Goal: Task Accomplishment & Management: Complete application form

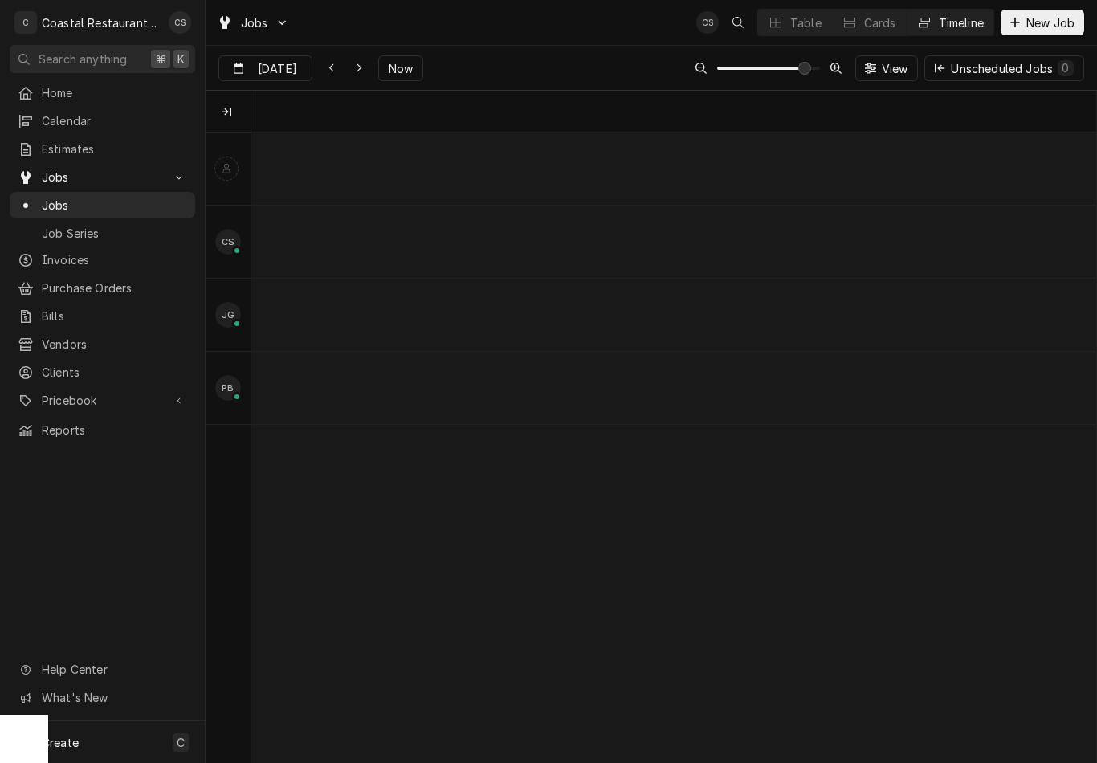
scroll to position [0, 10118]
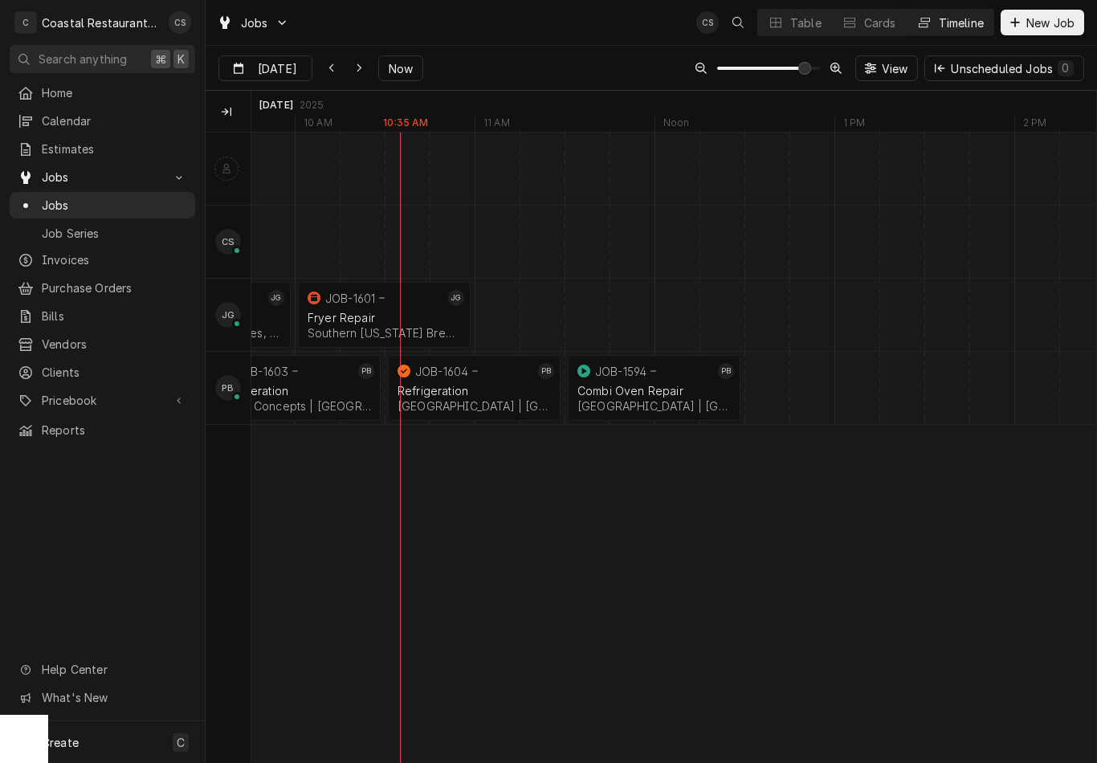
click at [82, 364] on span "Clients" at bounding box center [114, 372] width 145 height 17
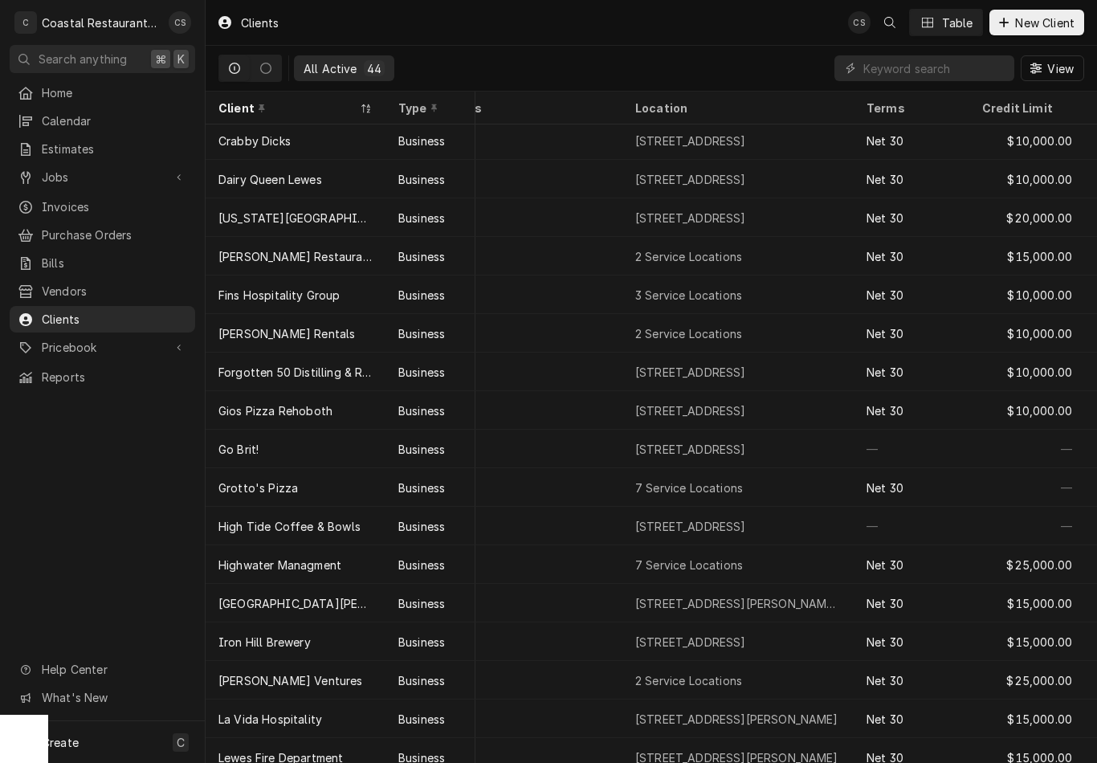
scroll to position [273, 45]
click at [292, 487] on div "Grotto's Pizza" at bounding box center [257, 487] width 79 height 17
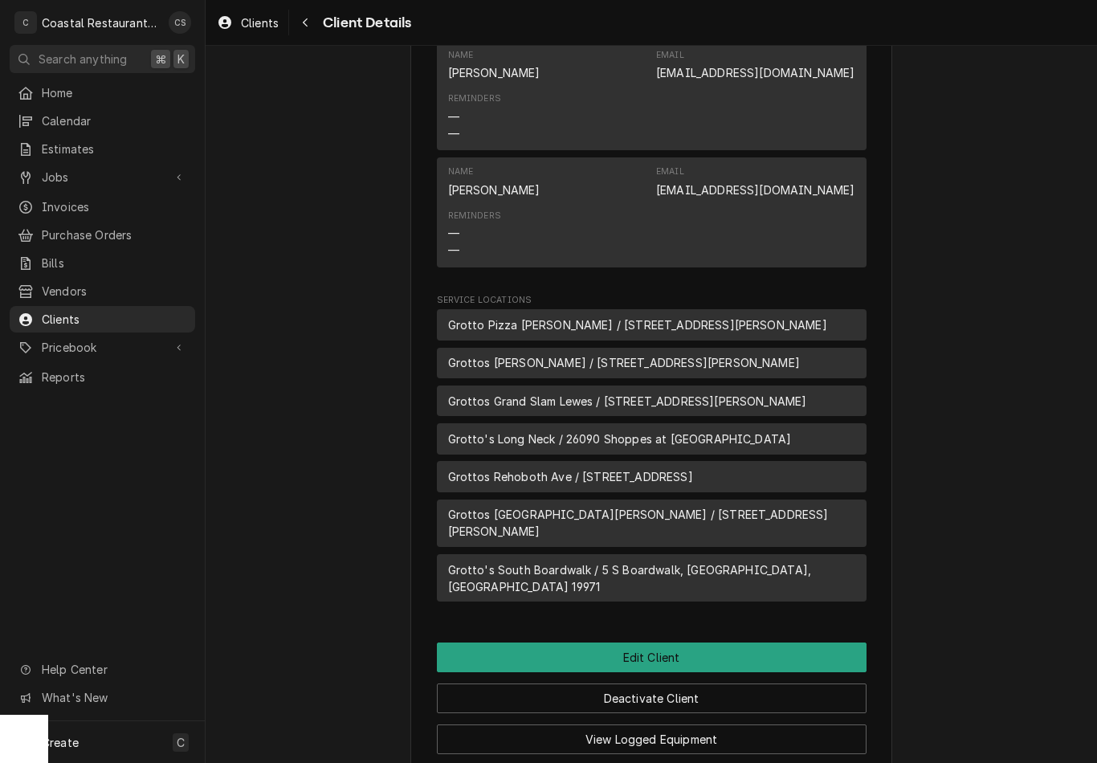
scroll to position [692, 0]
click at [707, 646] on button "Edit Client" at bounding box center [652, 656] width 430 height 30
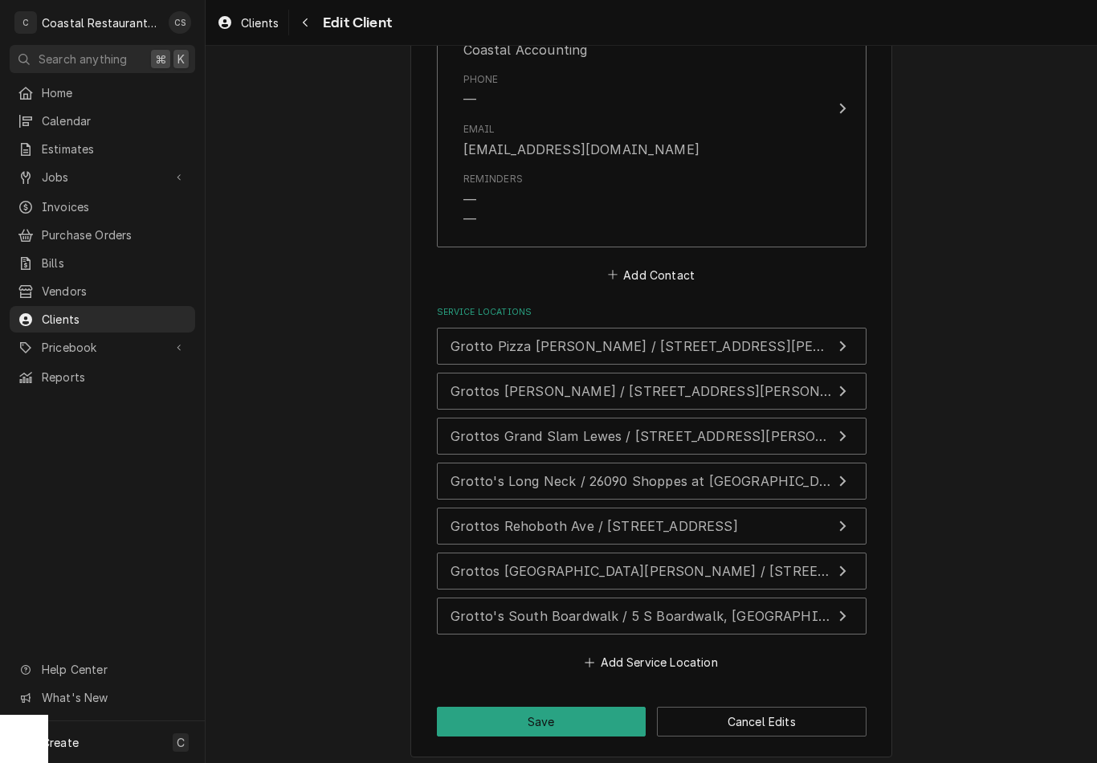
scroll to position [1863, 0]
click at [659, 651] on button "Add Service Location" at bounding box center [651, 662] width 138 height 22
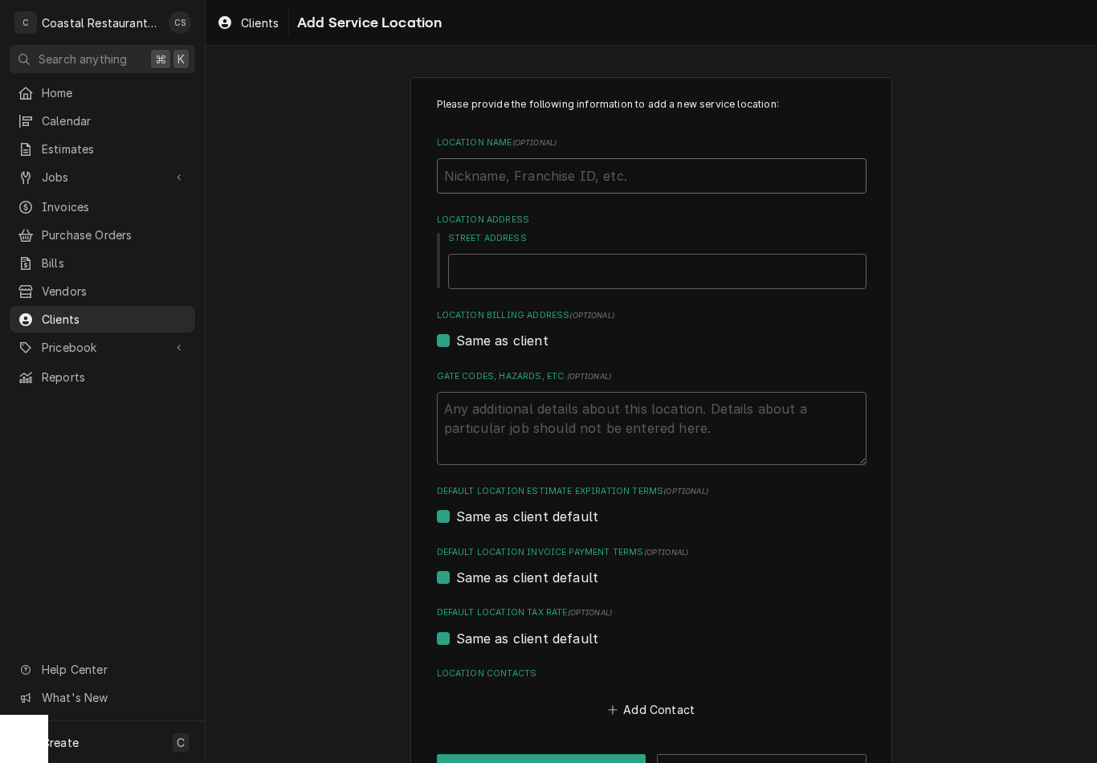
click at [618, 174] on input "Location Name ( optional )" at bounding box center [652, 175] width 430 height 35
type textarea "x"
type input "Gr"
type textarea "x"
type input "Gro"
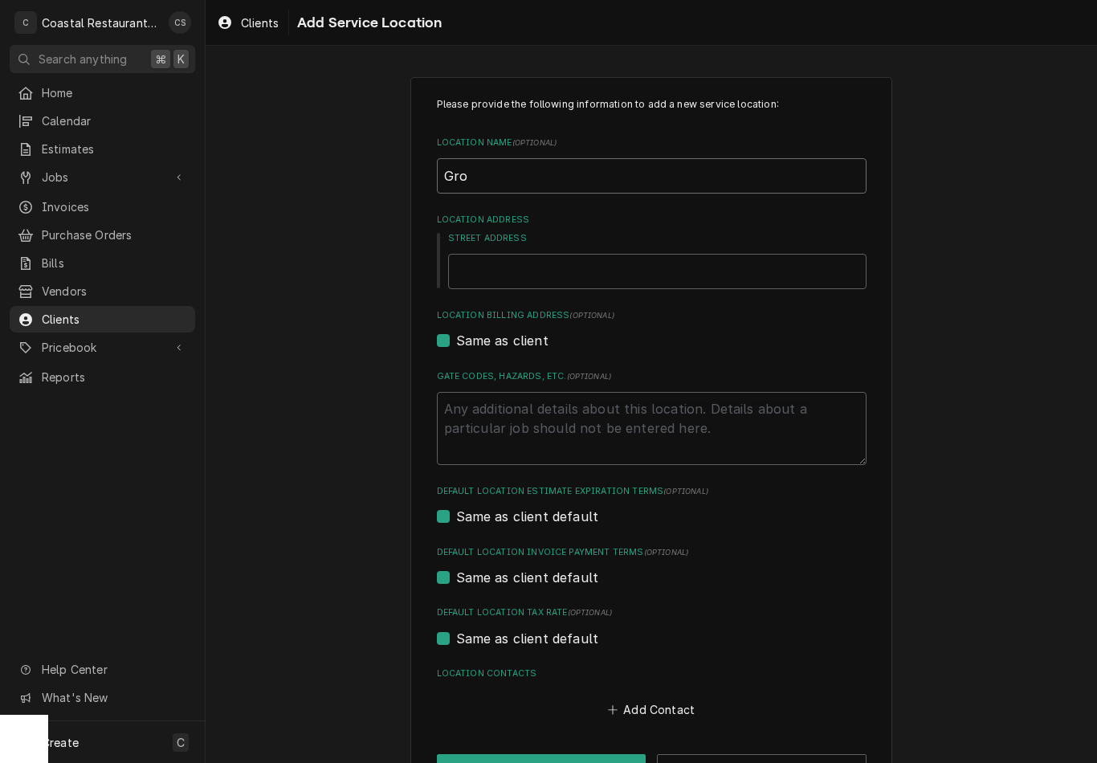
type textarea "x"
type input "Grot"
type textarea "x"
type input "Grott"
type textarea "x"
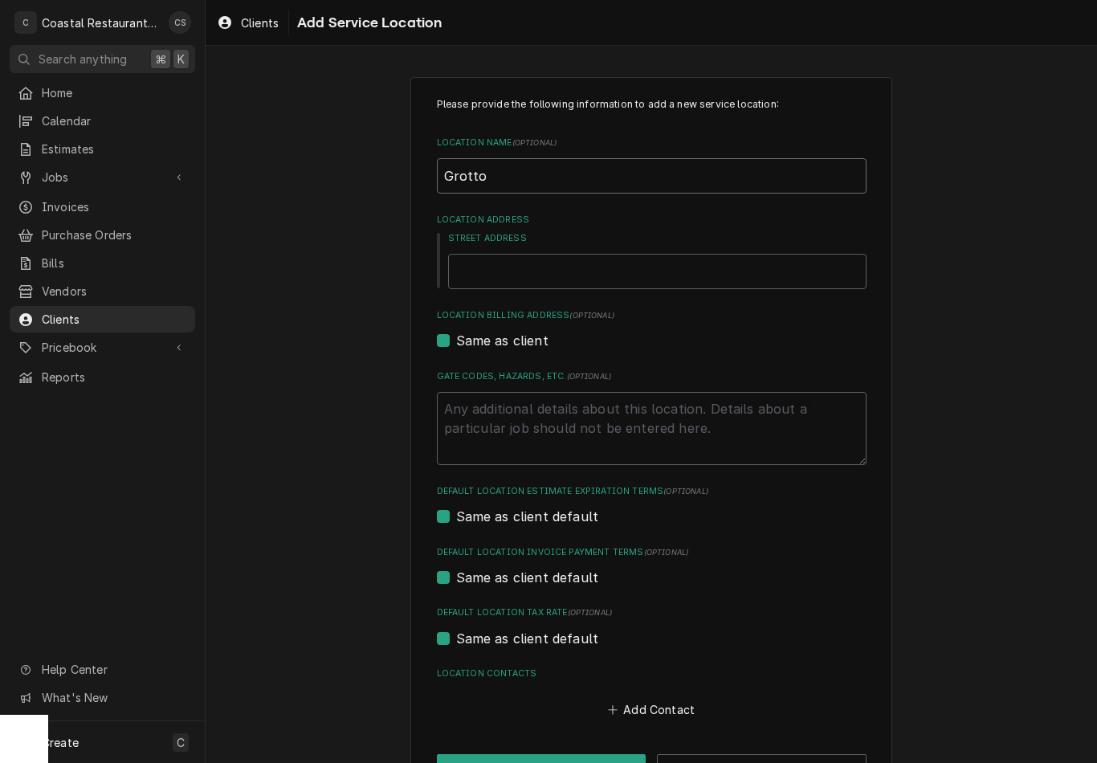
type input "Grottos"
type textarea "x"
type input "Grottos"
type textarea "x"
type input "Grottos M"
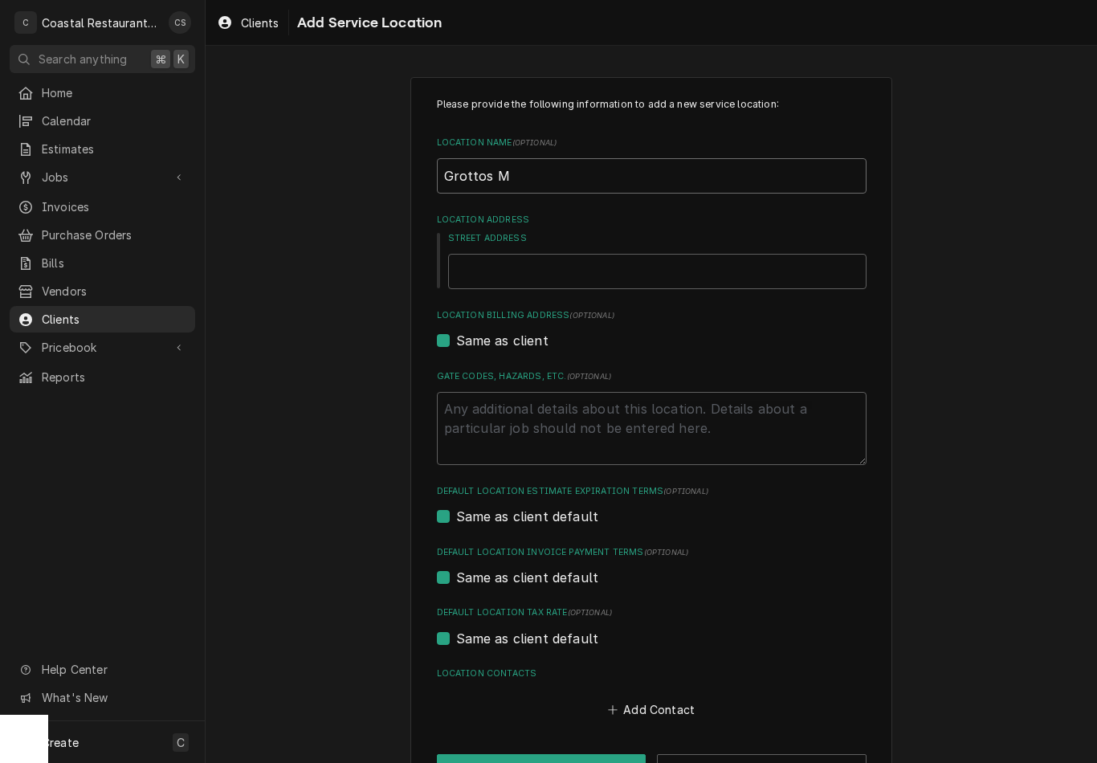
type textarea "x"
type input "Grottos Mi"
type textarea "x"
type input "Grottos Mid"
type textarea "x"
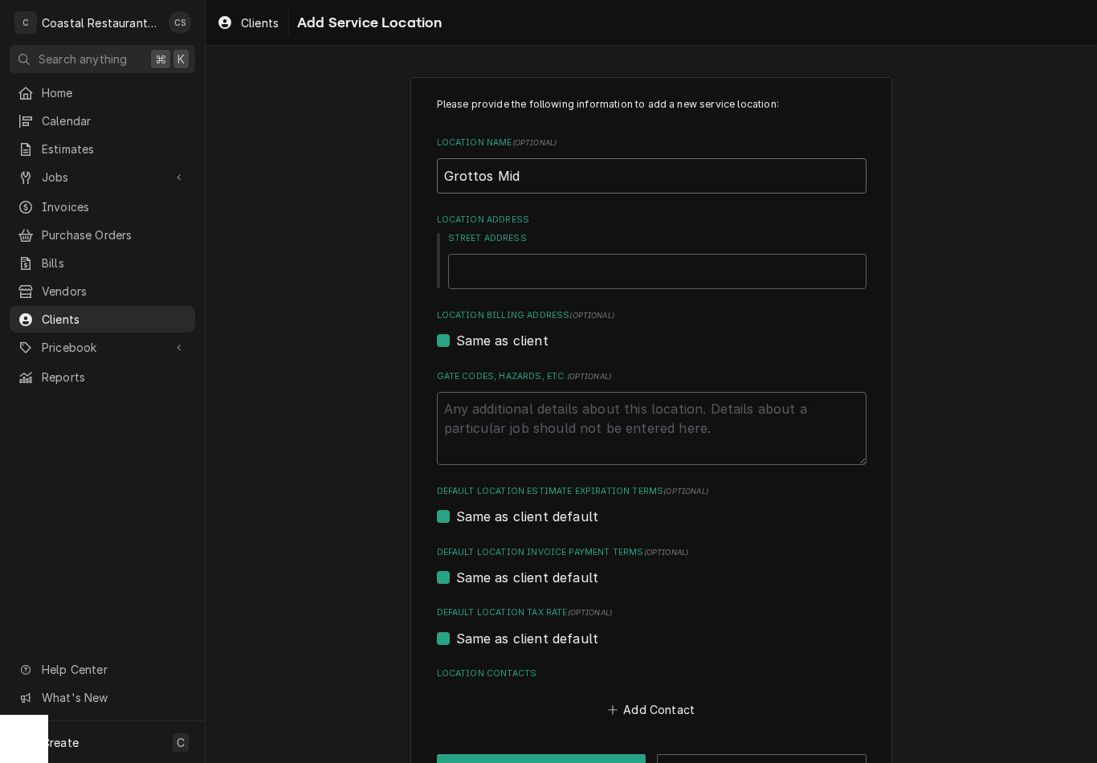
type input "Grottos Midd"
type textarea "x"
type input "Grottos Middl"
type textarea "x"
type input "Grottos Middle"
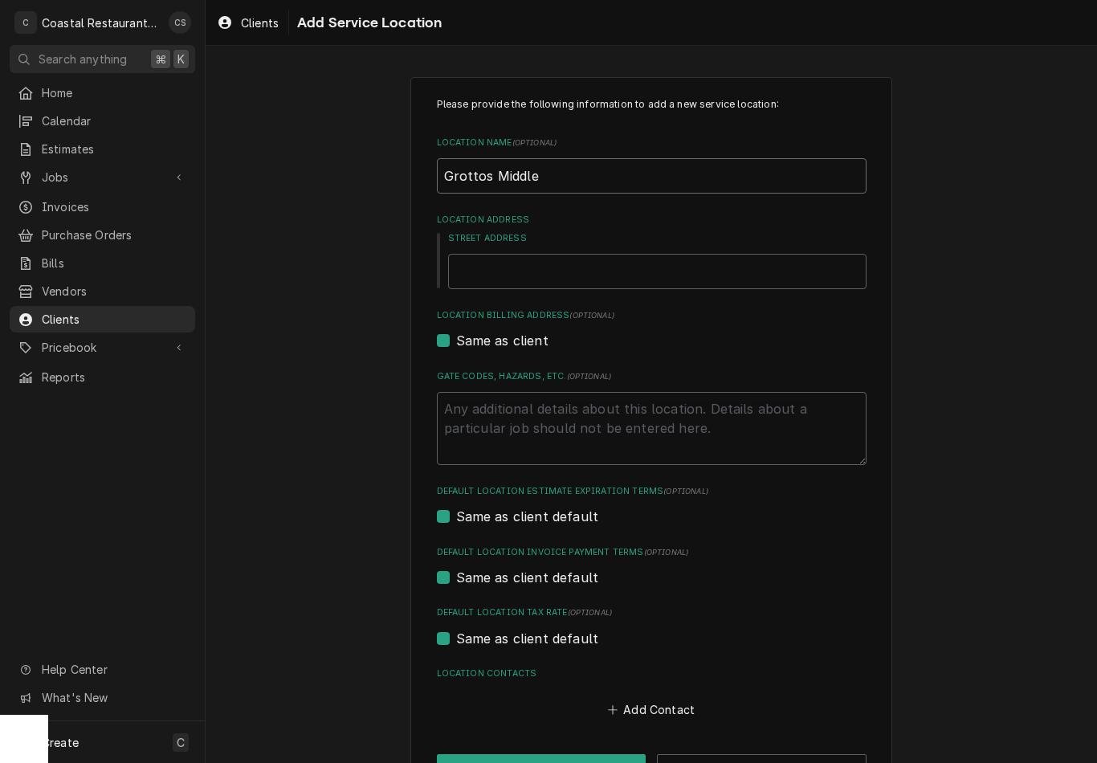
type textarea "x"
type input "Grottos Middlet"
type textarea "x"
type input "Grottos Middletow"
type textarea "x"
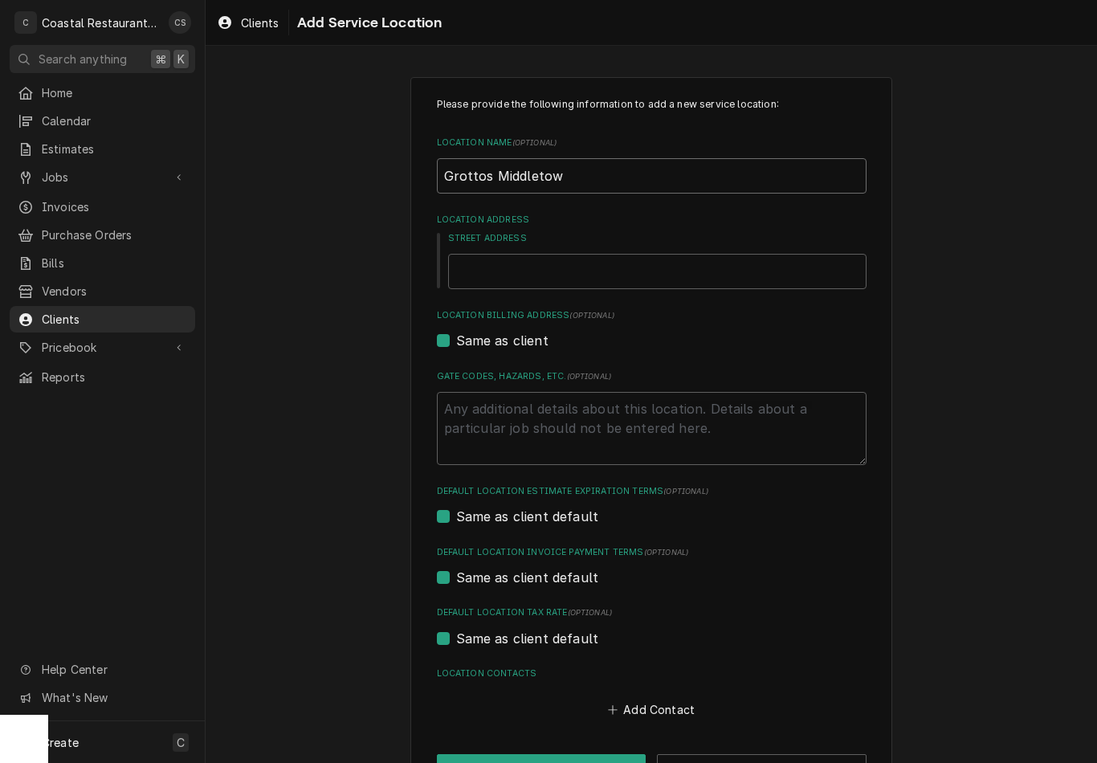
type input "Grottos Middletown"
type textarea "x"
type input "Grottos Middletown"
type textarea "x"
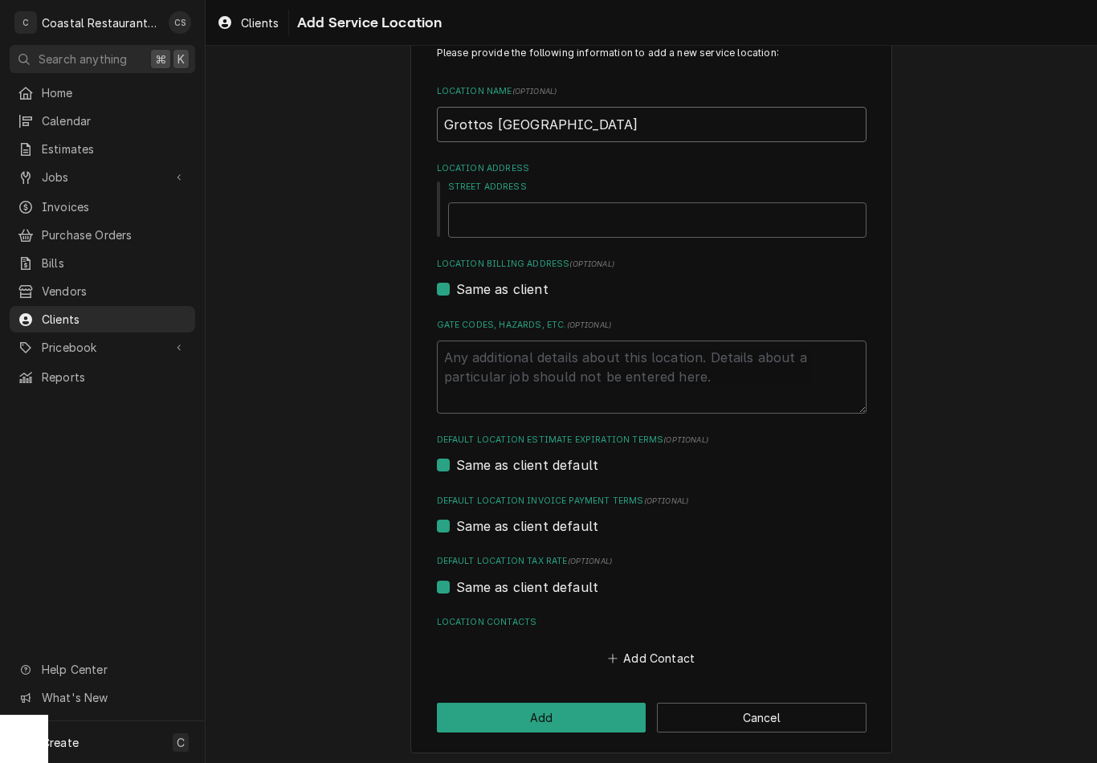
type input "Grottos Middletown"
click at [584, 213] on input "Street Address" at bounding box center [657, 219] width 418 height 35
type textarea "x"
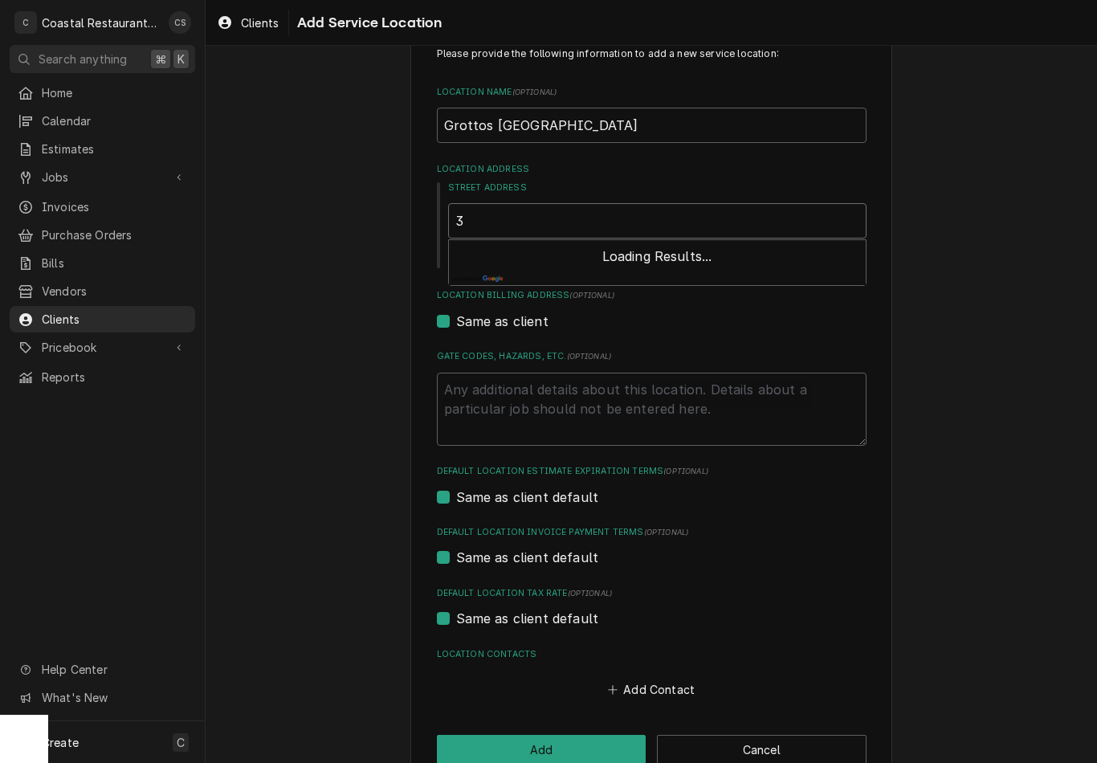
type input "30"
type textarea "x"
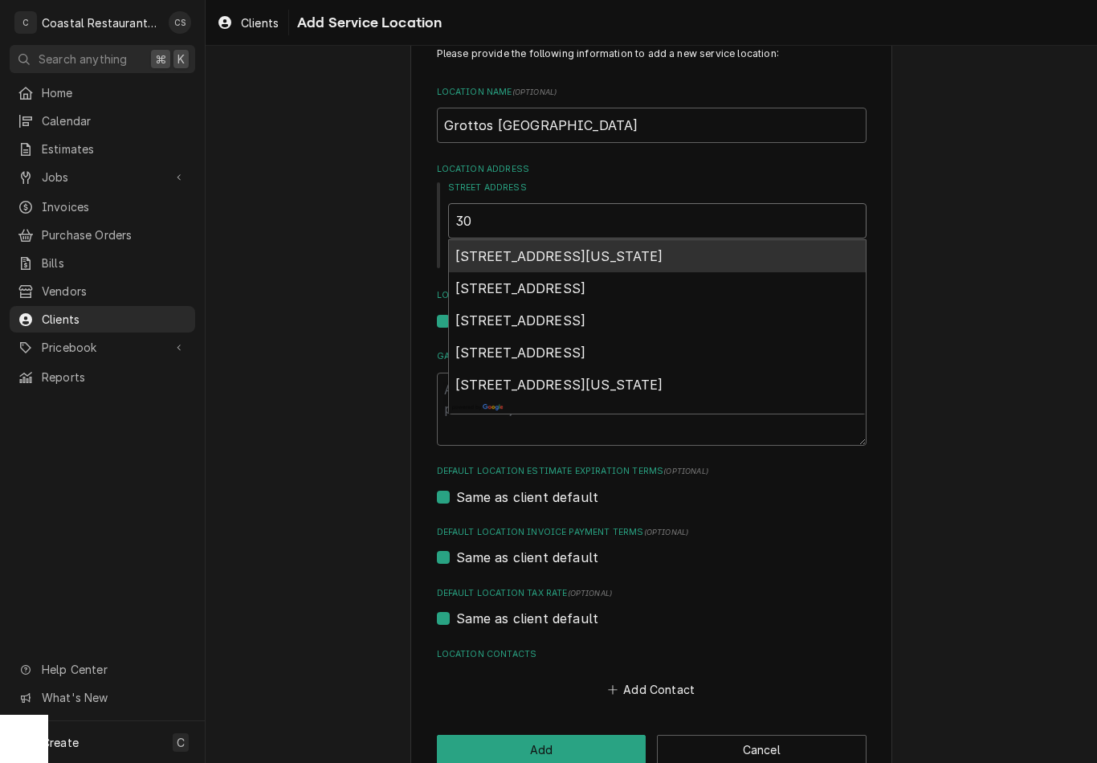
type input "309"
type textarea "x"
type input "309"
type textarea "x"
type input "309 a"
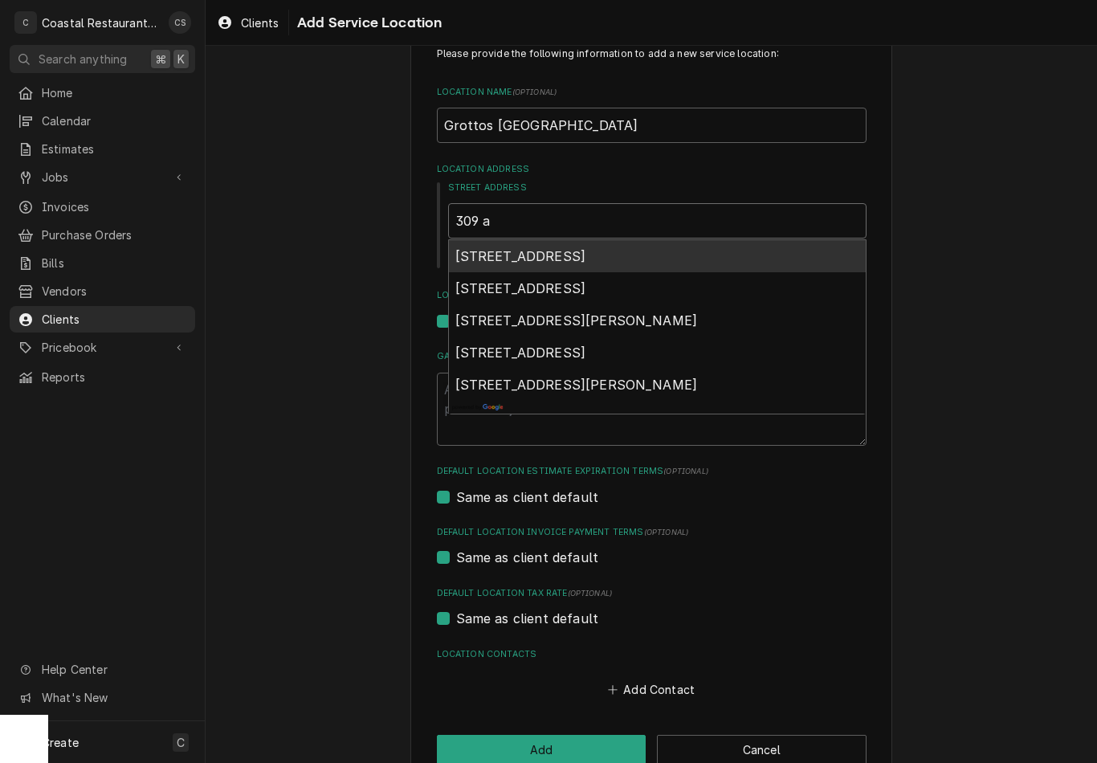
type textarea "x"
type input "309 au"
type textarea "x"
type input "309 aut"
type textarea "x"
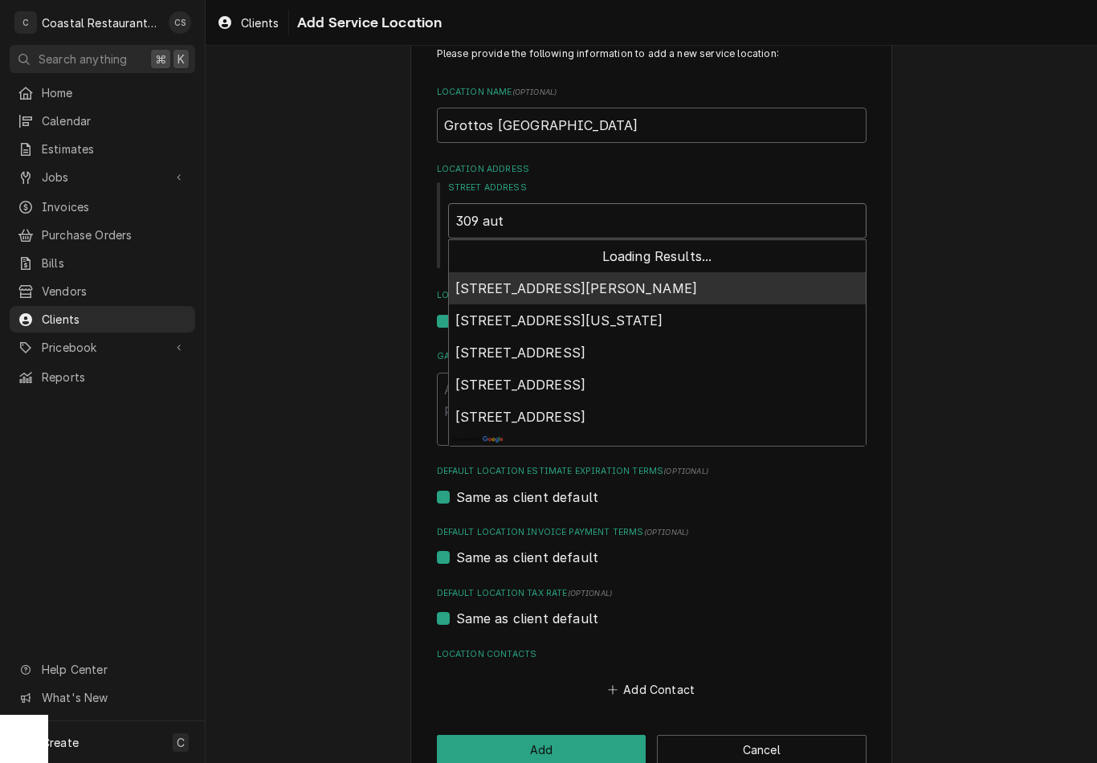
type input "309 auto"
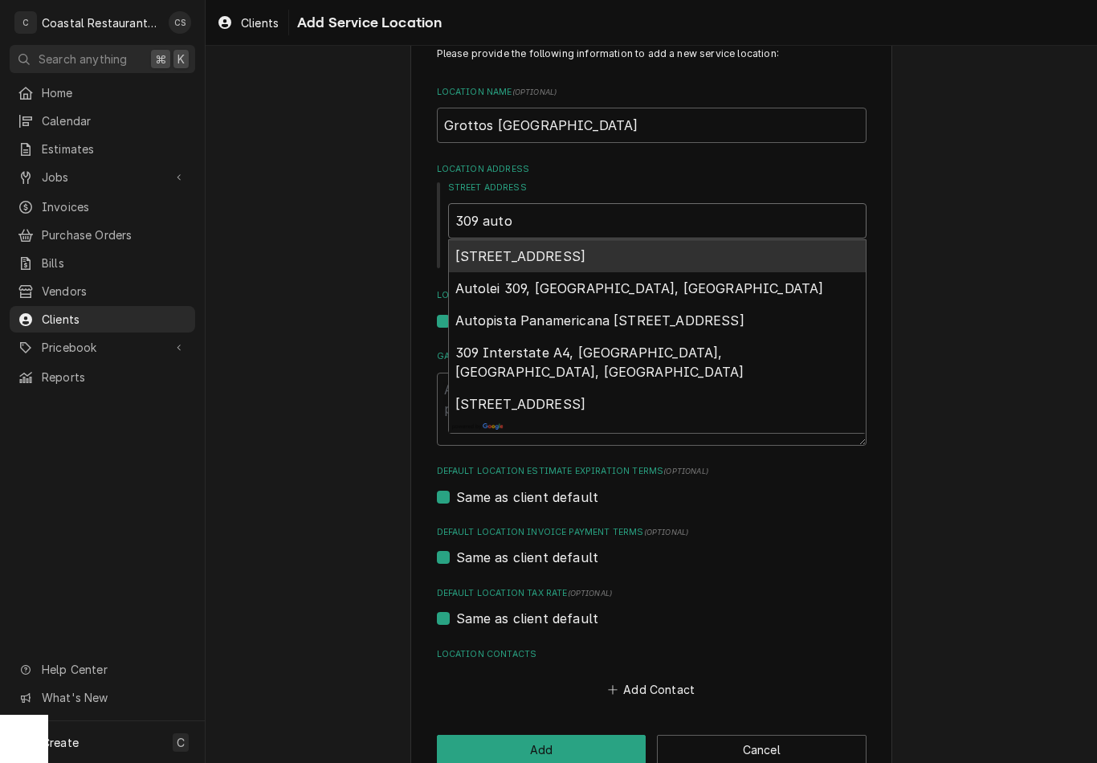
click at [586, 255] on span "309 Auto Park Drive, Middletown, DE, USA" at bounding box center [520, 256] width 131 height 16
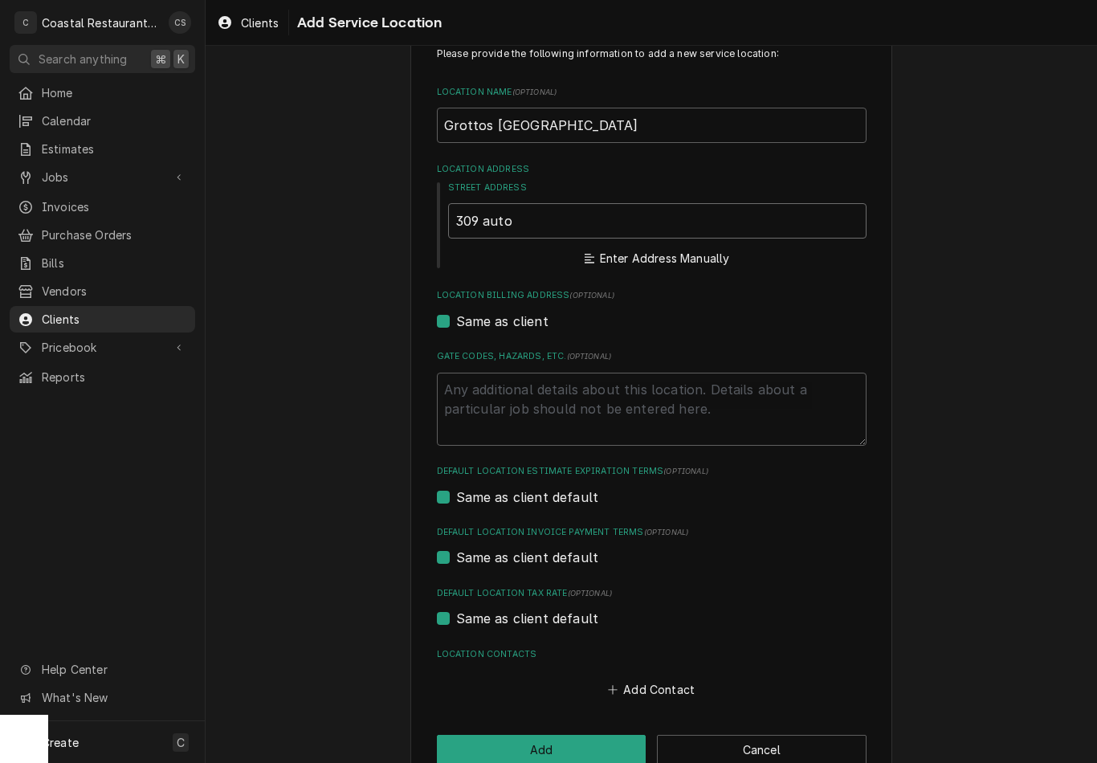
type textarea "x"
type input "309 Auto Park Dr"
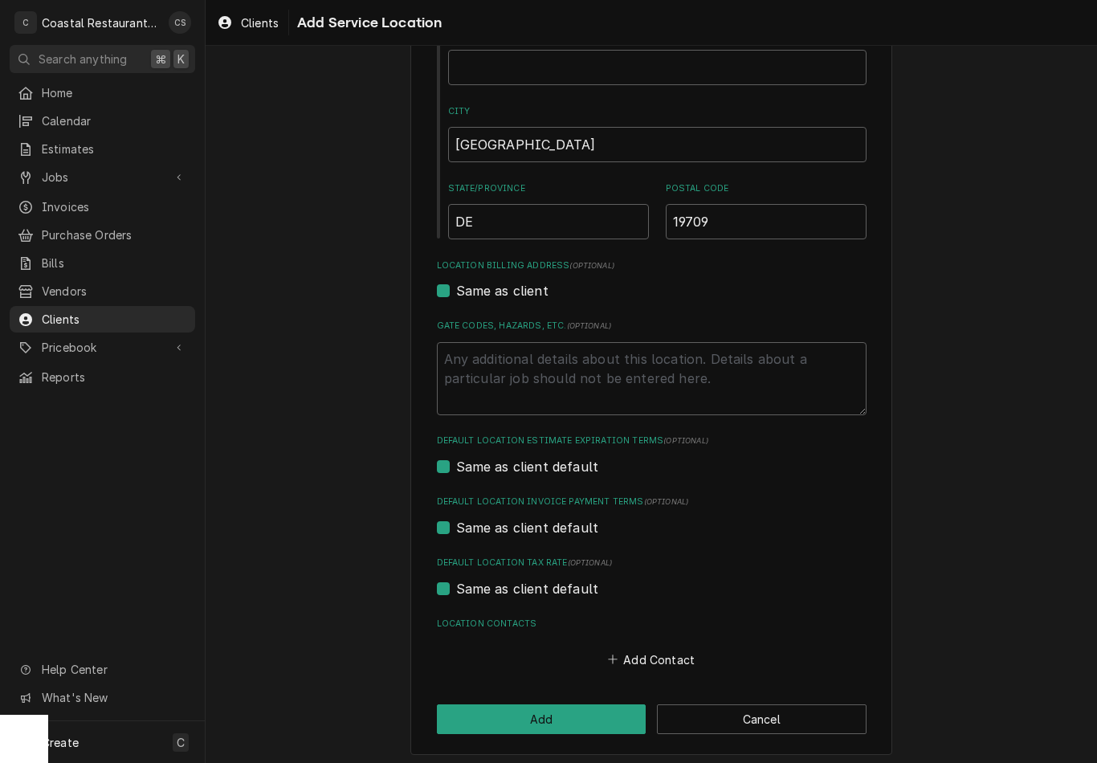
scroll to position [280, 0]
click at [573, 712] on button "Add" at bounding box center [542, 720] width 210 height 30
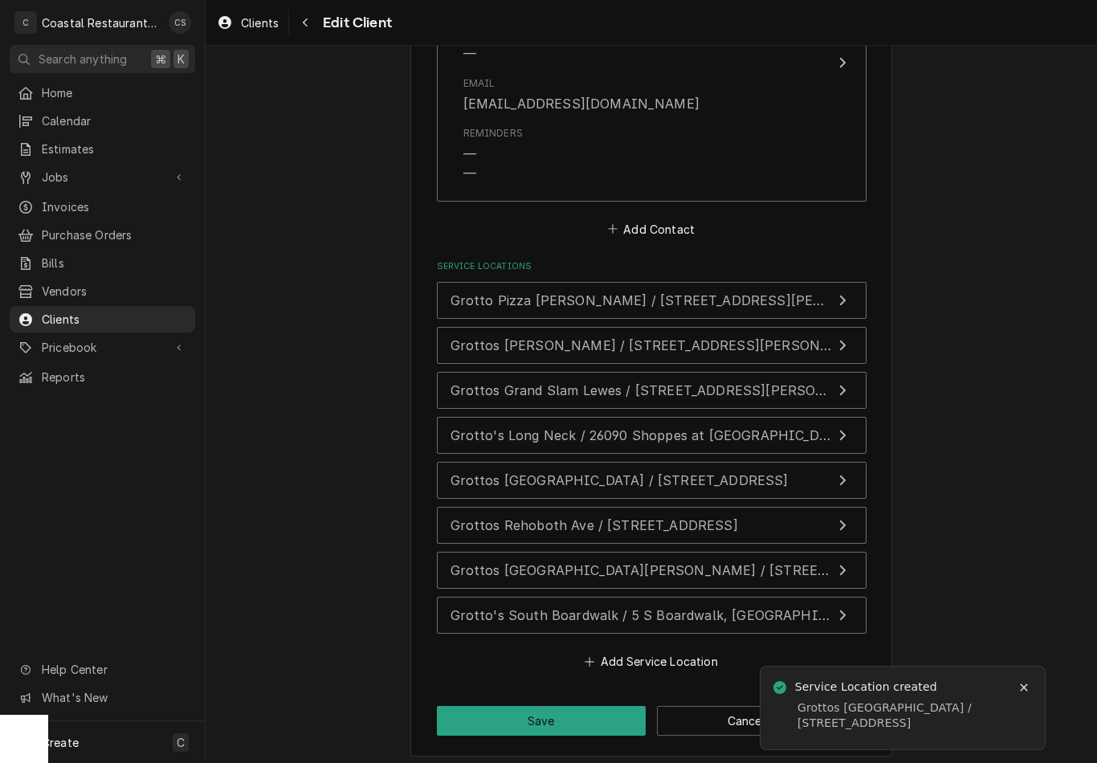
scroll to position [1909, 0]
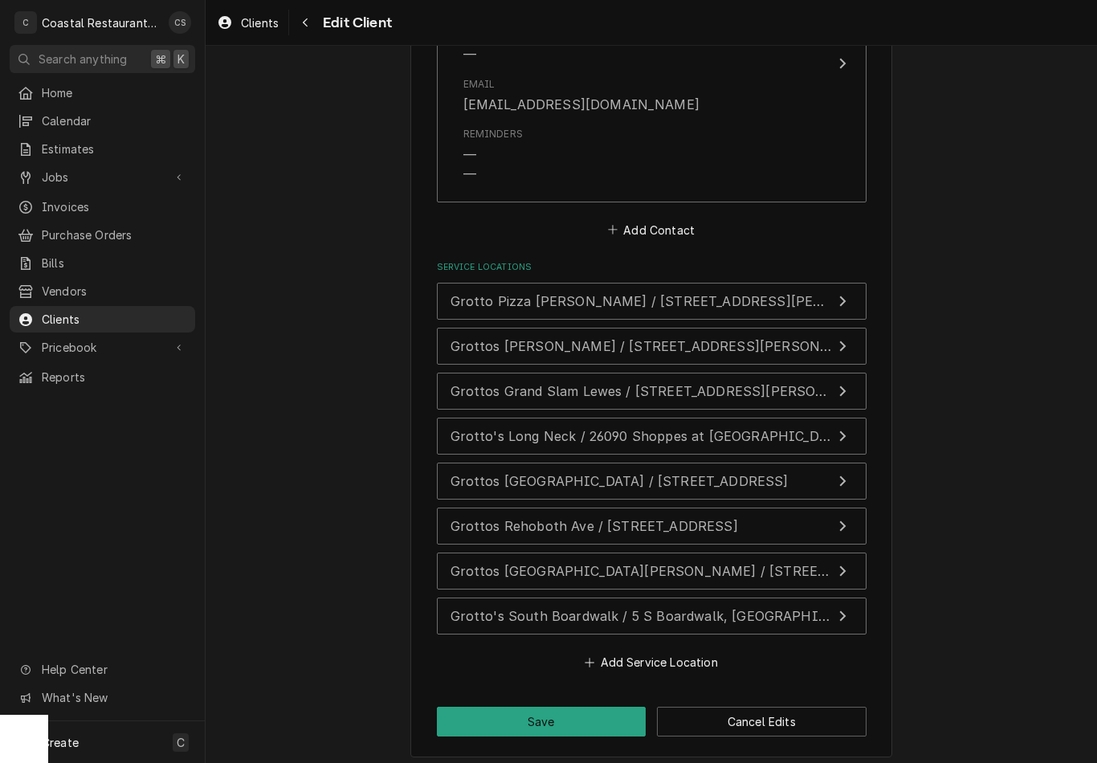
click at [568, 715] on button "Save" at bounding box center [542, 722] width 210 height 30
type textarea "x"
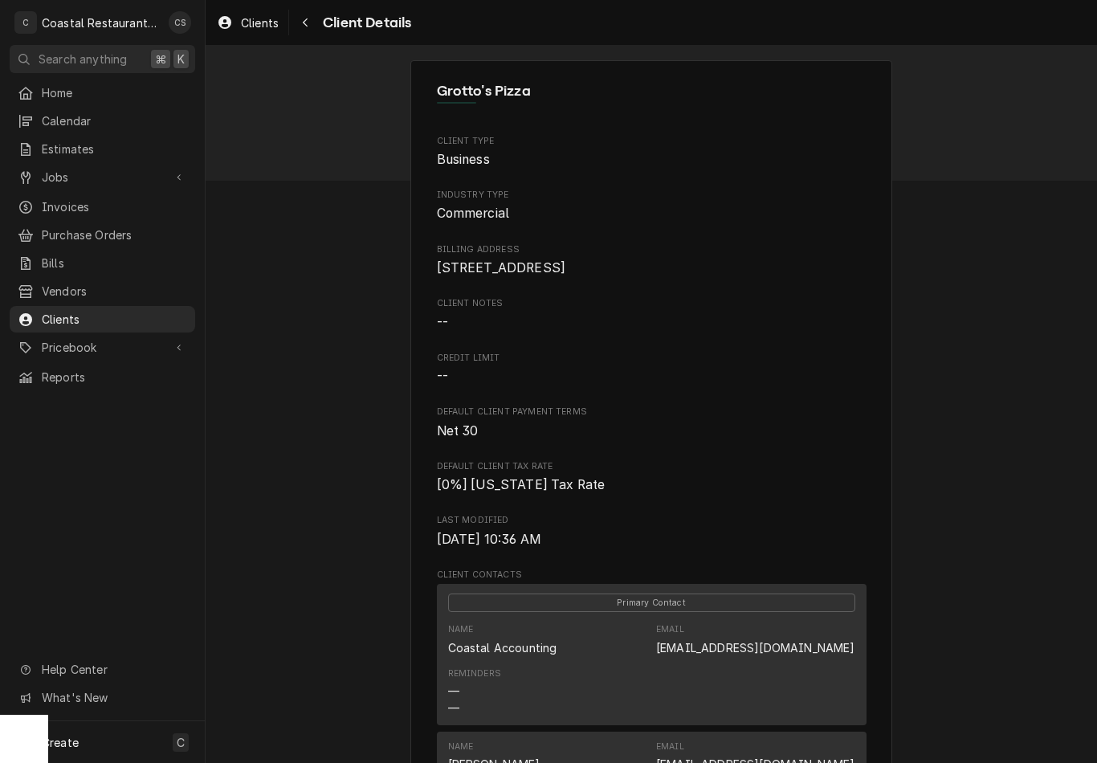
click at [94, 179] on span "Jobs" at bounding box center [102, 177] width 121 height 17
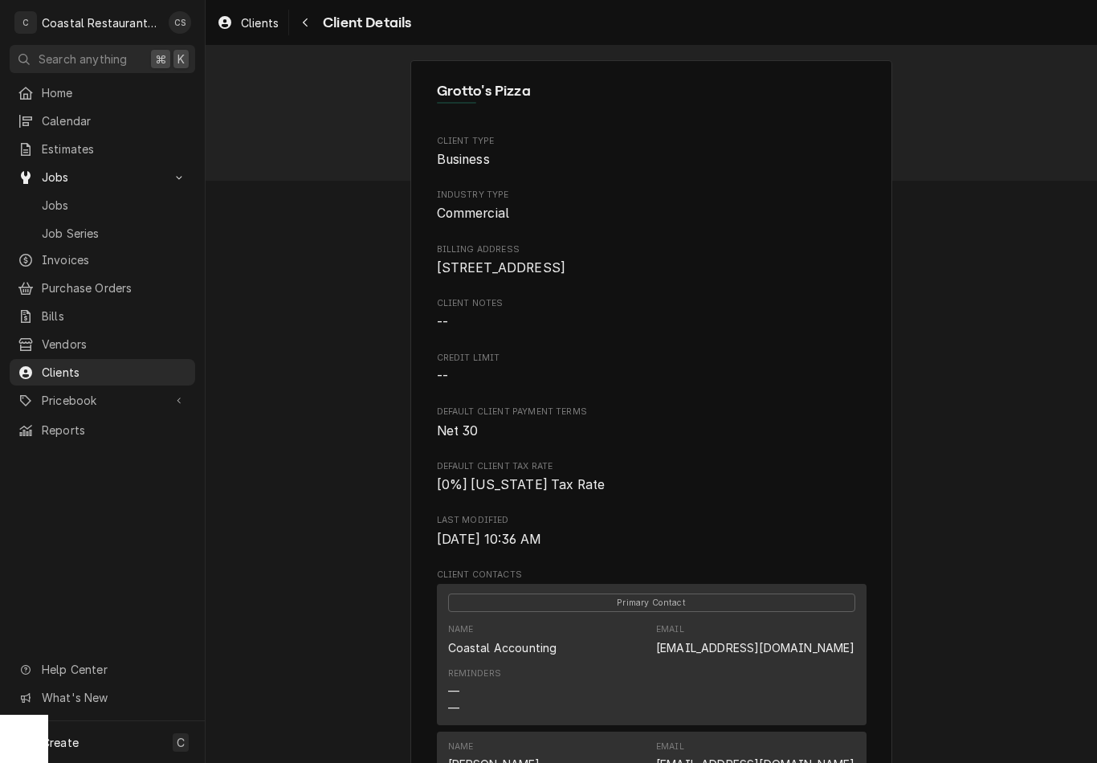
click at [100, 197] on span "Jobs" at bounding box center [114, 205] width 145 height 17
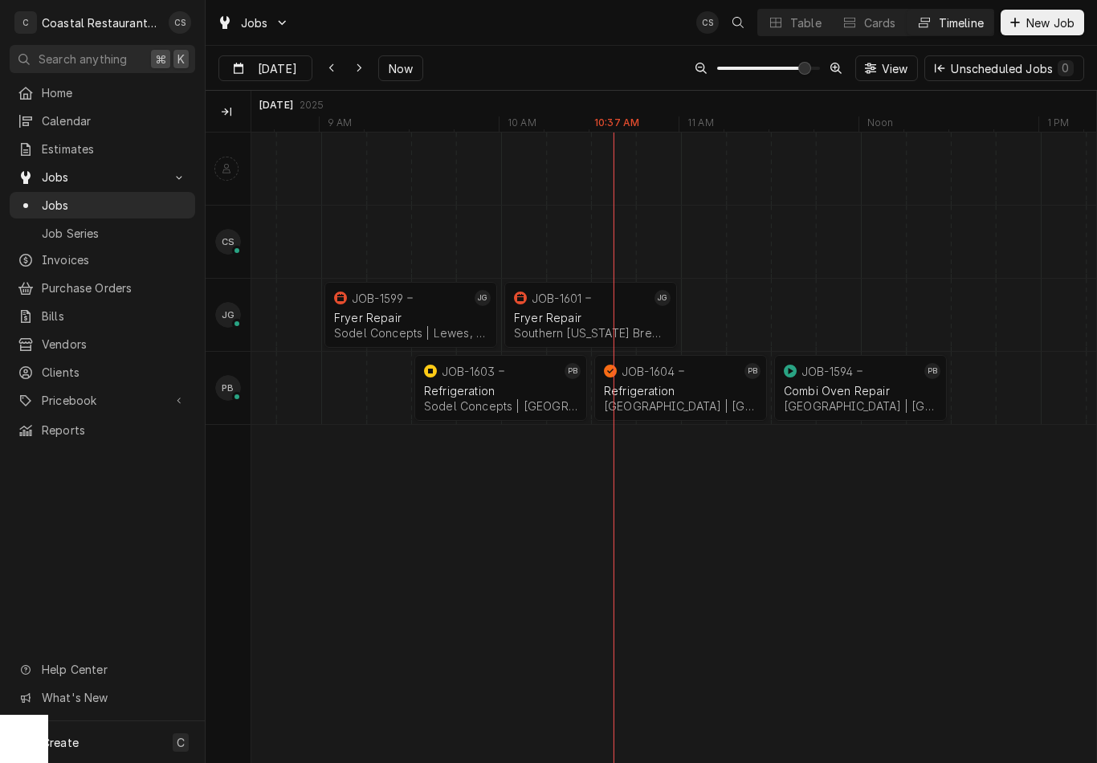
scroll to position [0, 16540]
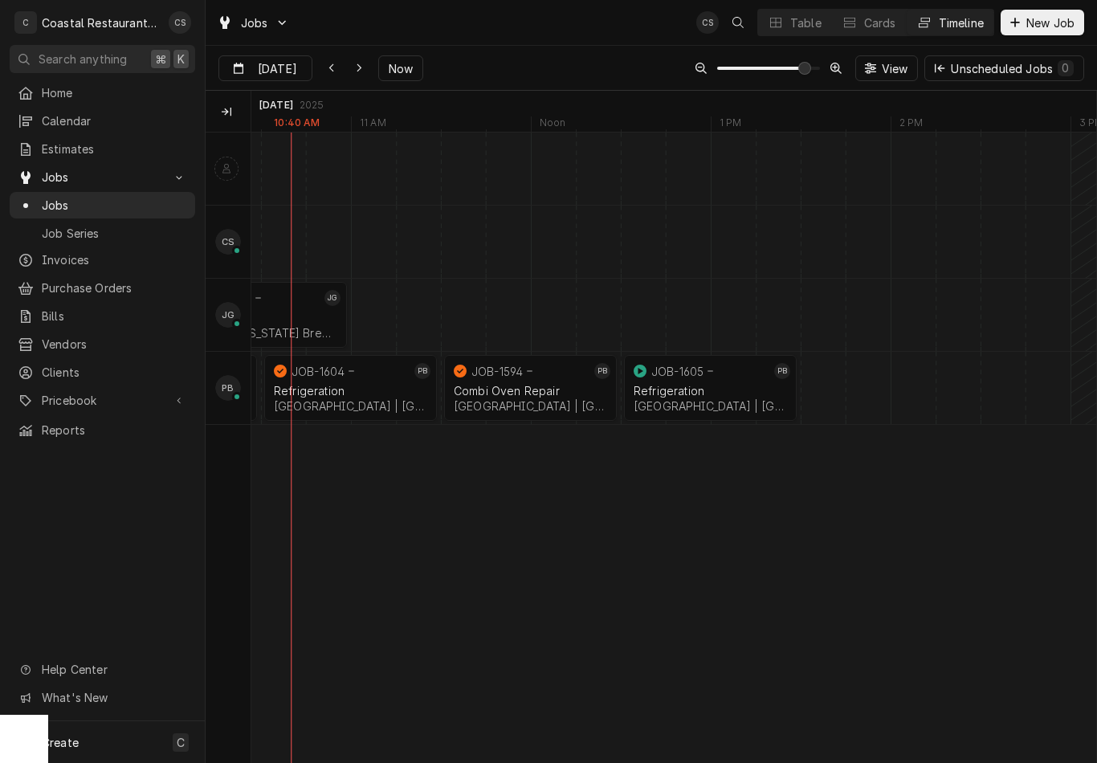
click at [97, 145] on span "Estimates" at bounding box center [114, 149] width 145 height 17
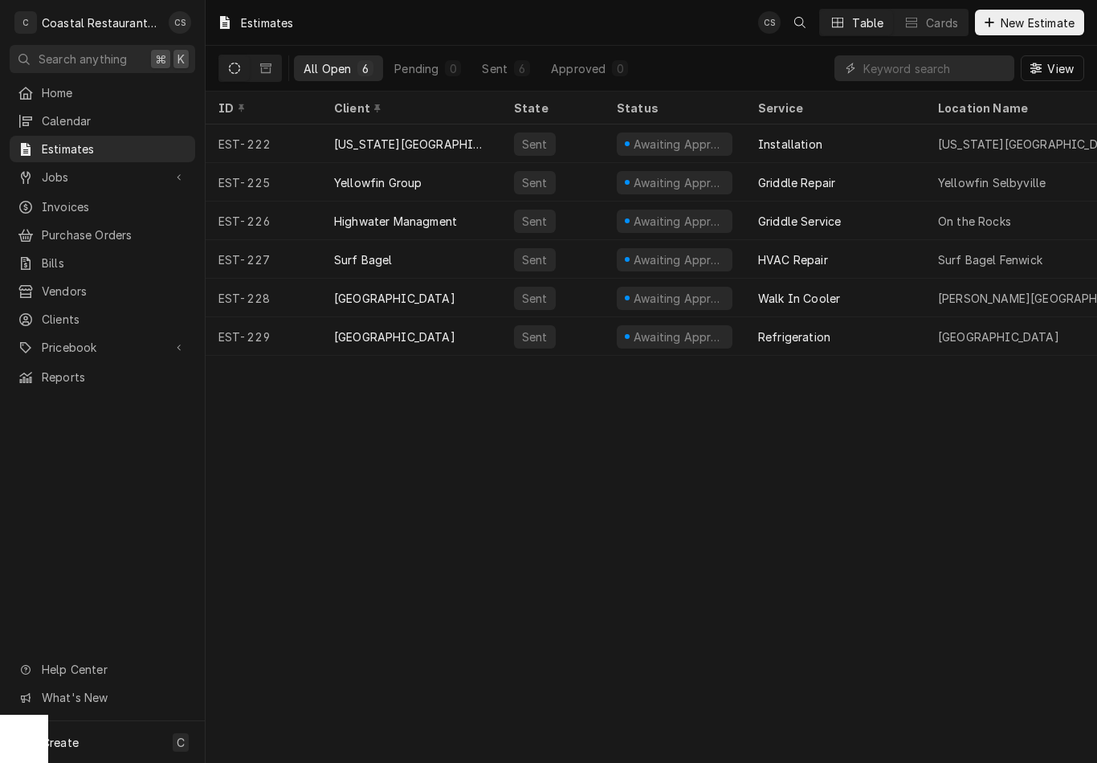
click at [1028, 19] on span "New Estimate" at bounding box center [1037, 22] width 80 height 17
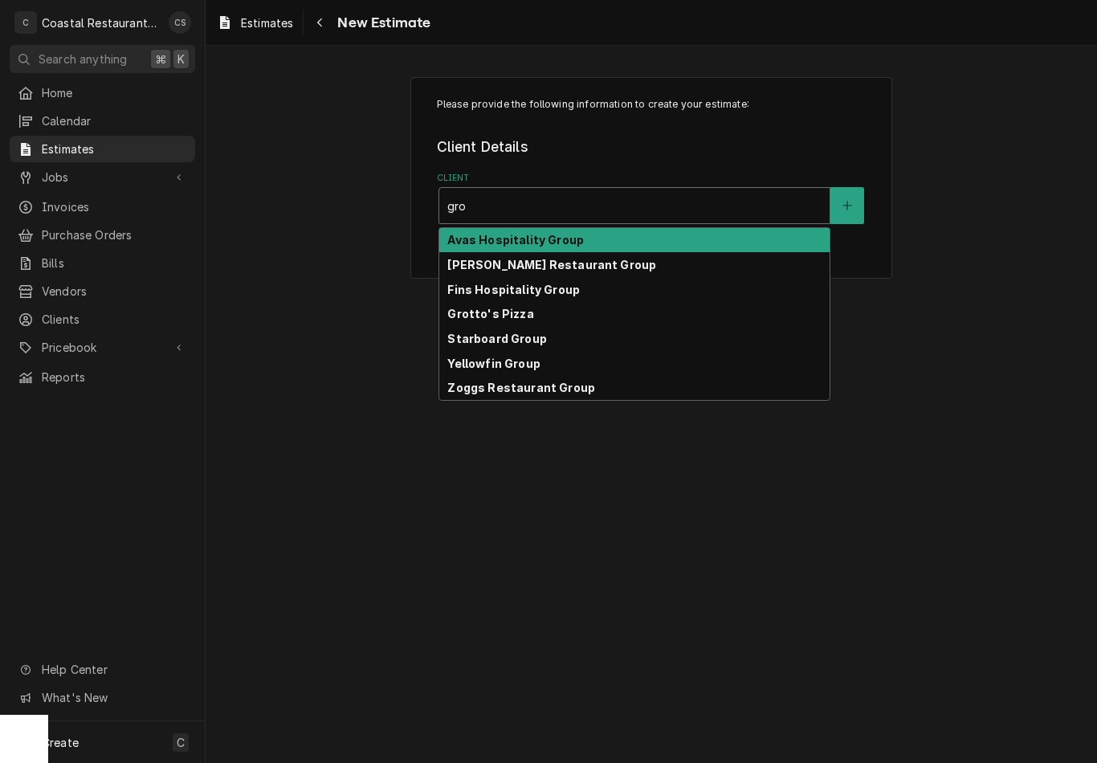
click at [508, 315] on strong "Grotto's Pizza" at bounding box center [490, 314] width 86 height 14
type input "gro"
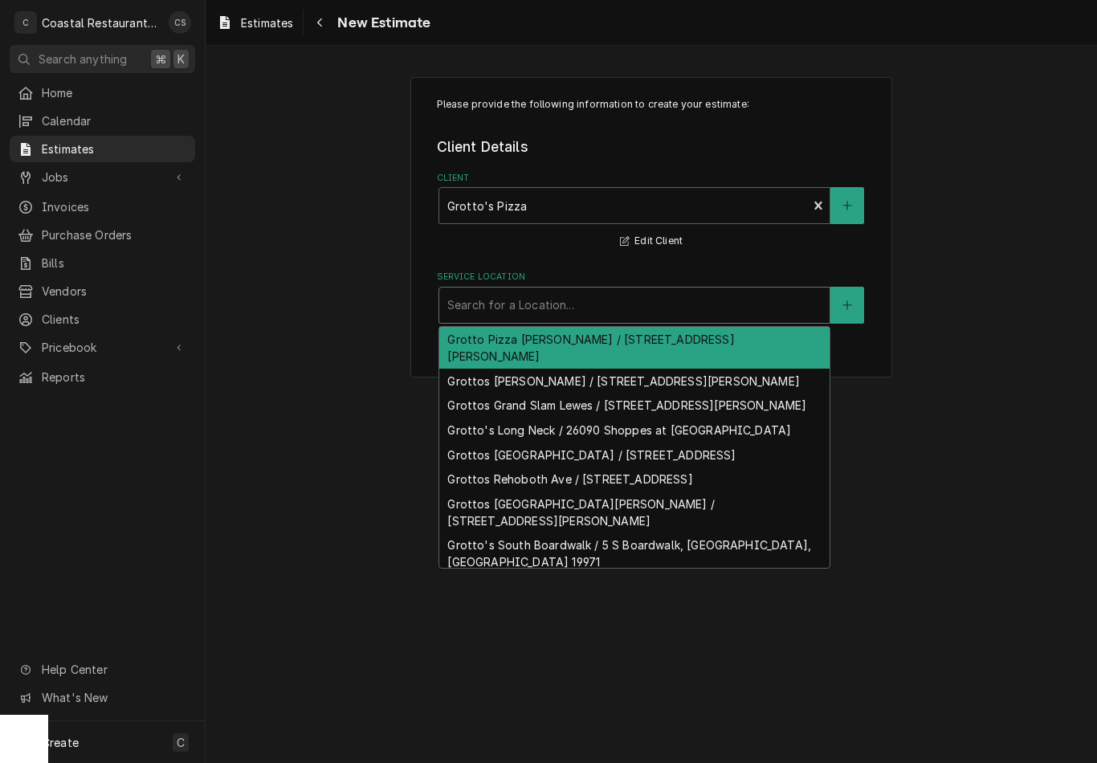
click at [557, 467] on div "Grottos [GEOGRAPHIC_DATA] / [STREET_ADDRESS]" at bounding box center [634, 454] width 390 height 25
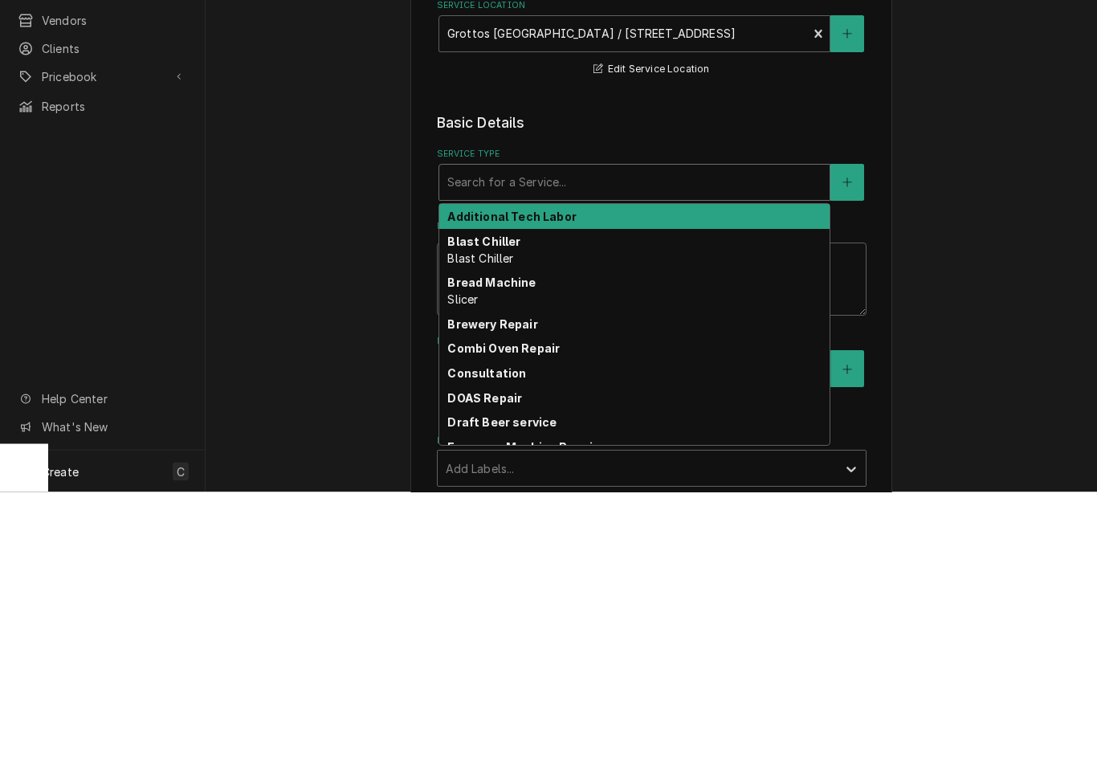
type input "r"
type textarea "x"
type input "re"
type textarea "x"
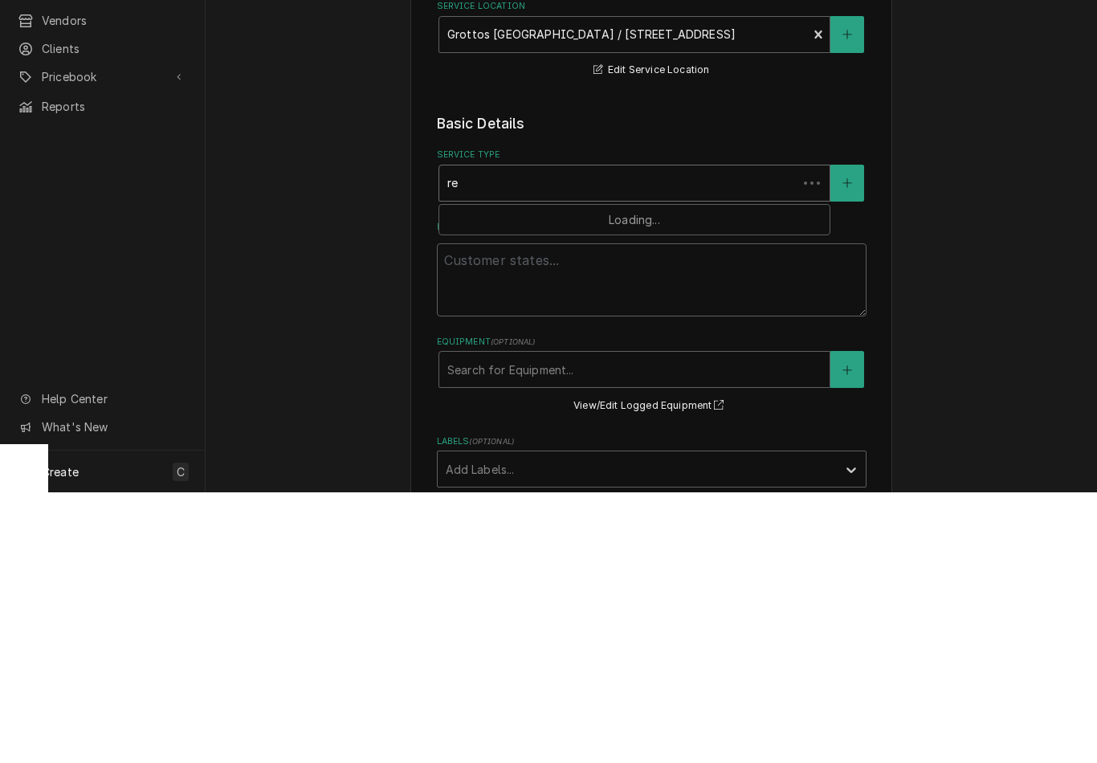
type input "ref"
type textarea "x"
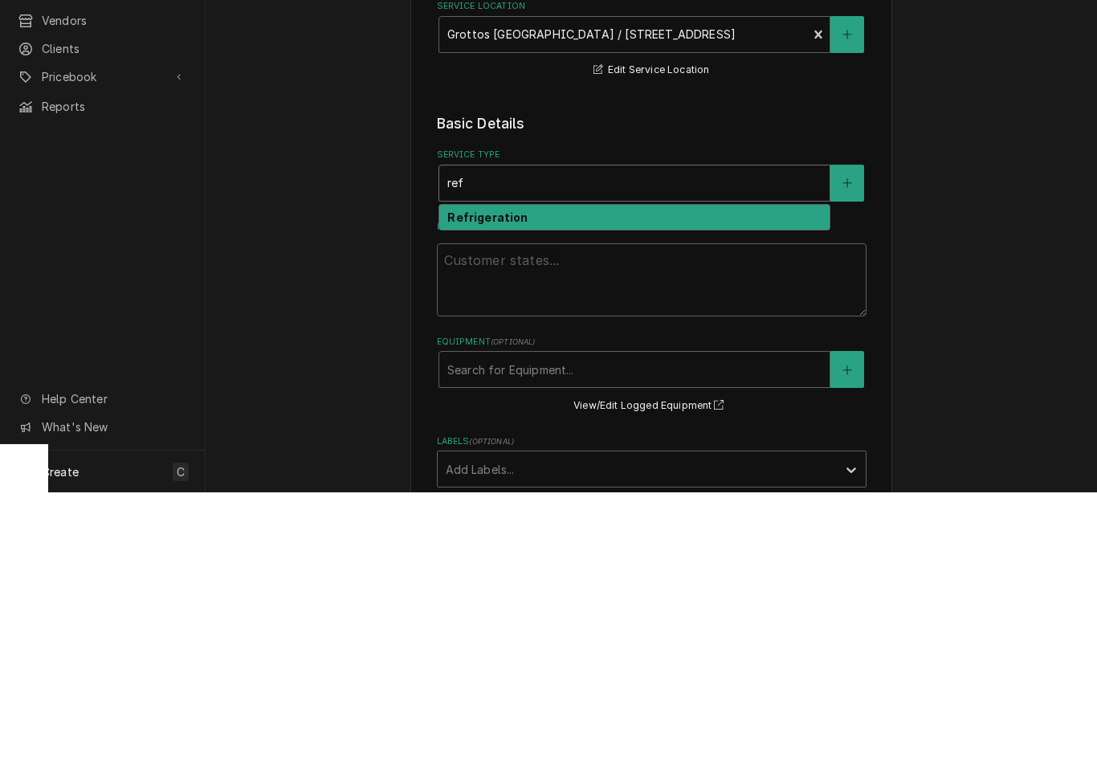
click at [535, 475] on div "Refrigeration" at bounding box center [634, 487] width 390 height 25
type input "ref"
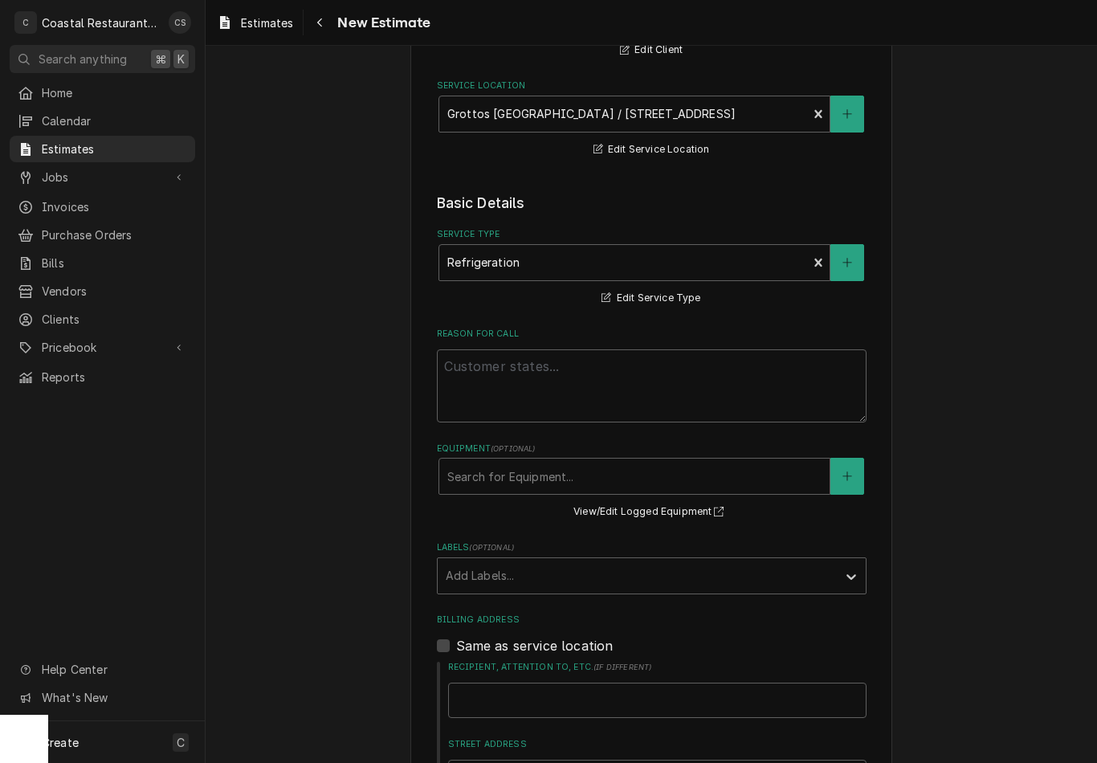
scroll to position [192, 0]
click at [795, 377] on textarea "Reason For Call" at bounding box center [652, 384] width 430 height 73
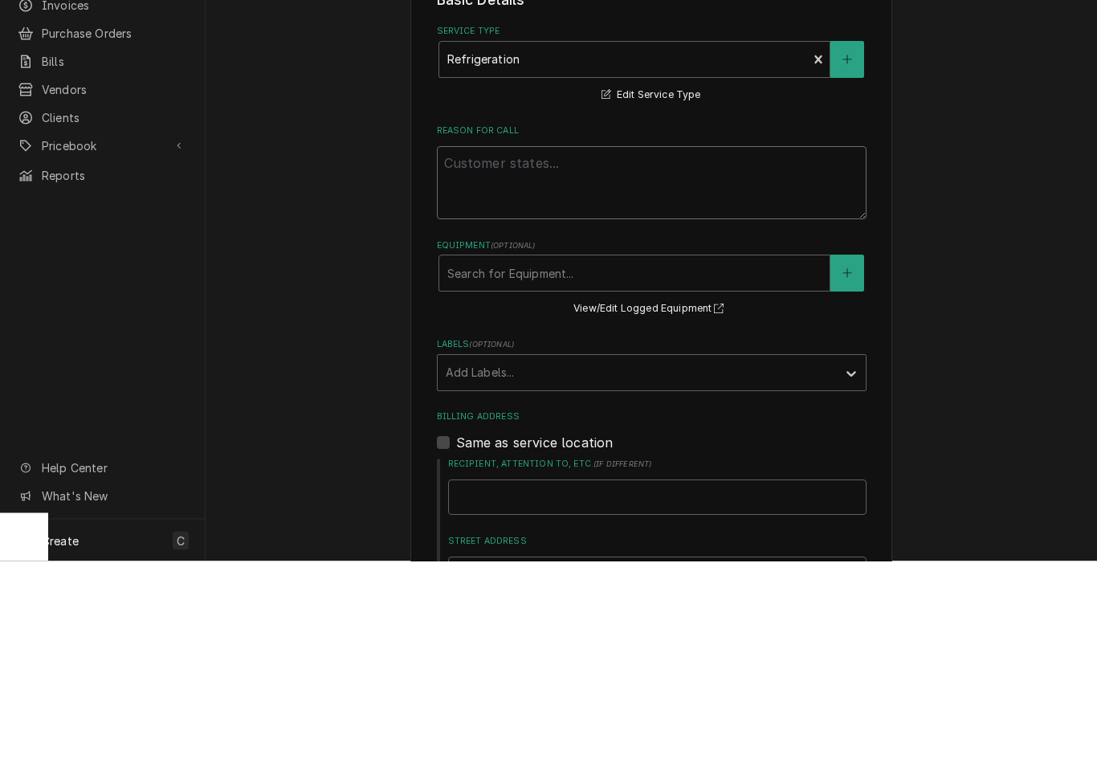
type textarea "x"
type textarea "W"
type textarea "x"
type textarea "Wa"
type textarea "x"
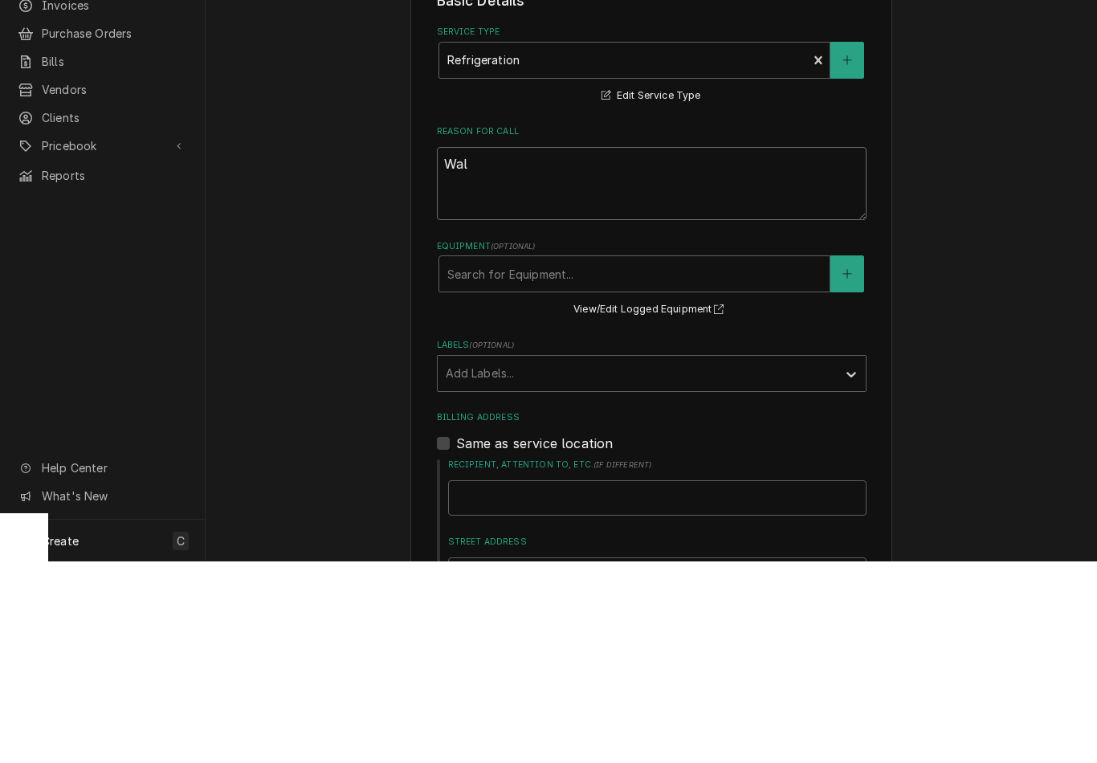
type textarea "Walk"
type textarea "x"
type textarea "Walk"
type textarea "x"
type textarea "Walk i"
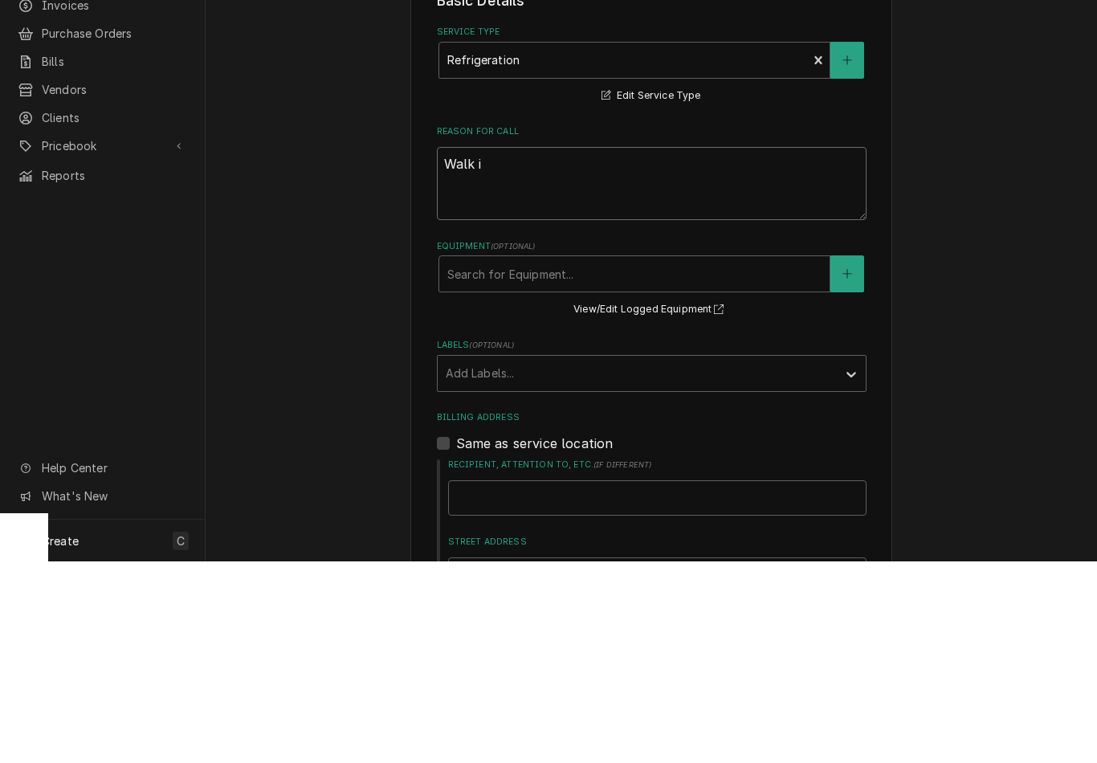
type textarea "x"
type textarea "Walk in"
type textarea "x"
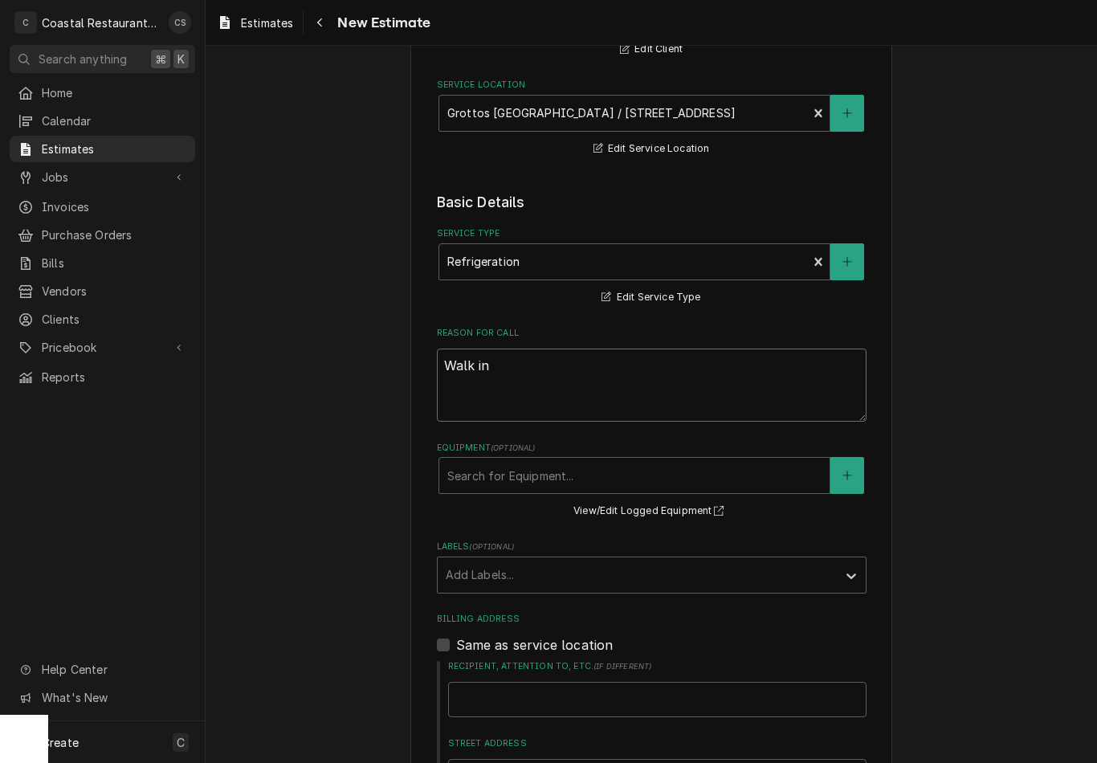
type textarea "Walk in n"
type textarea "x"
type textarea "Walk in no"
type textarea "x"
type textarea "Walk in not"
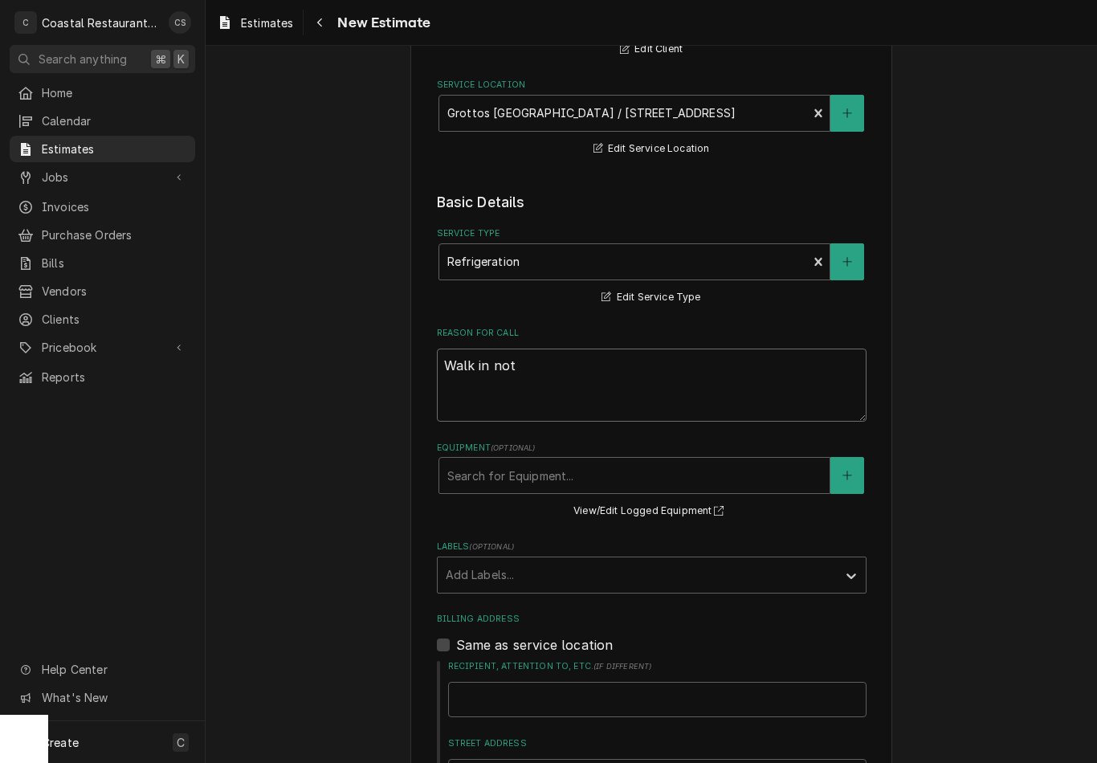
type textarea "x"
type textarea "Walk in not"
type textarea "x"
type textarea "Walk in not c"
type textarea "x"
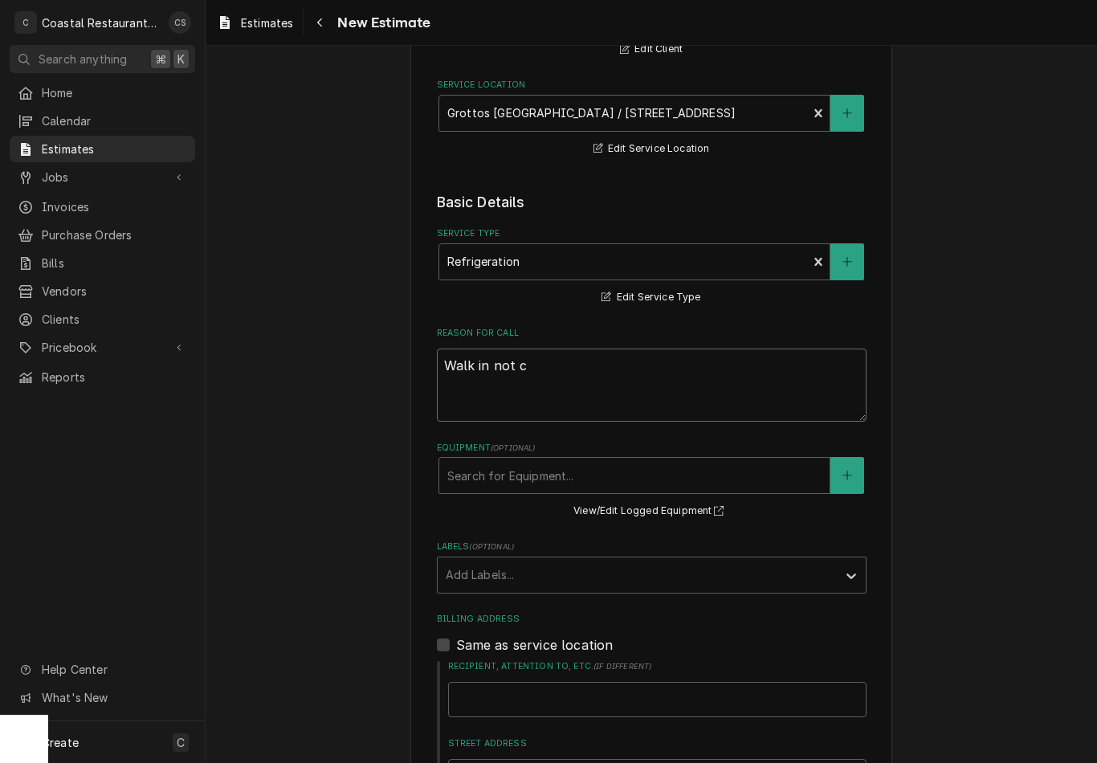
type textarea "Walk in not co"
type textarea "x"
type textarea "Walk in not coo"
type textarea "x"
type textarea "Walk in not cool"
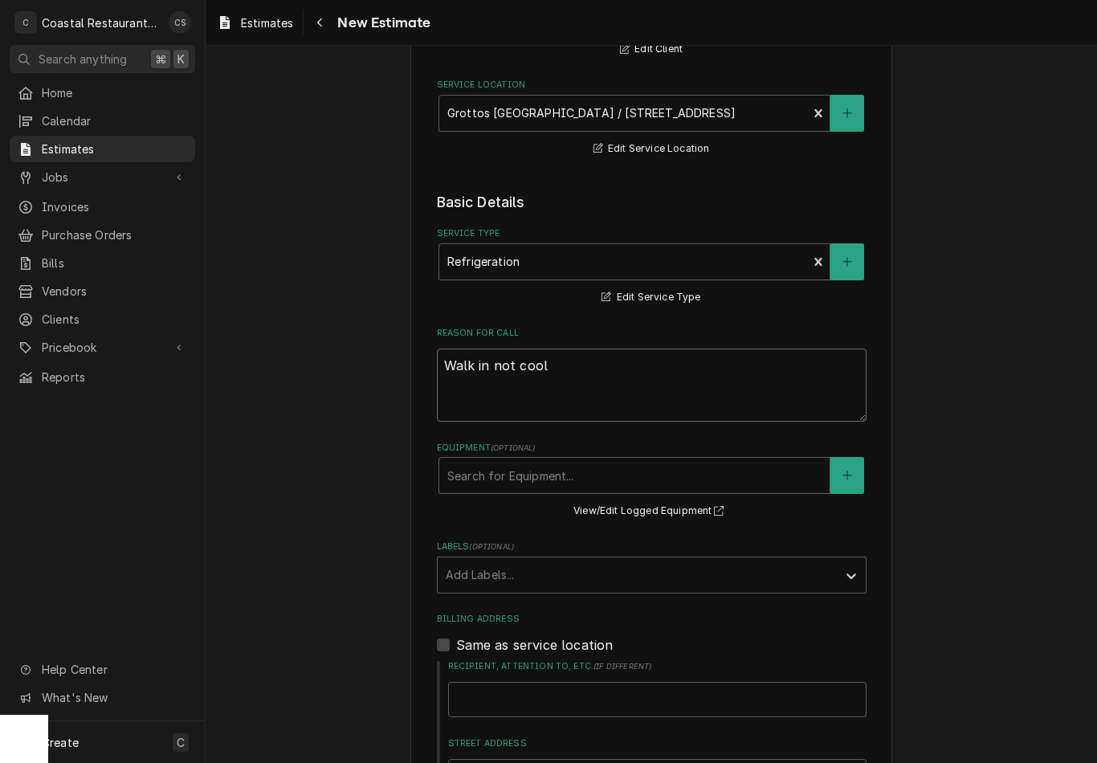
type textarea "x"
type textarea "Walk in not cooli"
type textarea "x"
type textarea "Walk in not coolin"
type textarea "x"
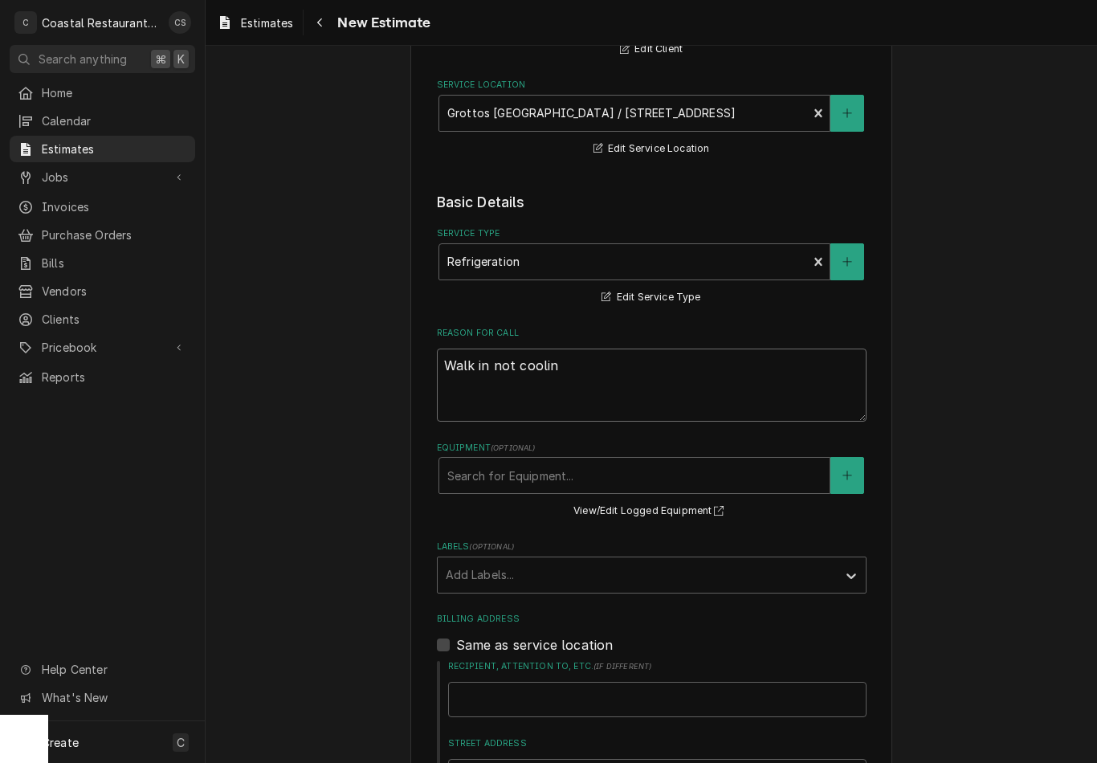
type textarea "Walk in not cooling"
type textarea "x"
type textarea "Walk in not cooling."
type textarea "x"
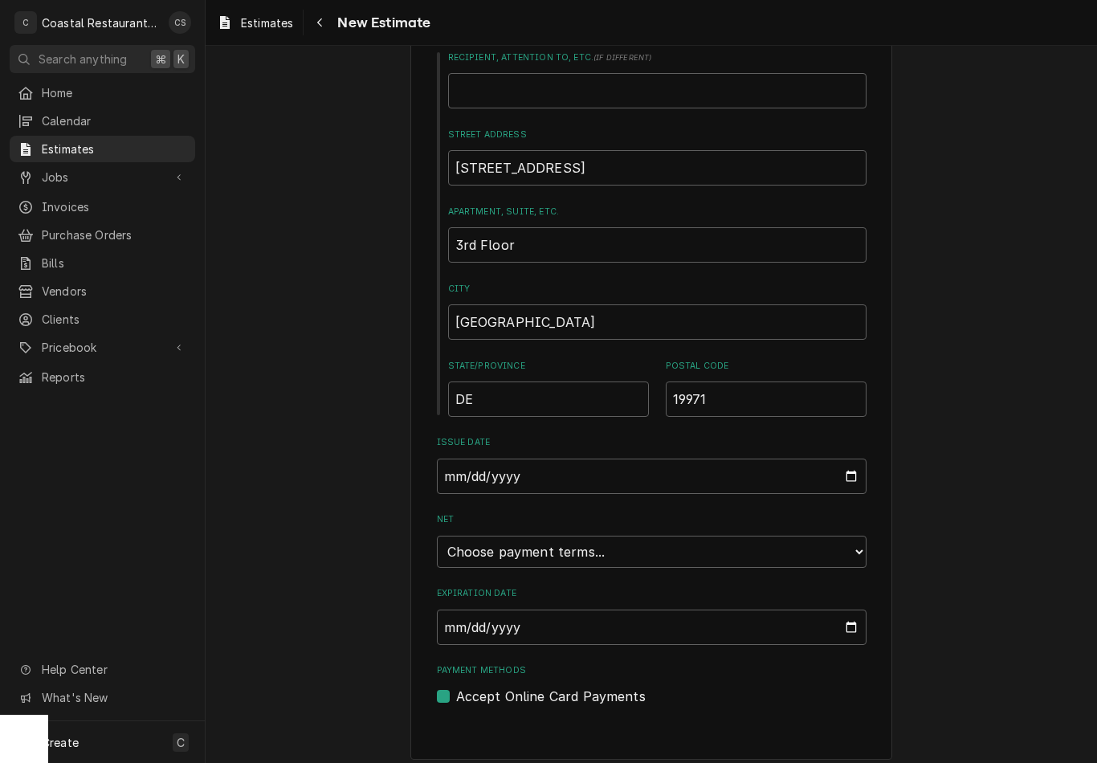
scroll to position [800, 0]
type textarea "Walk in not cooling."
click at [794, 540] on select "Choose payment terms... Same Day Net 7 Net 14 Net 21 Net 30 Net 45 Net 60 Net 90" at bounding box center [652, 552] width 430 height 32
type textarea "x"
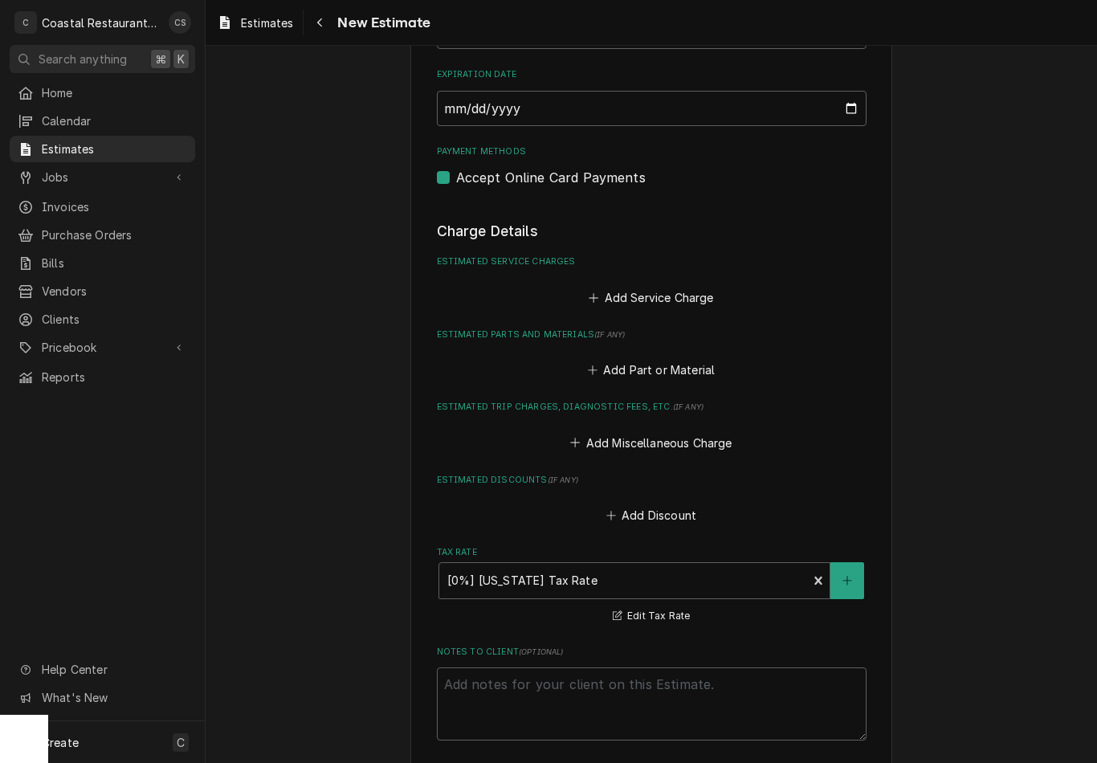
scroll to position [1321, 0]
click at [672, 284] on button "Add Service Charge" at bounding box center [651, 295] width 130 height 22
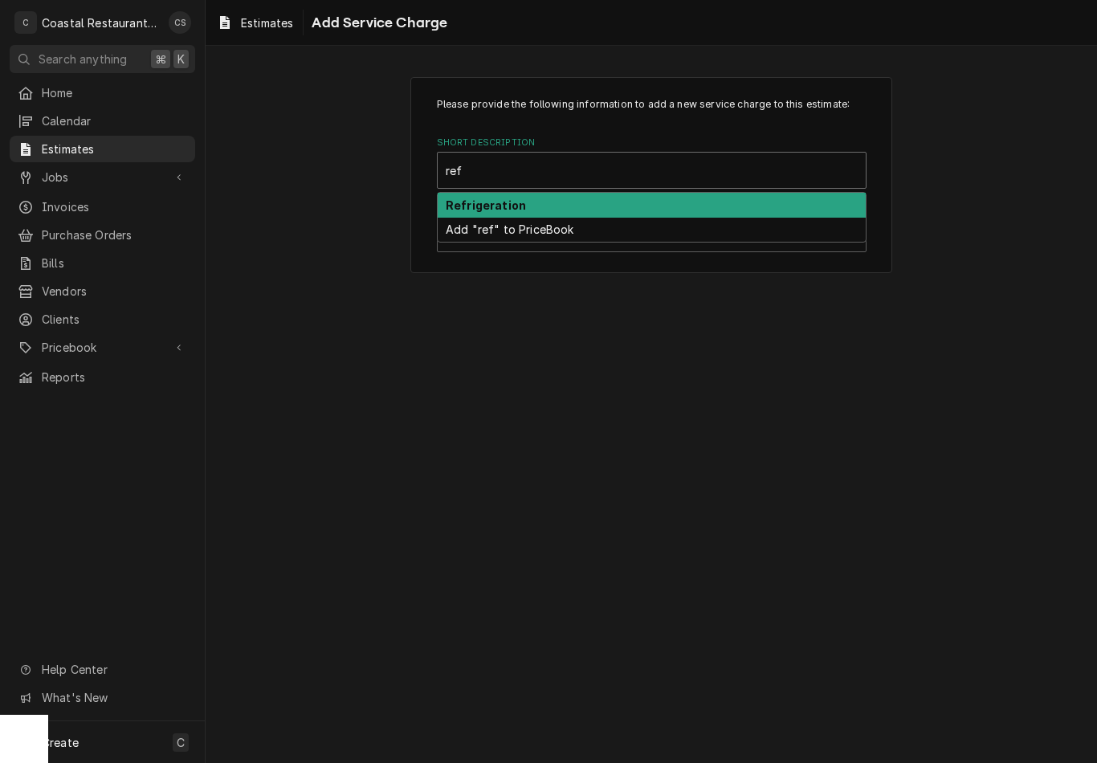
click at [515, 198] on strong "Refrigeration" at bounding box center [486, 205] width 80 height 14
type input "ref"
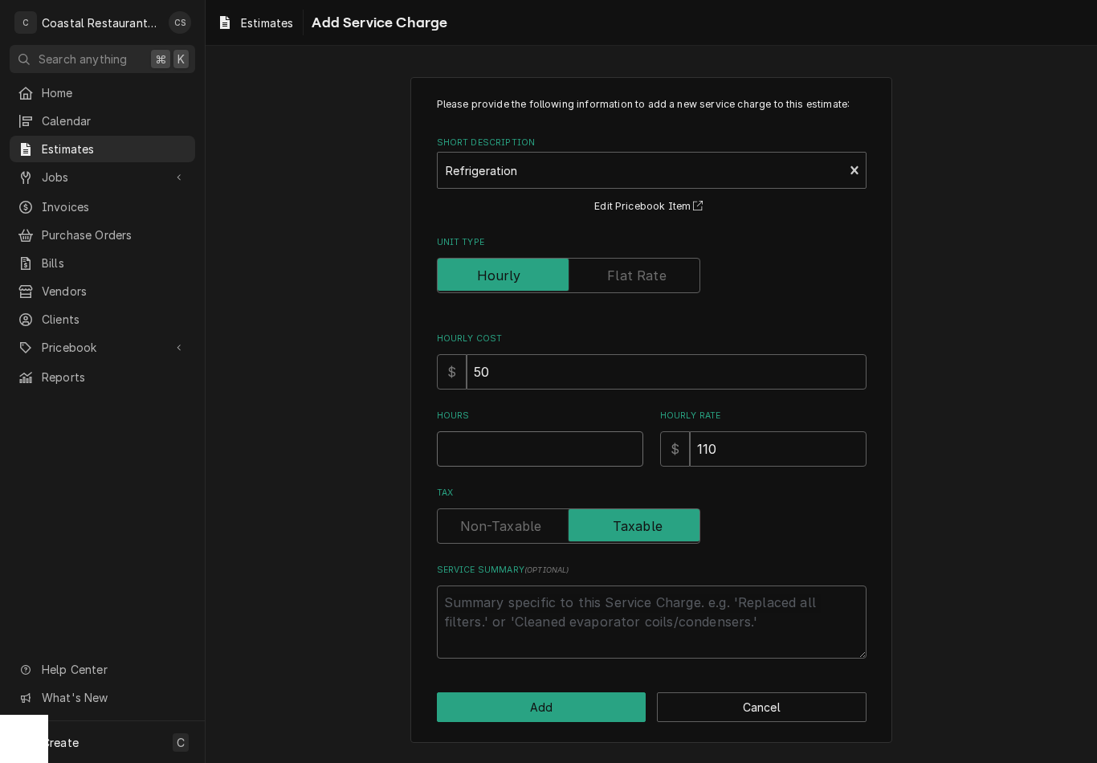
click at [531, 447] on input "Hours" at bounding box center [540, 448] width 206 height 35
type textarea "x"
type input "8"
type textarea "x"
type input "8"
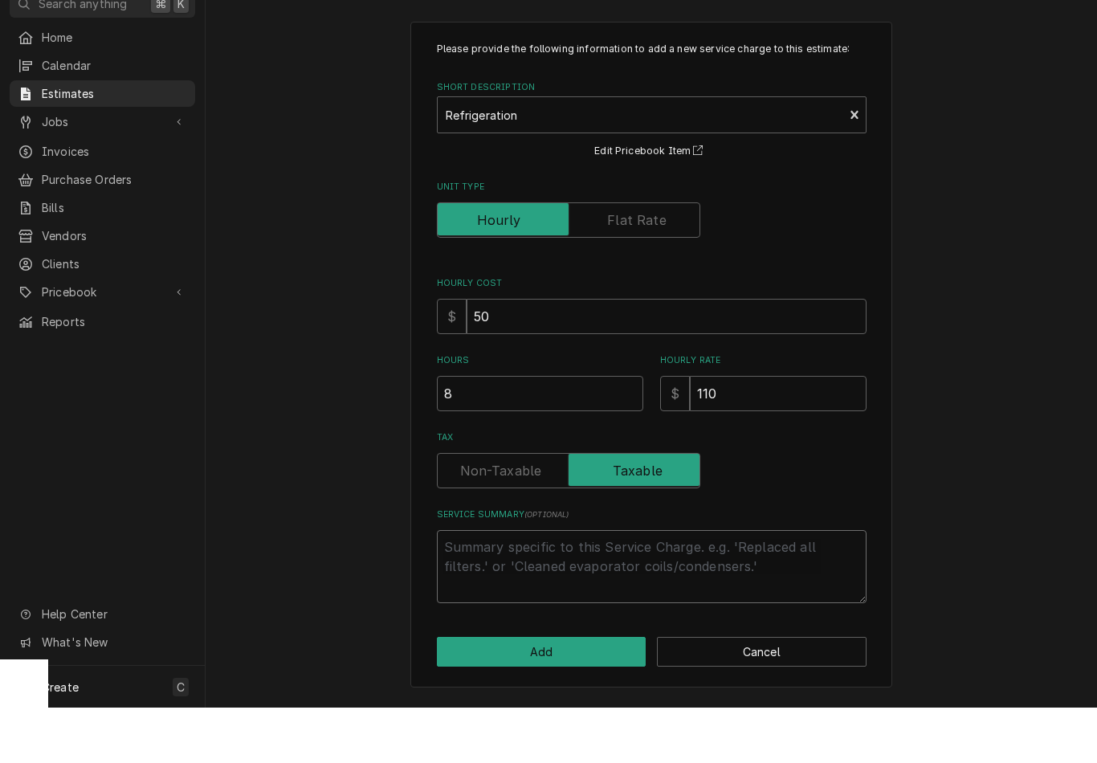
click at [525, 585] on textarea "Service Summary ( optional )" at bounding box center [652, 621] width 430 height 73
type textarea "x"
type textarea "r"
type textarea "x"
type textarea "re"
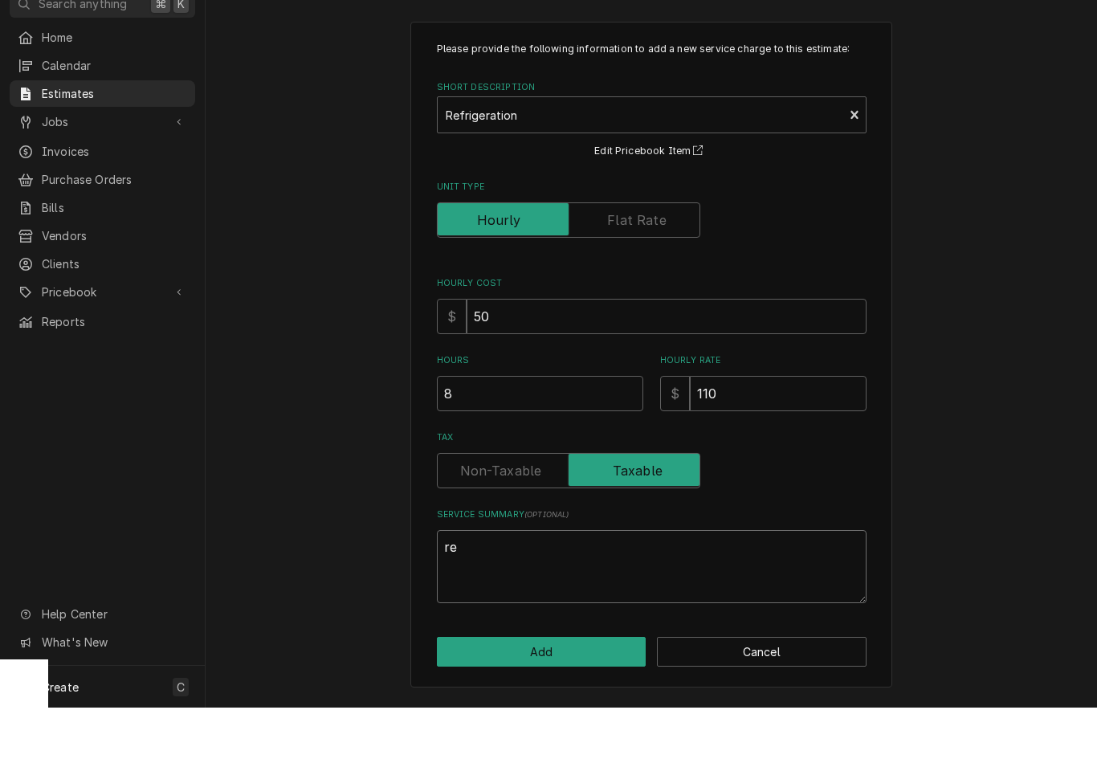
type textarea "x"
type textarea "rem"
type textarea "x"
type textarea "remo"
type textarea "x"
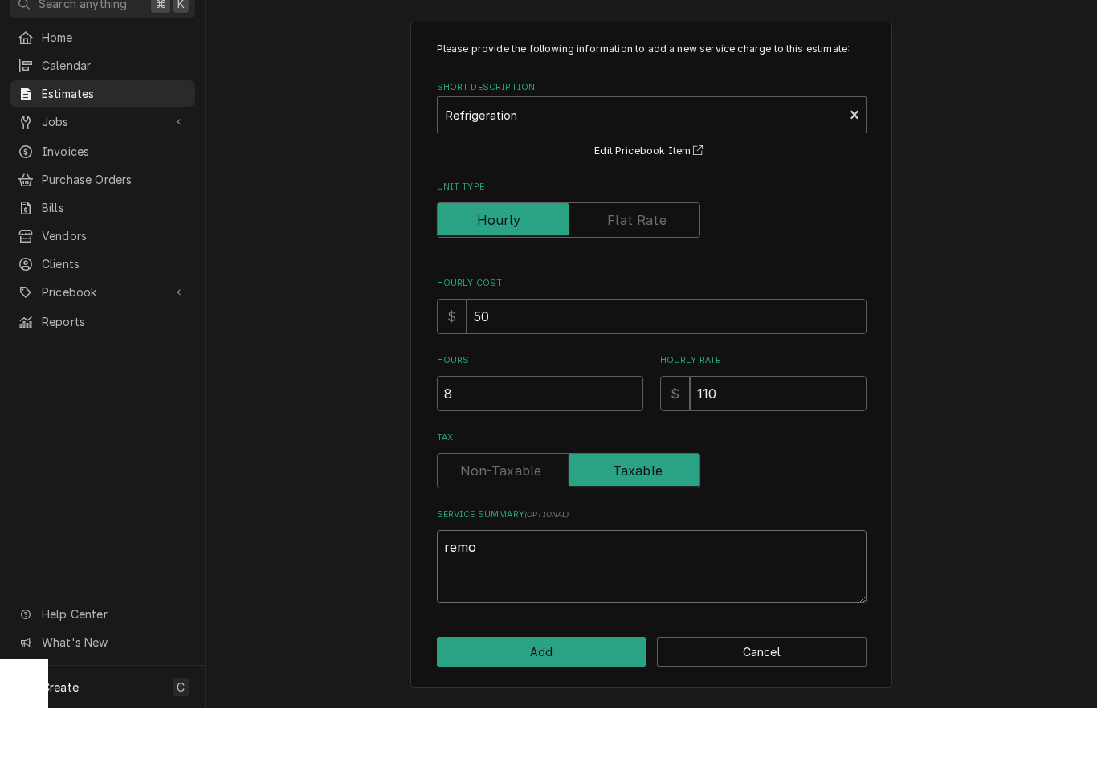
type textarea "remov"
type textarea "x"
type textarea "remove"
type textarea "x"
type textarea "remove"
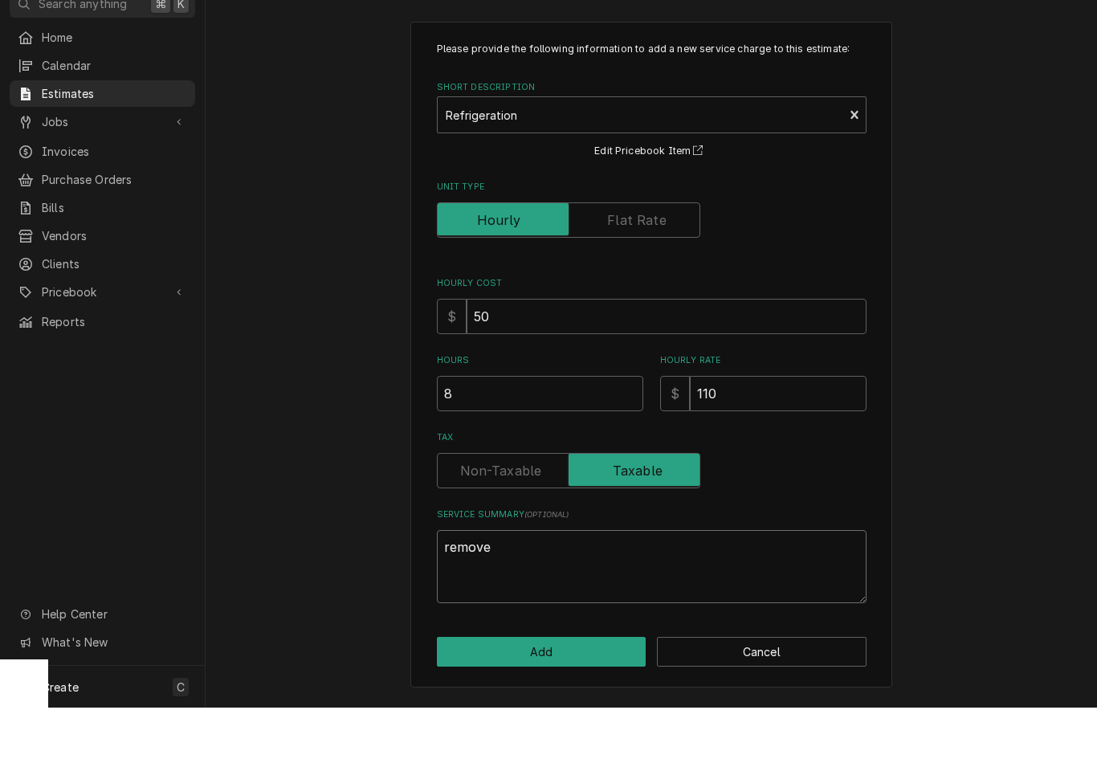
type textarea "x"
type textarea "remove a"
type textarea "x"
type textarea "remove an"
type textarea "x"
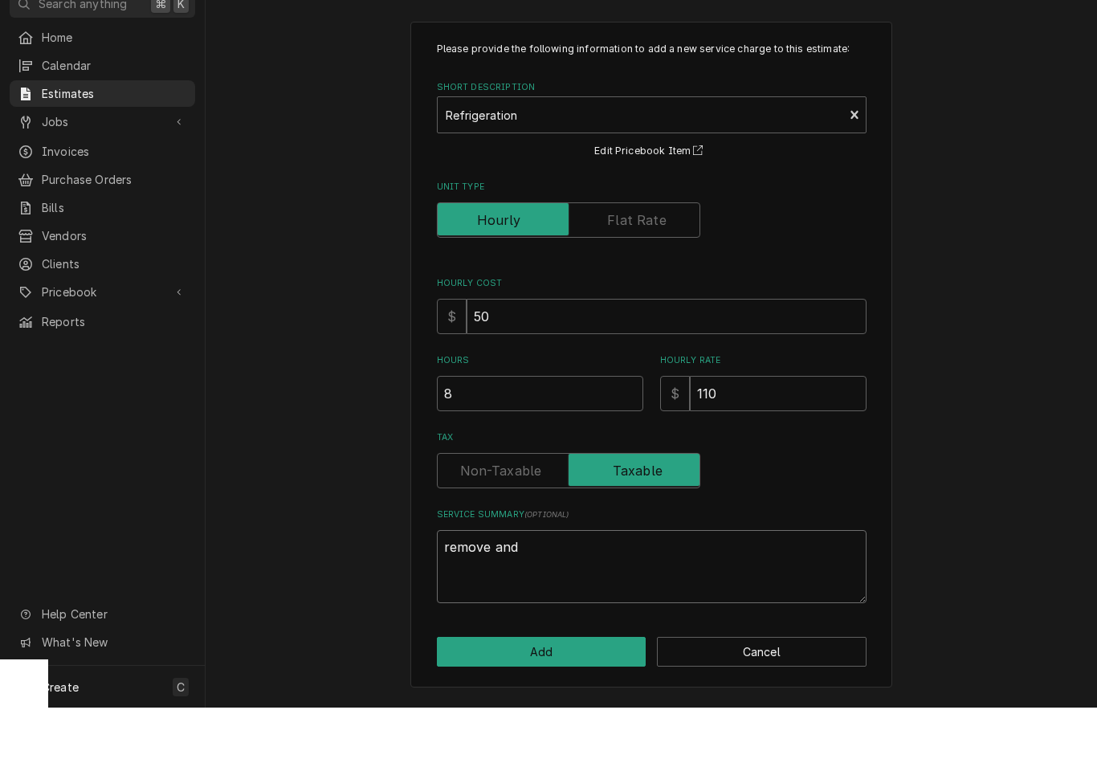
type textarea "remove and"
type textarea "x"
type textarea "remove and r"
type textarea "x"
type textarea "remove and re"
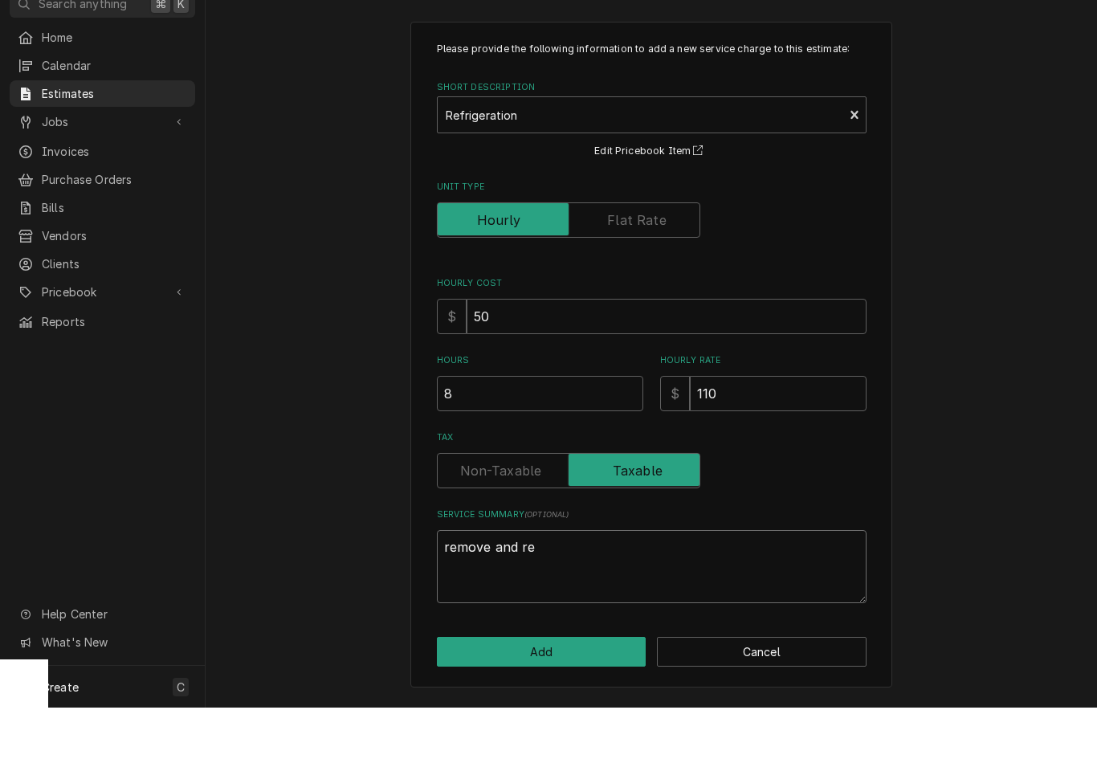
type textarea "x"
type textarea "remove and rec"
type textarea "x"
type textarea "remove and recy"
type textarea "x"
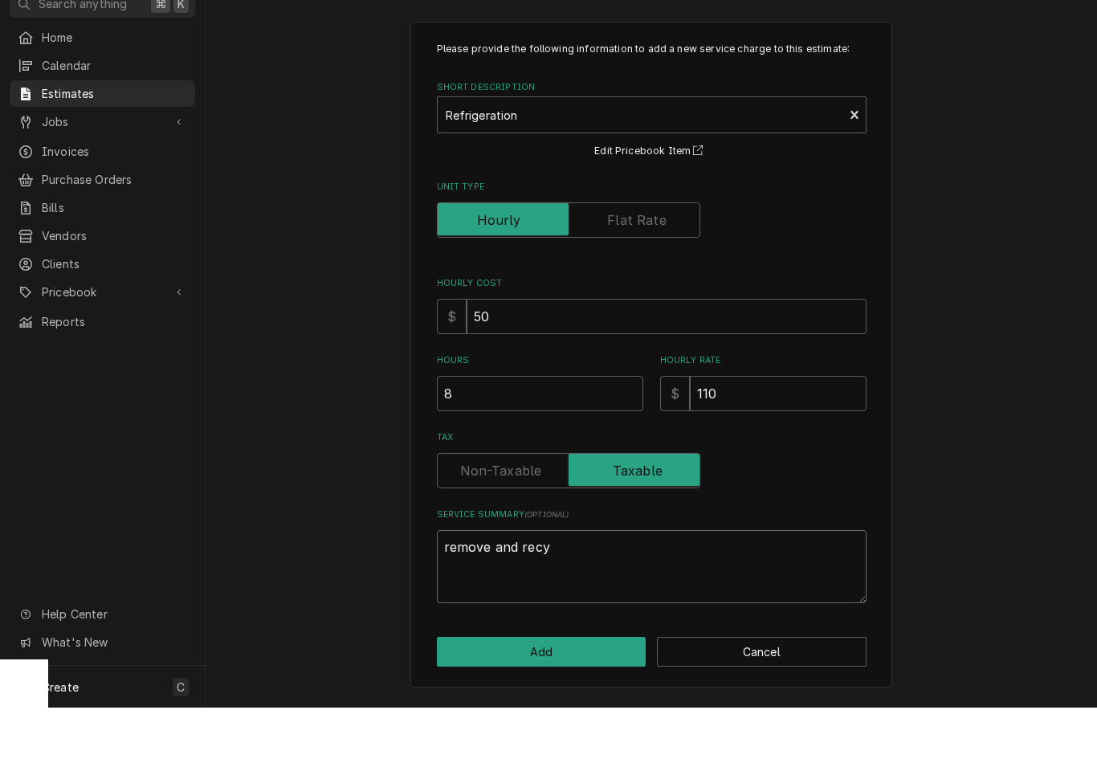
type textarea "remove and recyc"
type textarea "x"
type textarea "remove and recycl"
type textarea "x"
type textarea "remove and recycle"
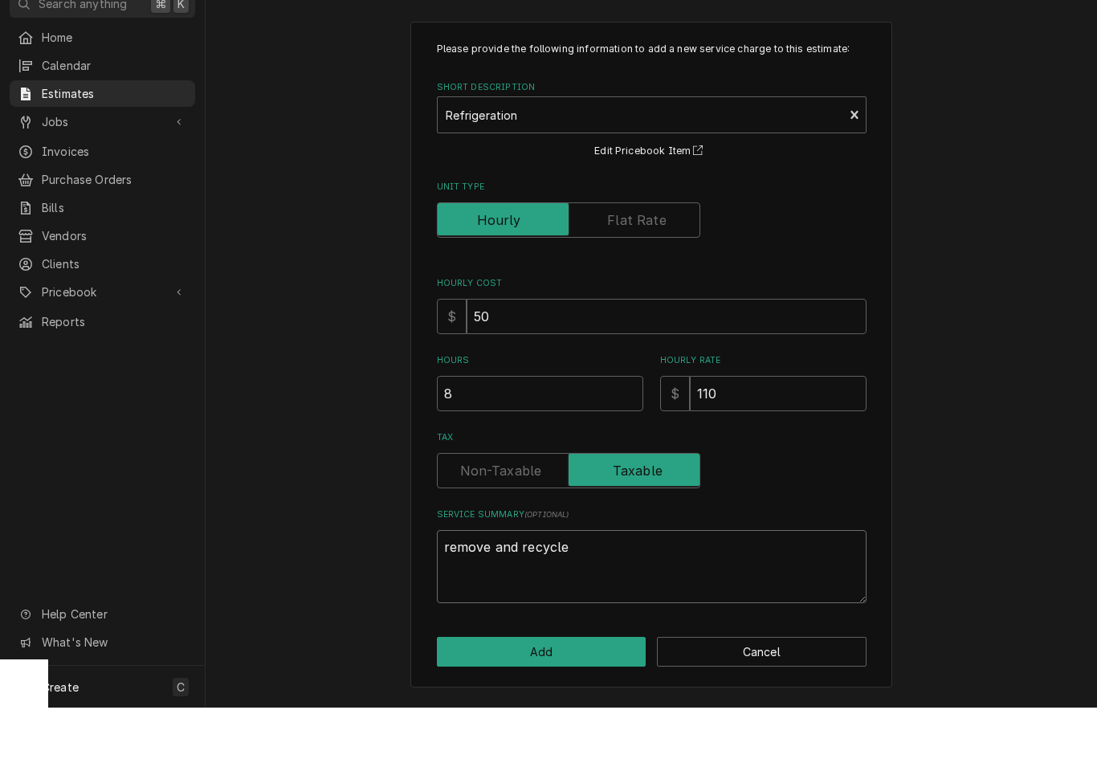
type textarea "x"
type textarea "remove and recycle"
type textarea "x"
type textarea "emove and recycle"
type textarea "x"
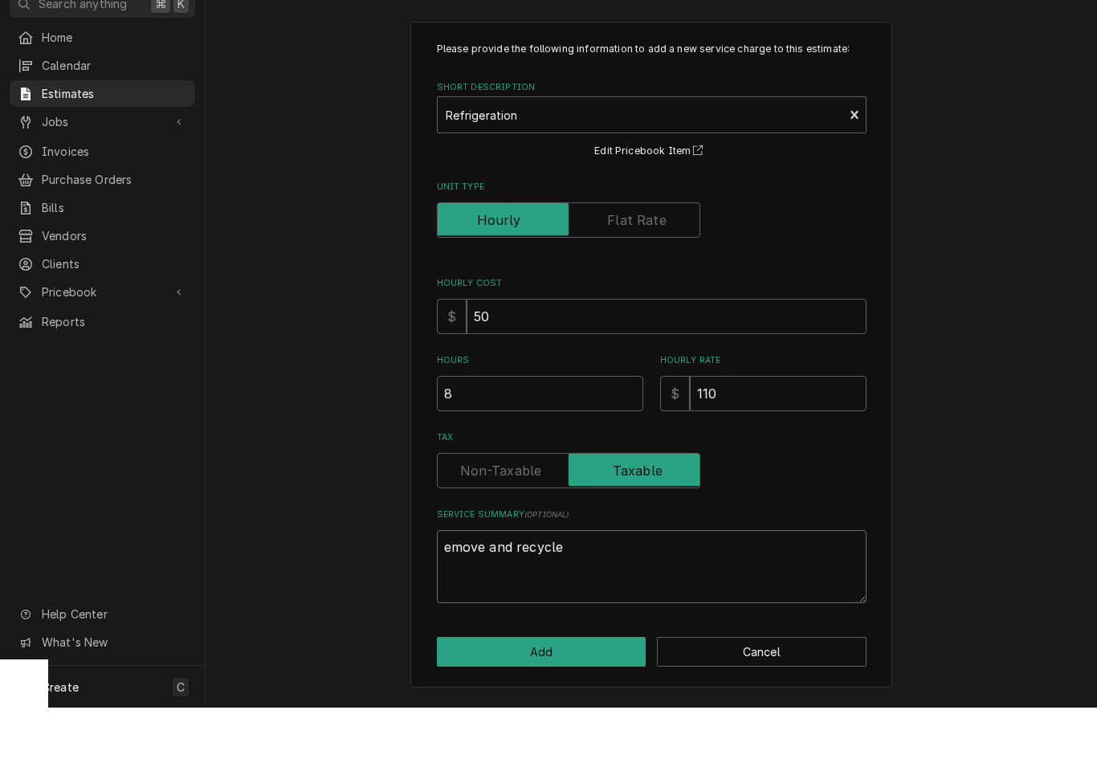
type textarea "Remove and recycle"
type textarea "x"
type textarea "Remove and recycle"
type textarea "x"
type textarea "Remove and recycle o"
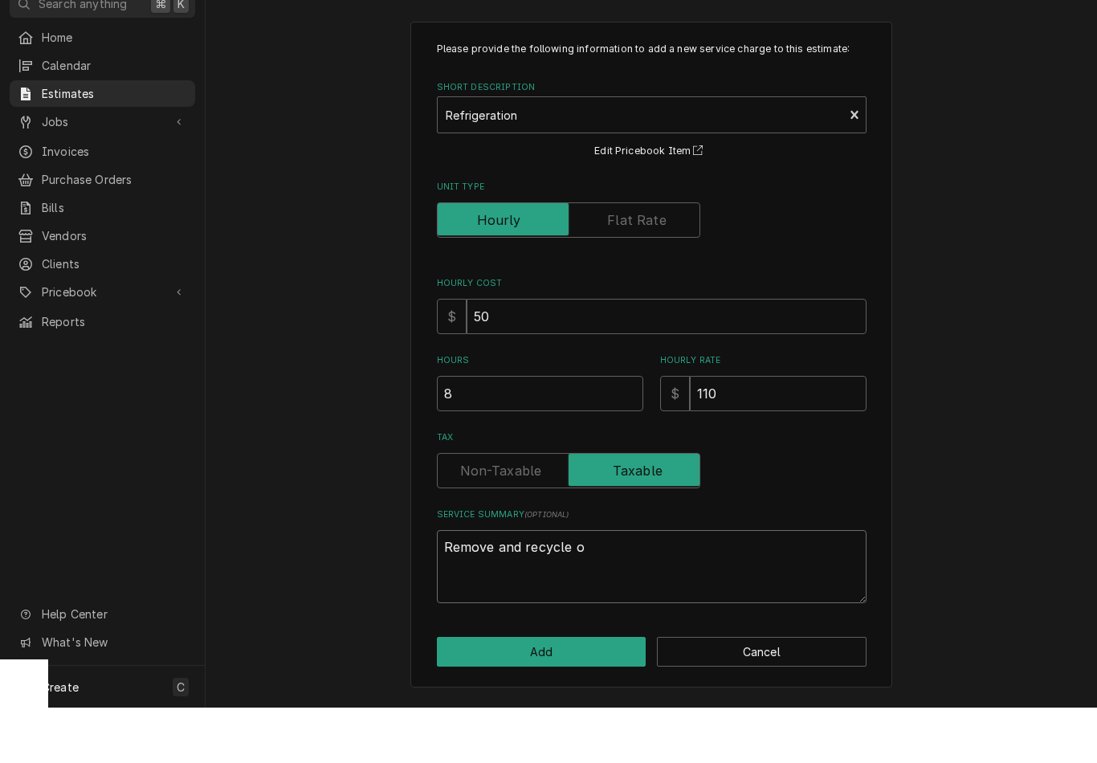
type textarea "x"
type textarea "Remove and recycle ol"
type textarea "x"
type textarea "Remove and recycle old"
type textarea "x"
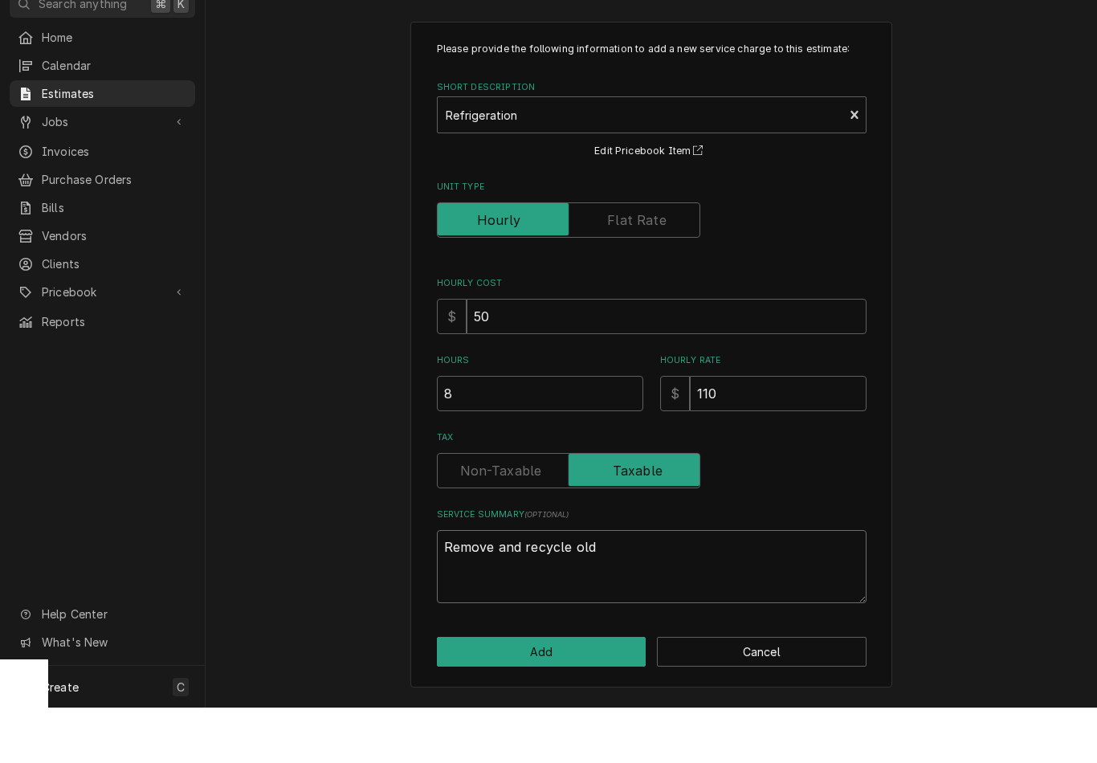
type textarea "Remove and recycle old e"
type textarea "x"
type textarea "Remove and recycle old equ"
type textarea "x"
type textarea "Remove and recycle old equi"
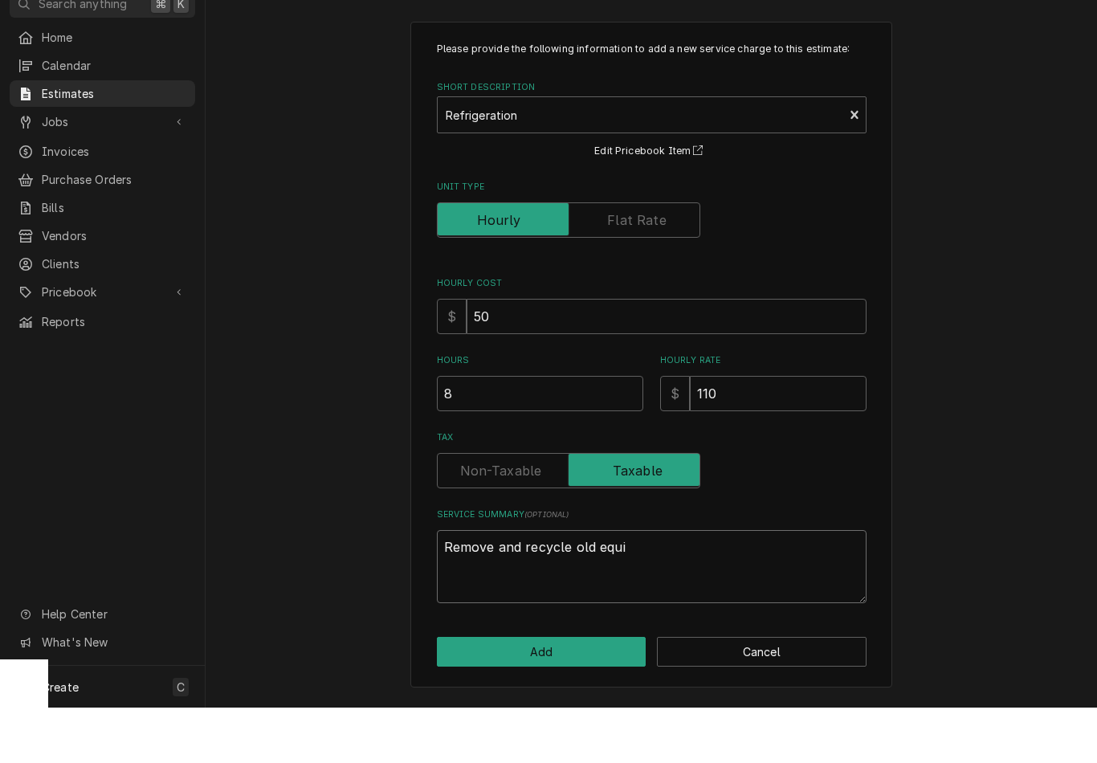
type textarea "x"
type textarea "Remove and recycle old equip"
type textarea "x"
type textarea "Remove and recycle old equipm"
type textarea "x"
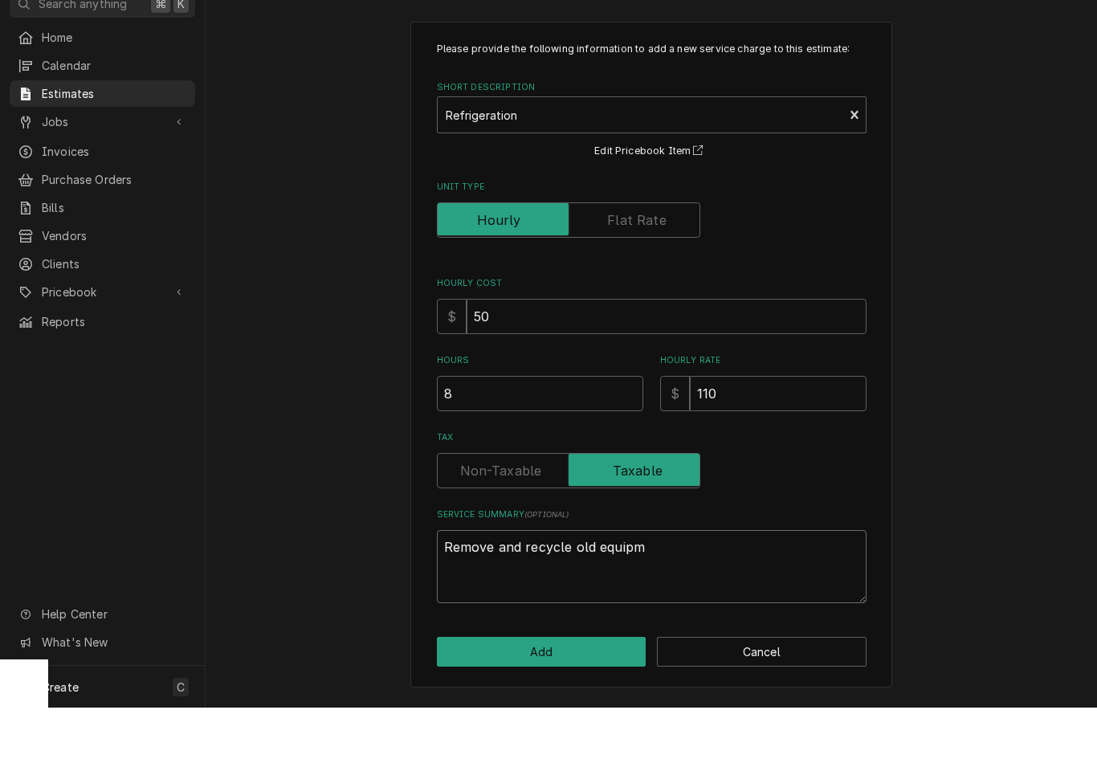
type textarea "Remove and recycle old equipme"
type textarea "x"
type textarea "Remove and recycle old equipmen"
type textarea "x"
type textarea "Remove and recycle old equipment"
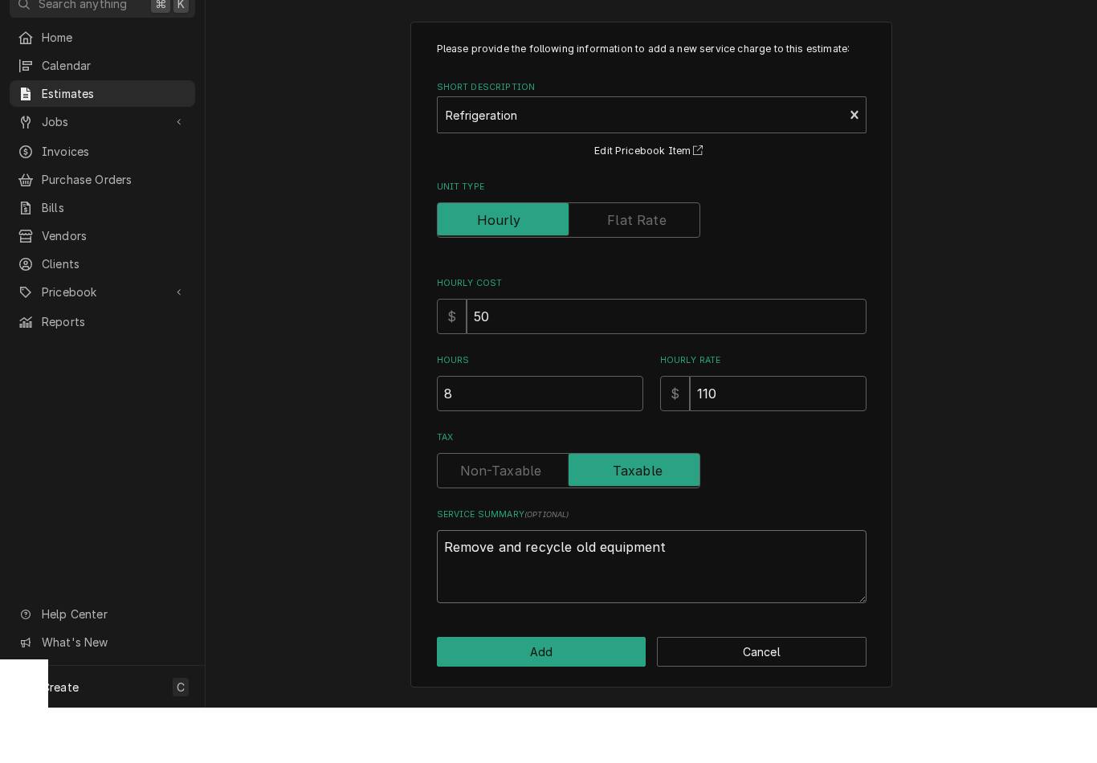
type textarea "x"
type textarea "Remove and recycle old equipment."
type textarea "x"
type textarea "Remove and recycle old equipment."
type textarea "x"
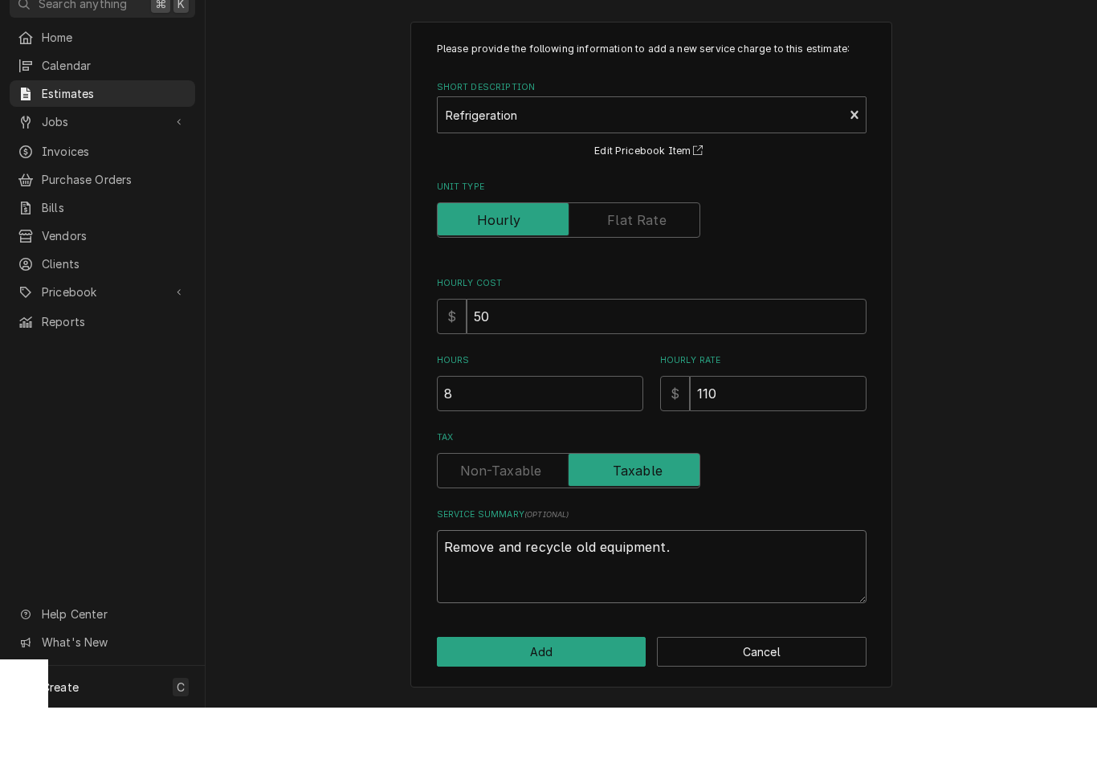
type textarea "Remove and recycle old equipment. I"
type textarea "x"
type textarea "Remove and recycle old equipment. In"
type textarea "x"
type textarea "Remove and recycle old equipment. Ins"
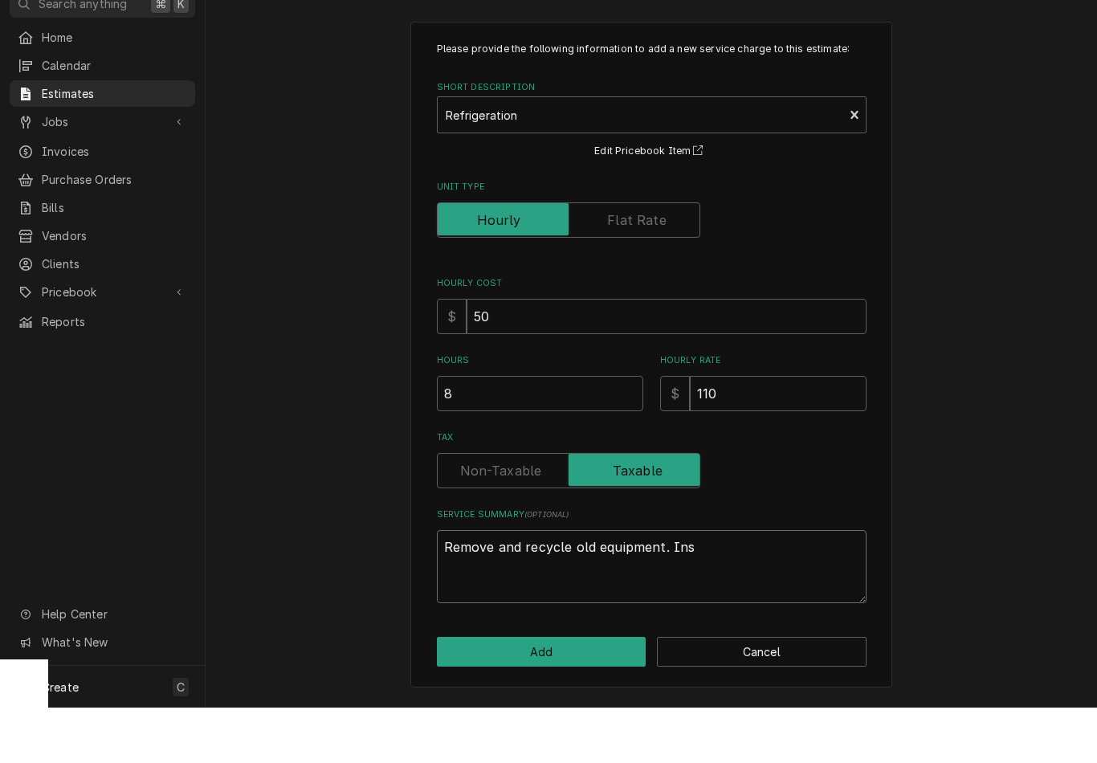
type textarea "x"
type textarea "Remove and recycle old equipment. Inst"
type textarea "x"
type textarea "Remove and recycle old equipment. Instl"
type textarea "x"
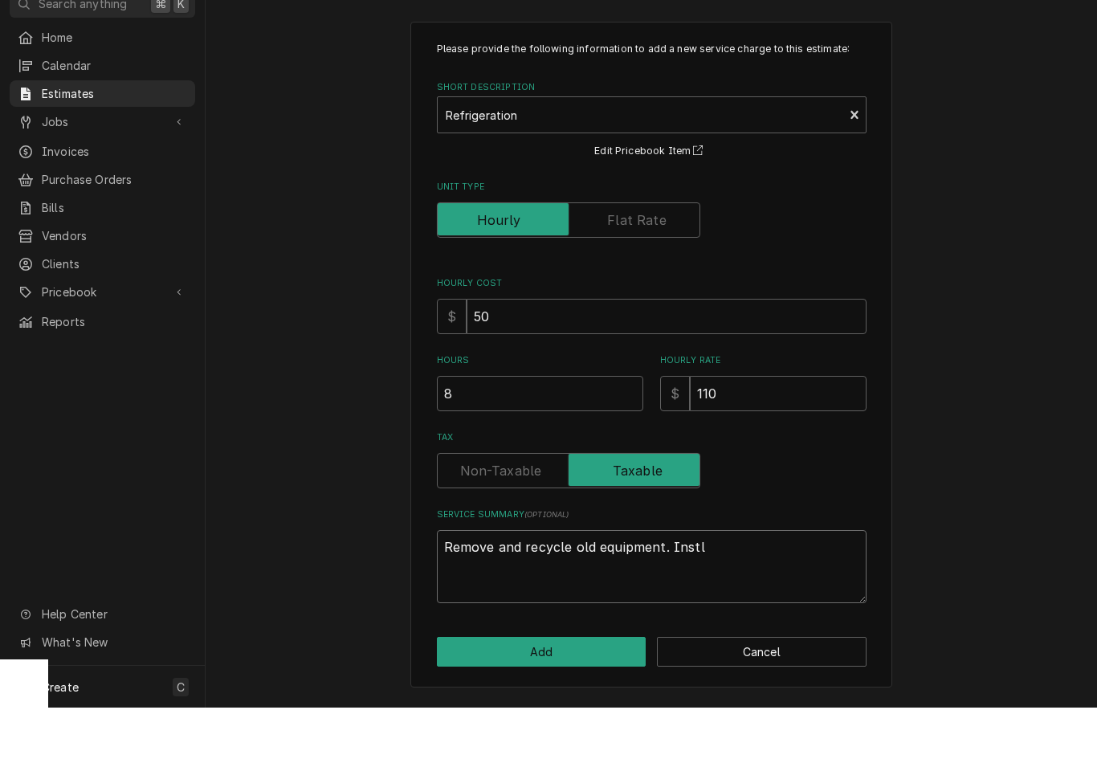
type textarea "Remove and recycle old equipment. Instll"
type textarea "x"
type textarea "Remove and recycle old equipment. Install"
type textarea "x"
type textarea "Remove and recycle old equipment. Install n"
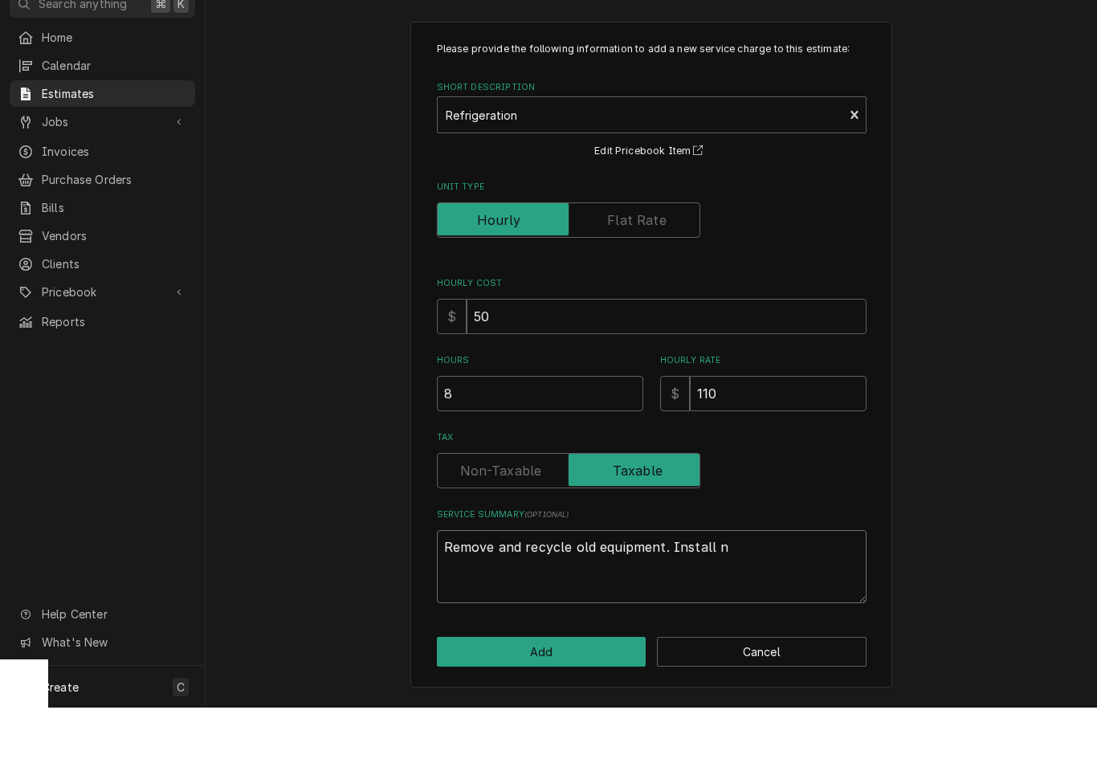
type textarea "x"
type textarea "Remove and recycle old equipment. Install ne"
type textarea "x"
type textarea "Remove and recycle old equipment. Install new"
type textarea "x"
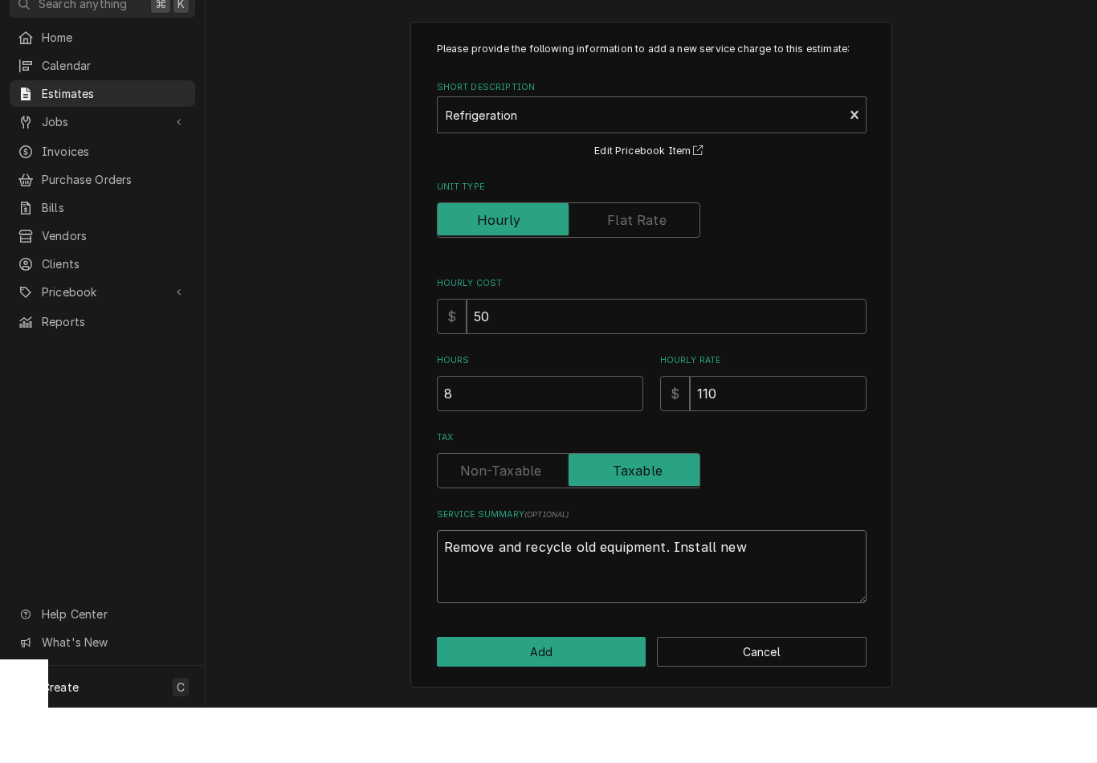
type textarea "Remove and recycle old equipment. Install new"
type textarea "x"
type textarea "Remove and recycle old equipment. Install new co"
type textarea "x"
type textarea "Remove and recycle old equipment. Install new con"
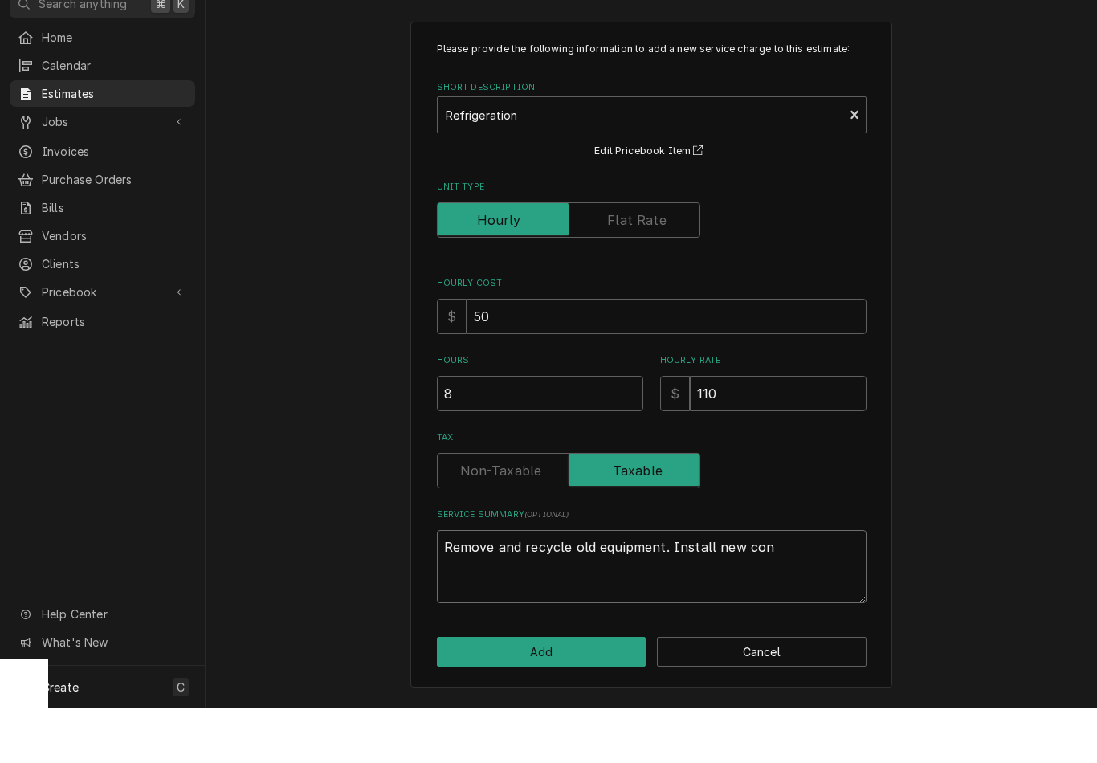
type textarea "x"
type textarea "Remove and recycle old equipment. Install new cond"
type textarea "x"
type textarea "Remove and recycle old equipment. Install new conde"
type textarea "x"
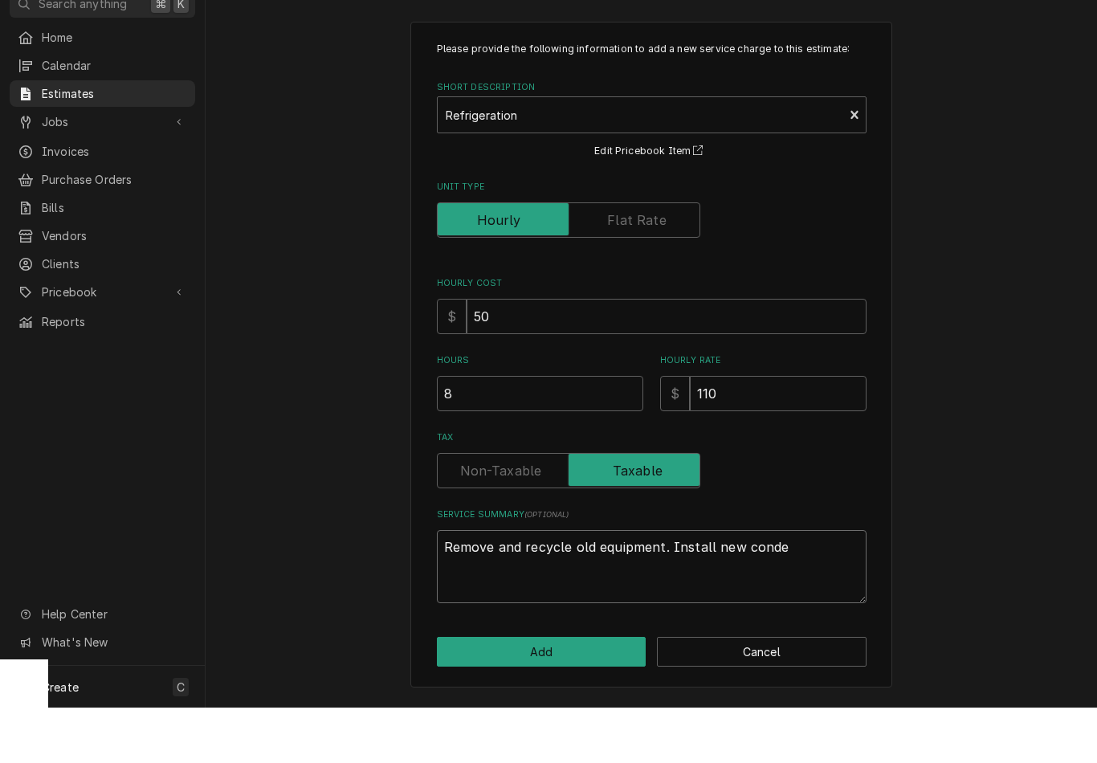
type textarea "Remove and recycle old equipment. Install new conden"
type textarea "x"
type textarea "Remove and recycle old equipment. Install new condens"
type textarea "x"
type textarea "Remove and recycle old equipment. Install new condensi"
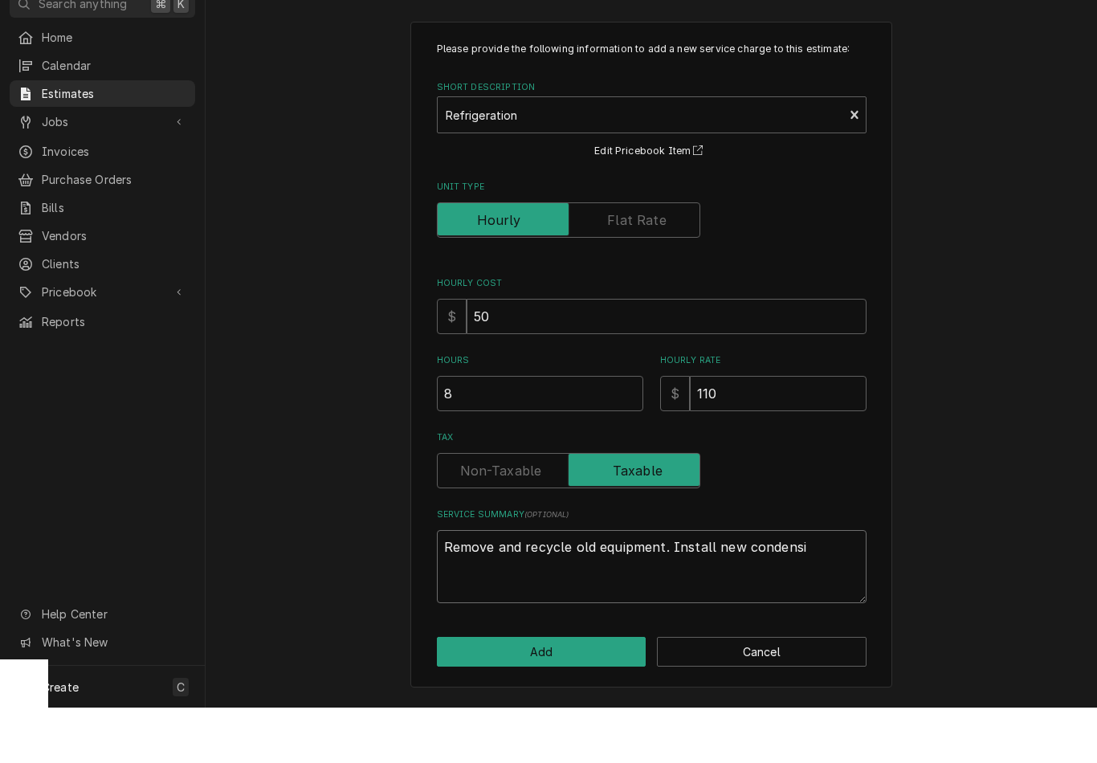
type textarea "x"
type textarea "Remove and recycle old equipment. Install new condensin"
type textarea "x"
type textarea "Remove and recycle old equipment. Install new condensing"
type textarea "x"
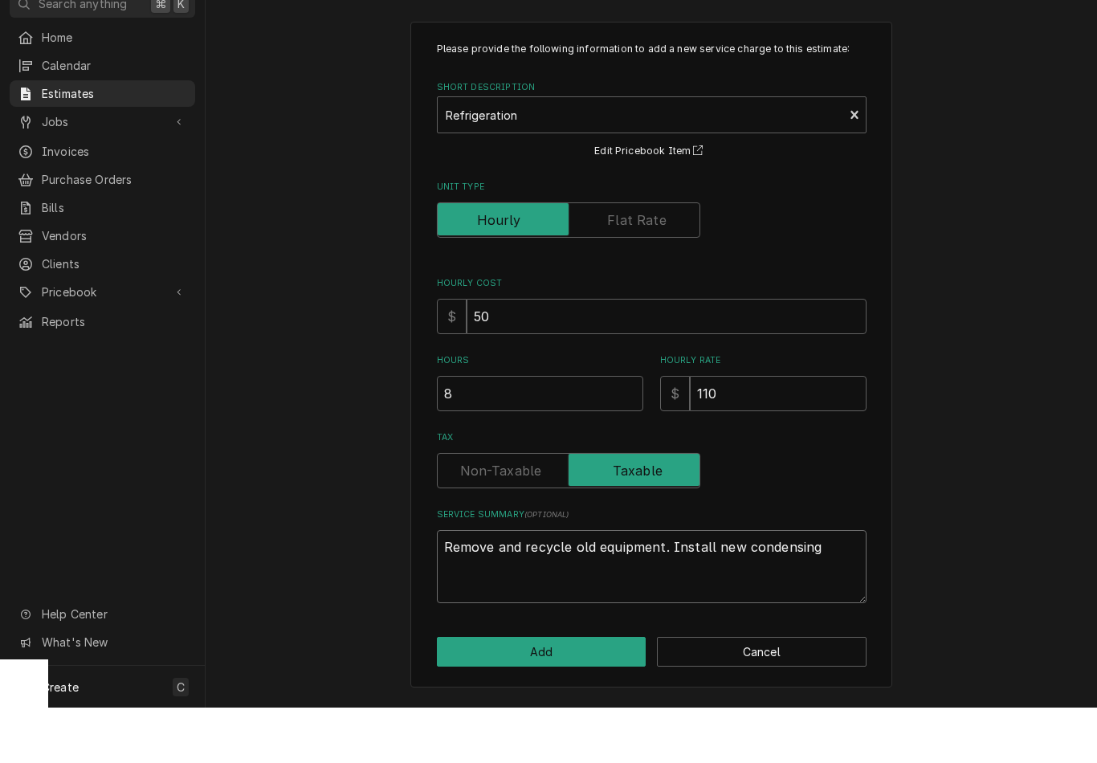
type textarea "Remove and recycle old equipment. Install new condensing"
type textarea "x"
type textarea "Remove and recycle old equipment. Install new condensing u"
type textarea "x"
type textarea "Remove and recycle old equipment. Install new condensing un"
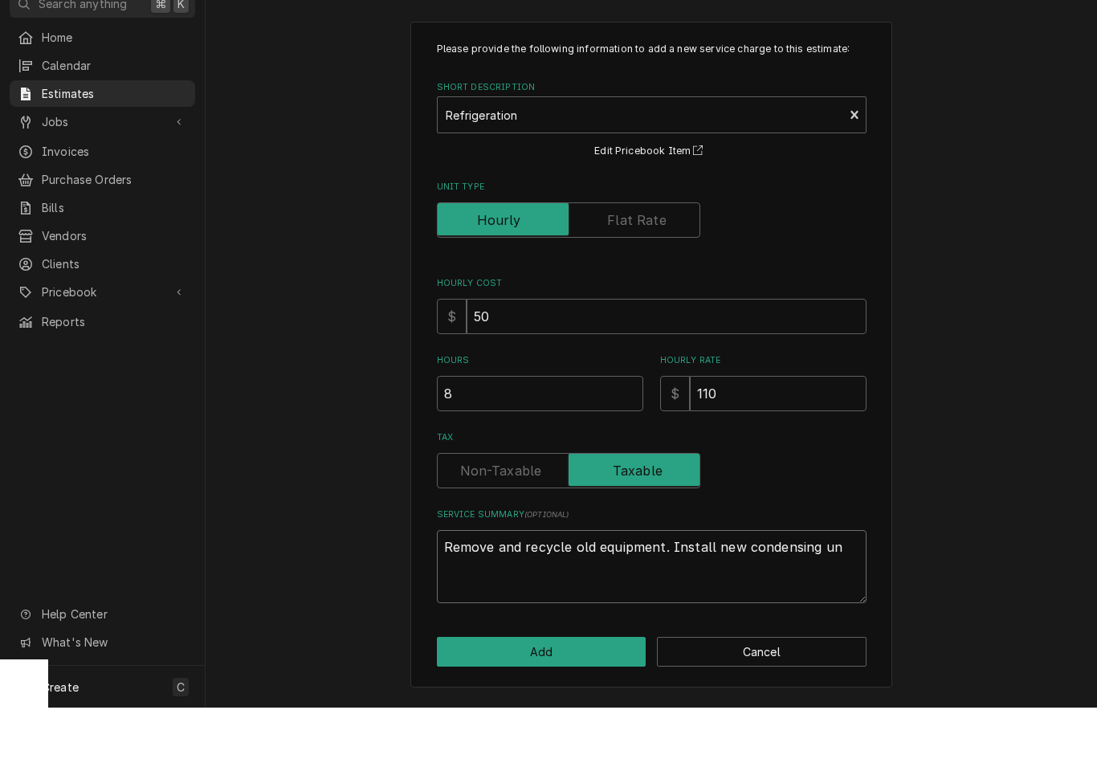
type textarea "x"
type textarea "Remove and recycle old equipment. Install new condensing uni"
type textarea "x"
type textarea "Remove and recycle old equipment. Install new condensing unit"
type textarea "x"
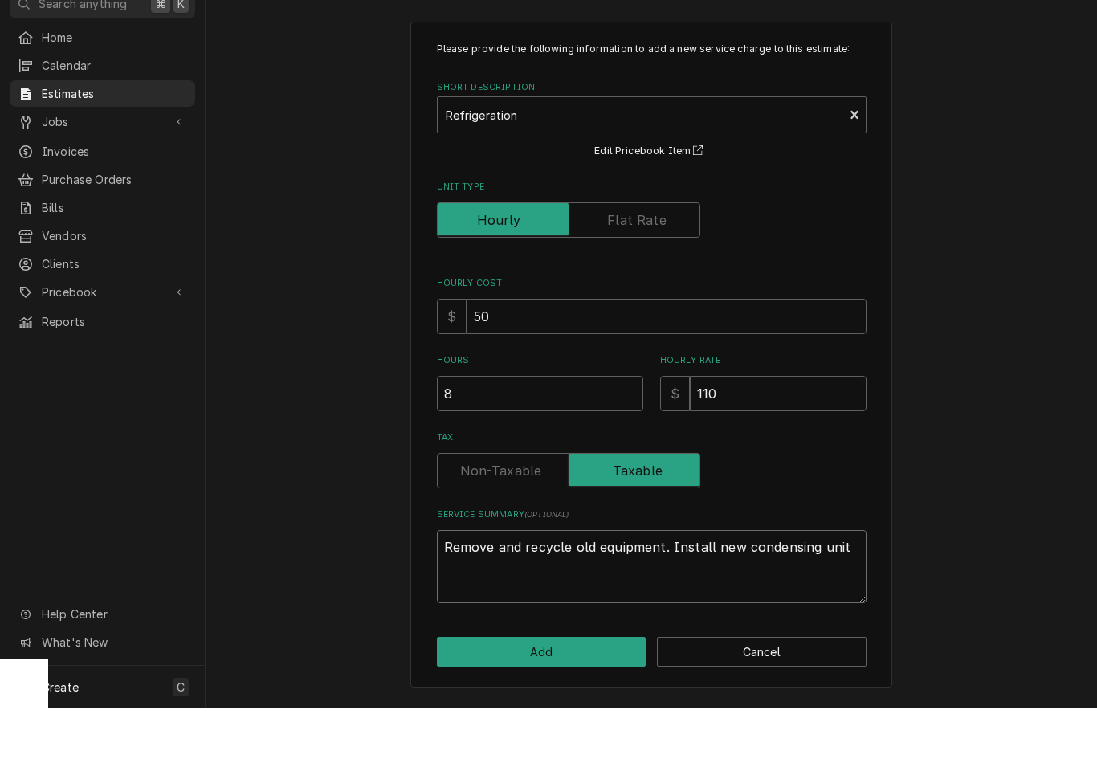
type textarea "Remove and recycle old equipment. Install new condensing unit"
type textarea "x"
type textarea "Remove and recycle old equipment. Install new condensing unit an"
type textarea "x"
type textarea "Remove and recycle old equipment. Install new condensing unit and"
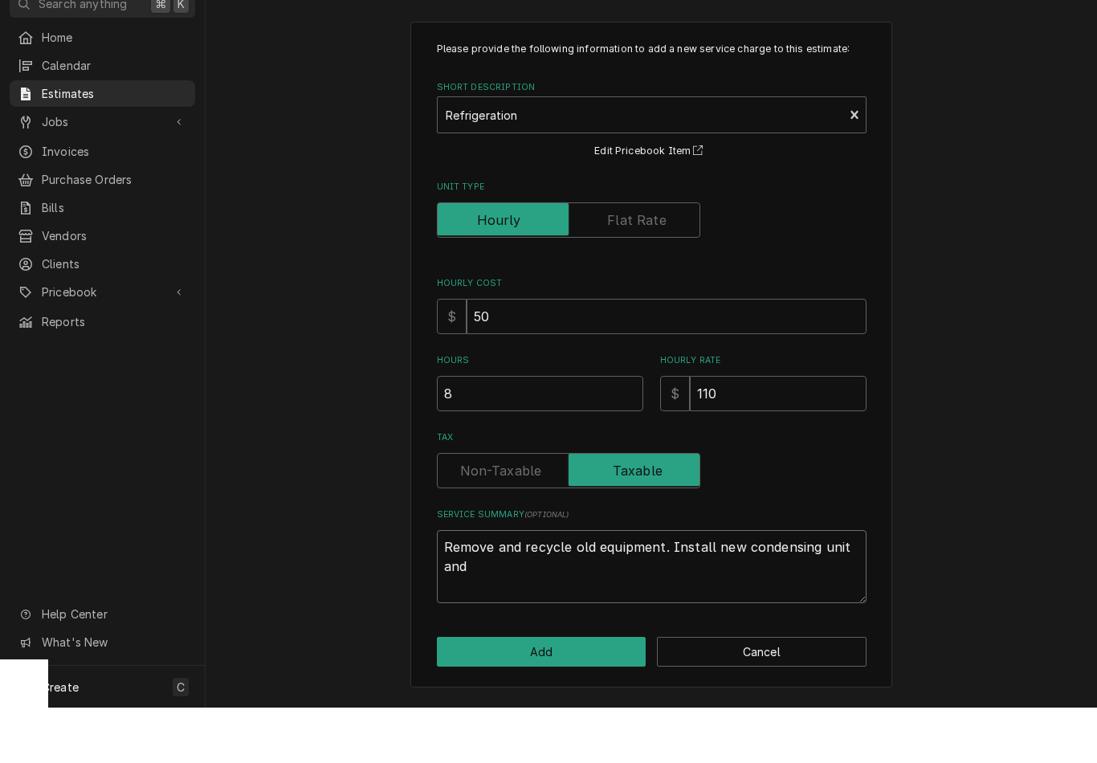
type textarea "x"
type textarea "Remove and recycle old equipment. Install new condensing unit and"
type textarea "x"
type textarea "Remove and recycle old equipment. Install new condensing unit and e"
type textarea "x"
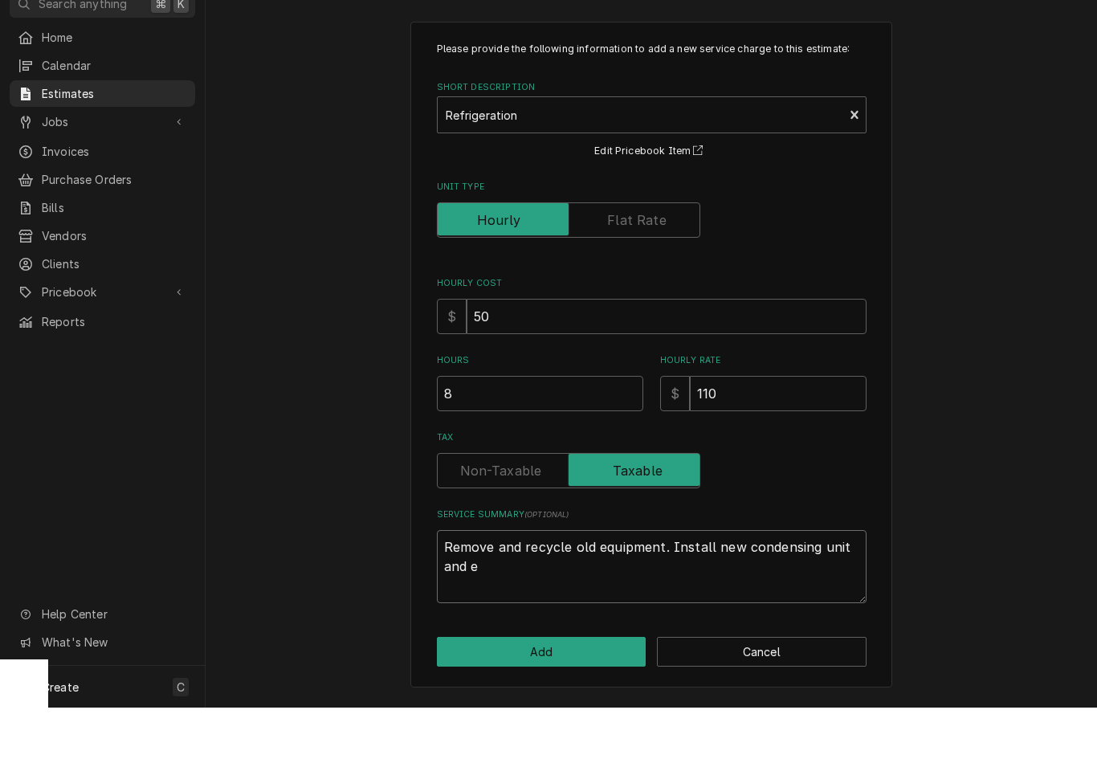
type textarea "Remove and recycle old equipment. Install new condensing unit and ev"
type textarea "x"
type textarea "Remove and recycle old equipment. Install new condensing unit and eva"
type textarea "x"
type textarea "Remove and recycle old equipment. Install new condensing unit and evap"
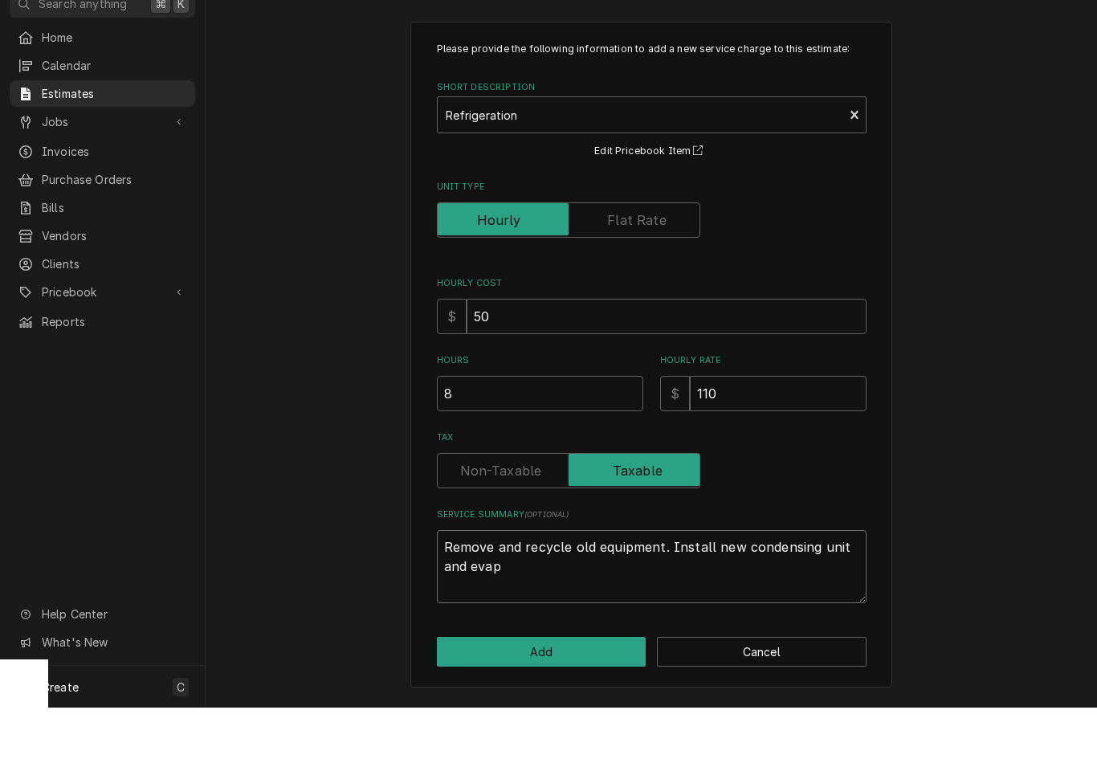
type textarea "x"
type textarea "Remove and recycle old equipment. Install new condensing unit and Evan"
type textarea "x"
type textarea "Remove and recycle old equipment. Install new condensing unit and Evan."
type textarea "x"
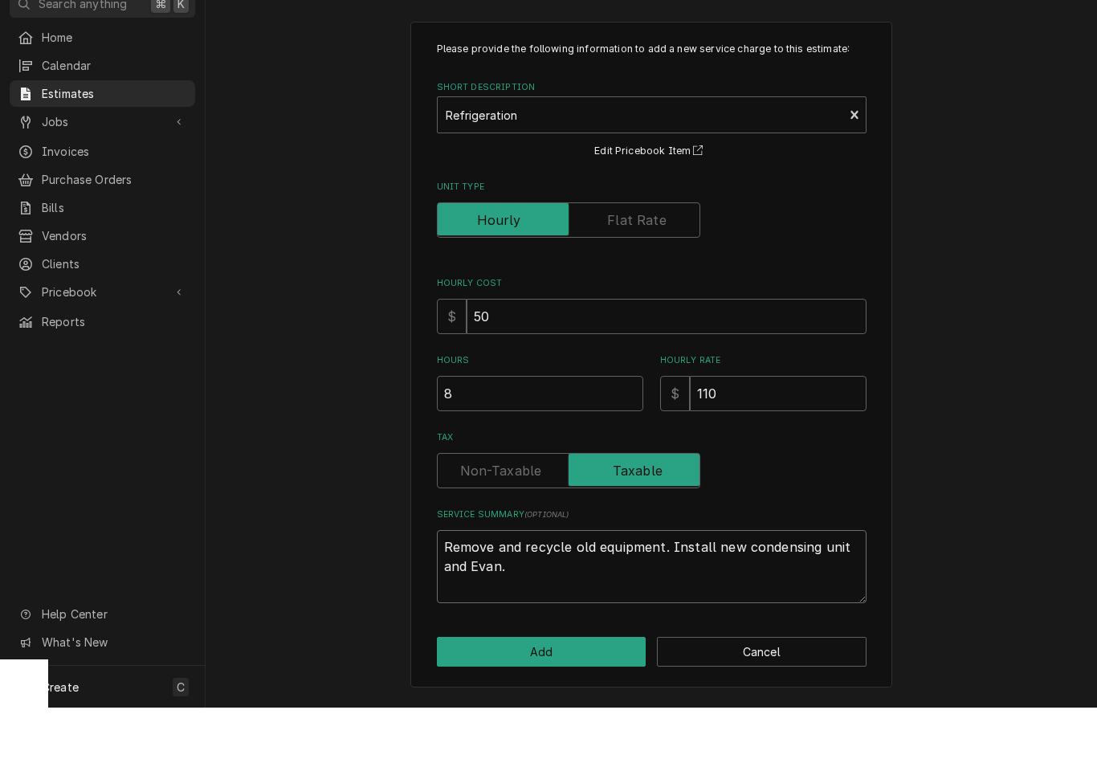
type textarea "Remove and recycle old equipment. Install new condensing unit and Evan."
type textarea "x"
type textarea "Remove and recycle old equipment. Install new condensing unit and Evan."
type textarea "x"
type textarea "Remove and recycle old equipment. Install new condensing unit and Evan"
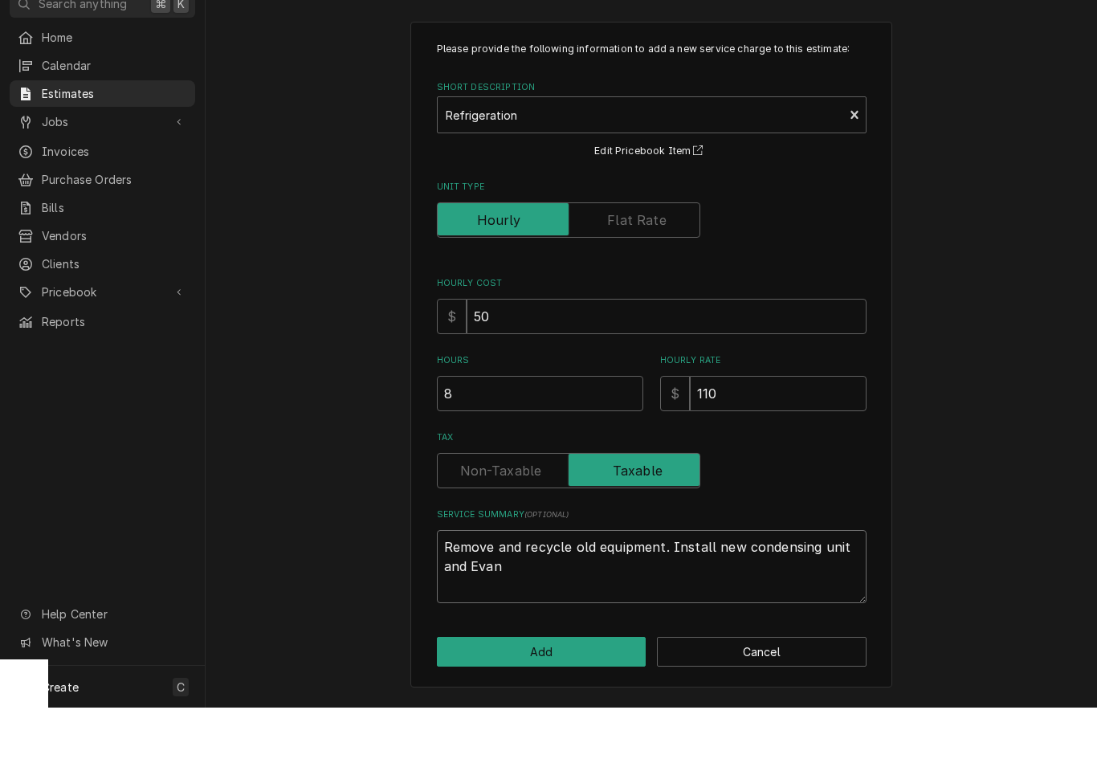
type textarea "x"
click at [751, 585] on textarea "Remove and recycle old equipment. Install new condensing unit and evaporator. P…" at bounding box center [652, 621] width 430 height 73
click at [723, 585] on textarea "Remove and recycle old equipment. Install new condensing unit and evaporator. P…" at bounding box center [652, 621] width 430 height 73
click at [720, 585] on textarea "Remove and recycle old equipment. Install new condensing unit and evaporator. P…" at bounding box center [652, 621] width 430 height 73
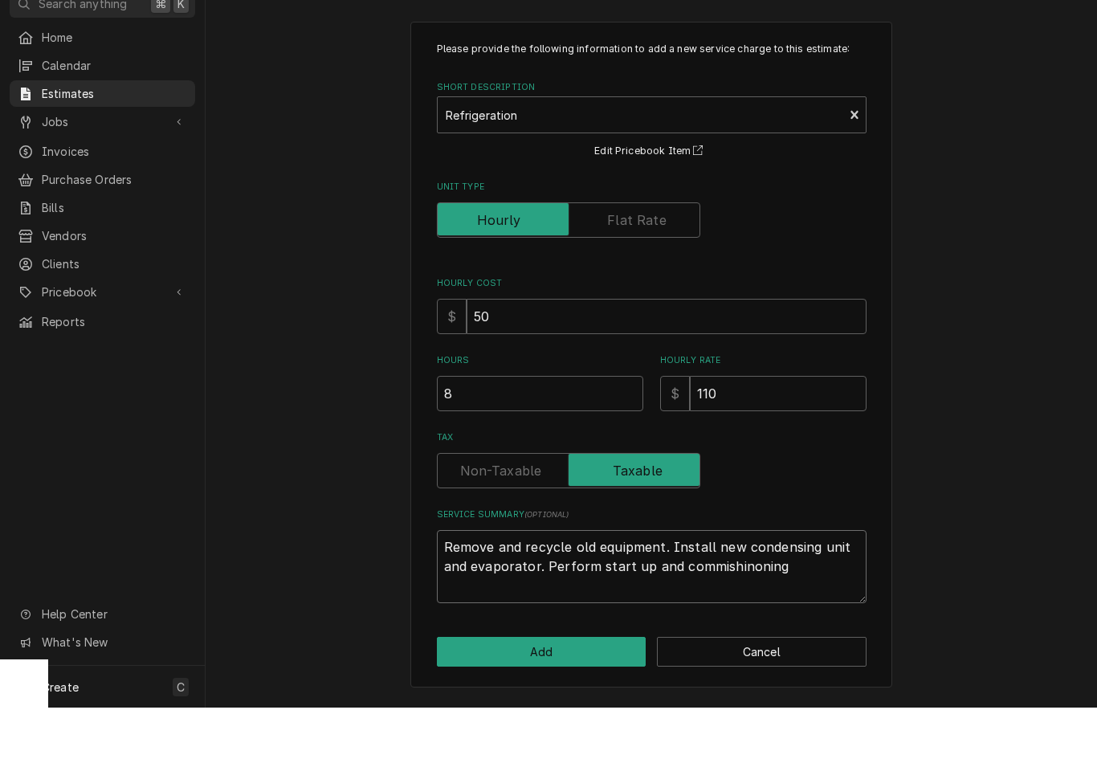
click at [718, 585] on textarea "Remove and recycle old equipment. Install new condensing unit and evaporator. P…" at bounding box center [652, 621] width 430 height 73
click at [874, 559] on div "Please provide the following information to add a new service charge to this es…" at bounding box center [651, 410] width 482 height 666
click at [747, 585] on textarea "Remove and recycle old equipment. Install new condensing unit and evaporator. P…" at bounding box center [652, 621] width 430 height 73
click at [575, 692] on button "Add" at bounding box center [542, 707] width 210 height 30
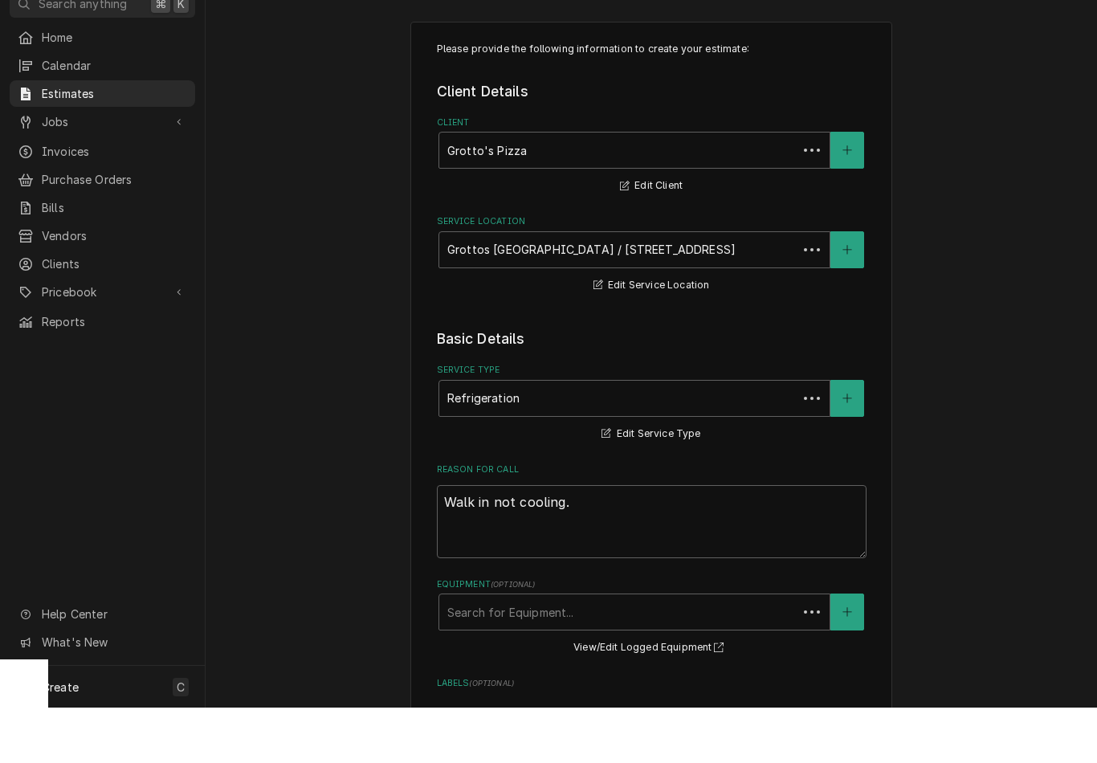
scroll to position [1321, 0]
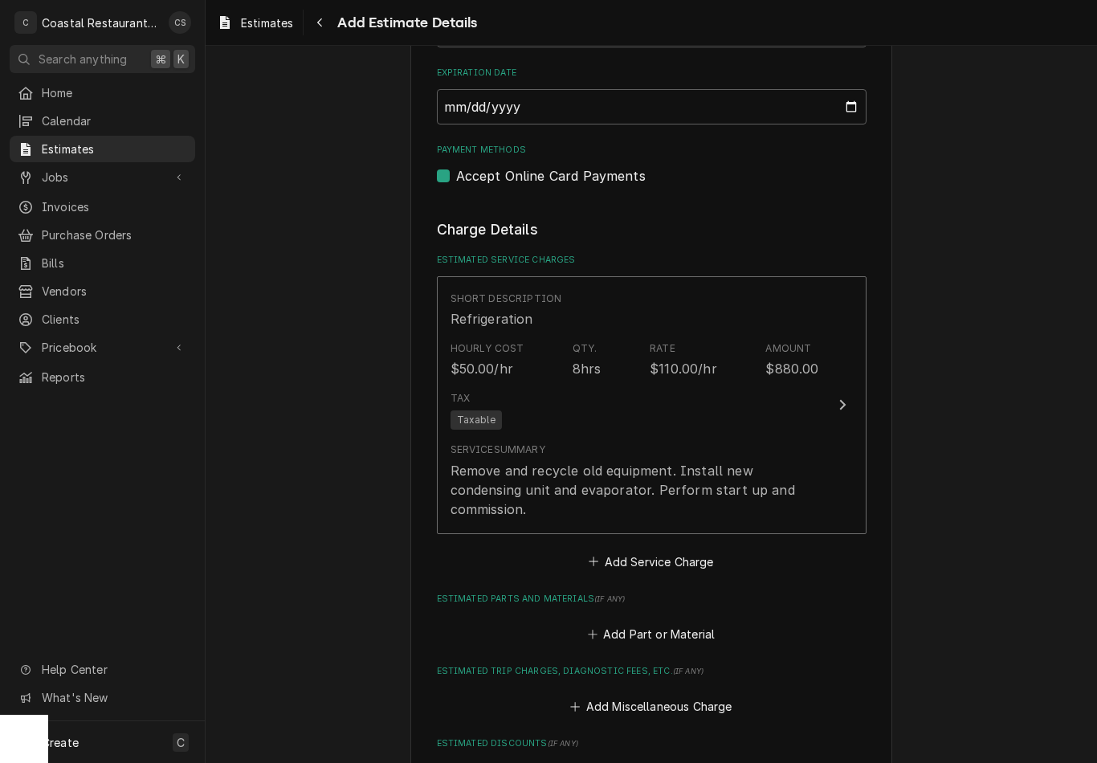
click at [670, 550] on button "Add Service Charge" at bounding box center [651, 561] width 130 height 22
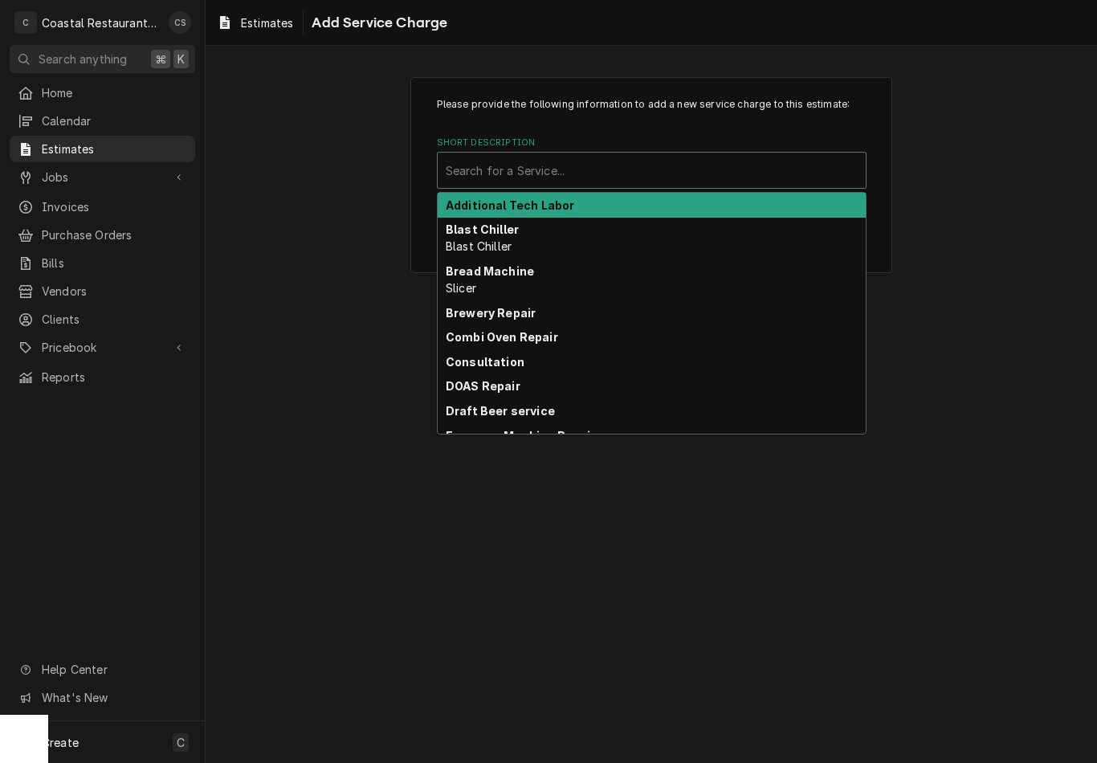
click at [556, 201] on strong "Additional Tech Labor" at bounding box center [510, 205] width 128 height 14
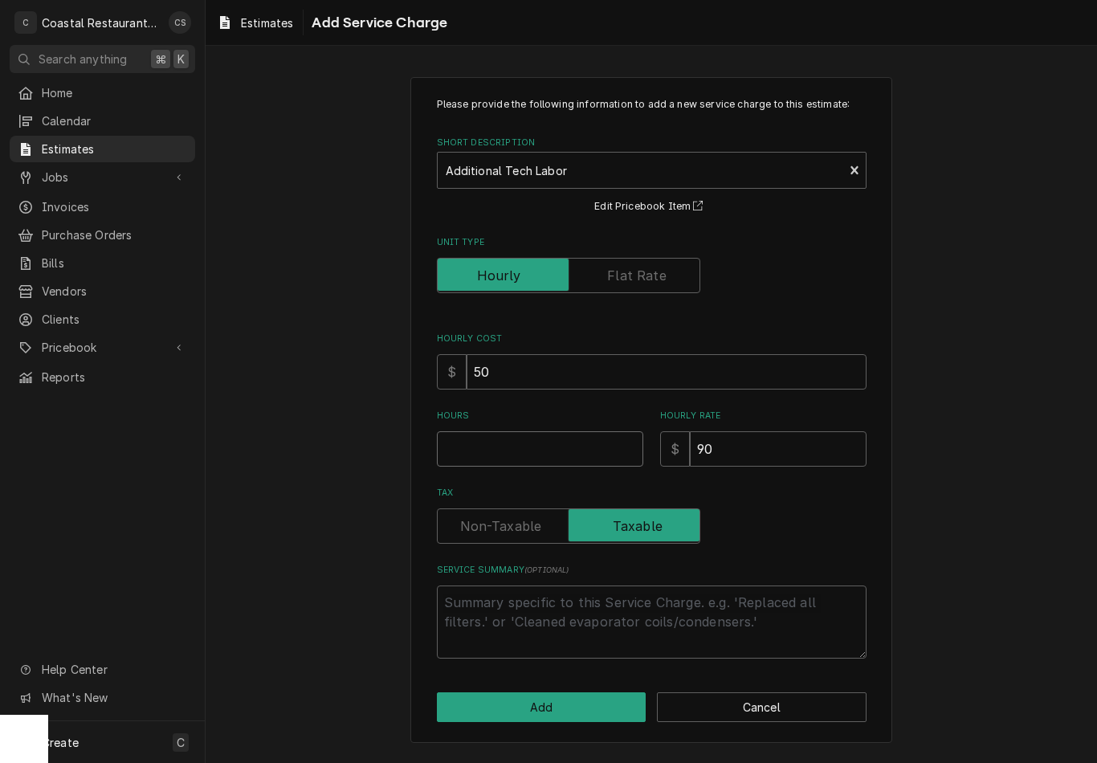
click at [538, 444] on input "Hours" at bounding box center [540, 448] width 206 height 35
click at [506, 597] on textarea "Service Summary ( optional )" at bounding box center [652, 621] width 430 height 73
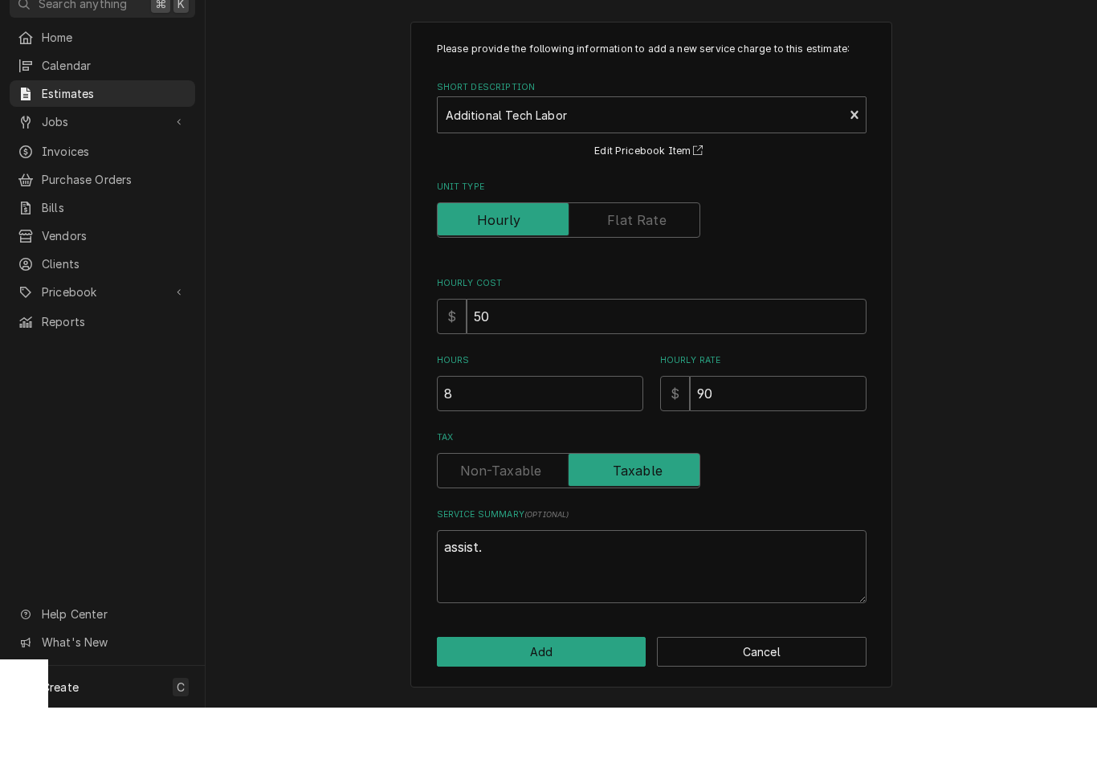
click at [588, 692] on button "Add" at bounding box center [542, 707] width 210 height 30
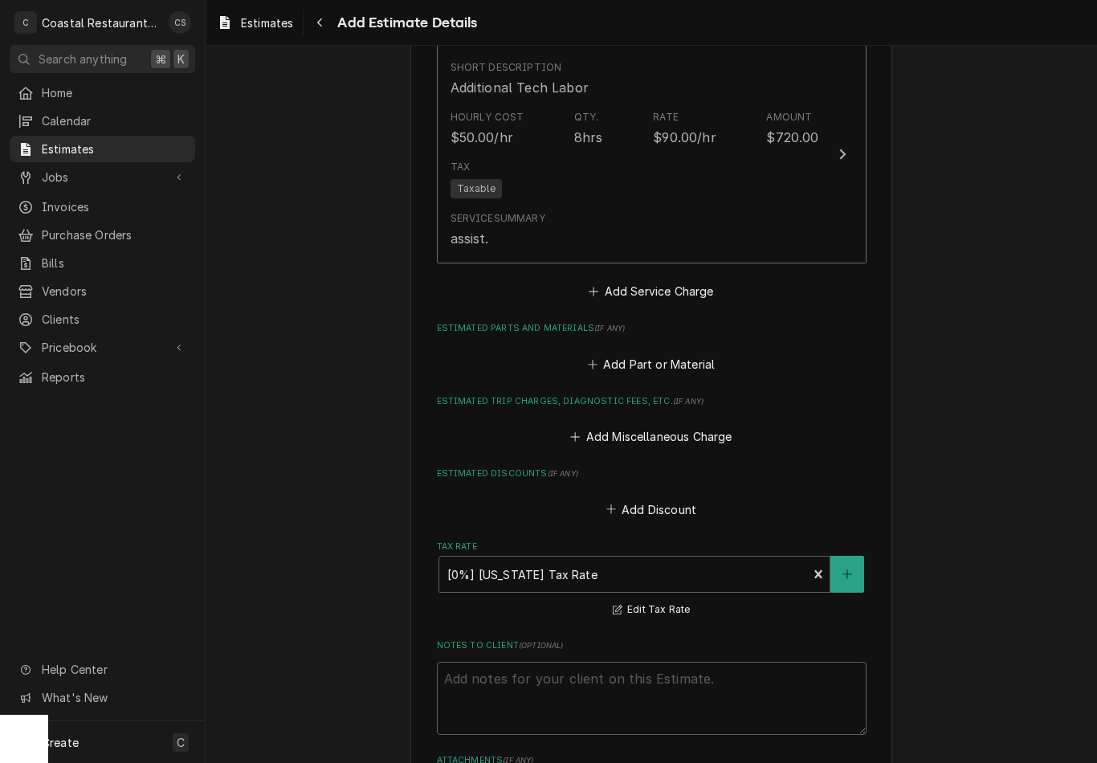
scroll to position [1831, 0]
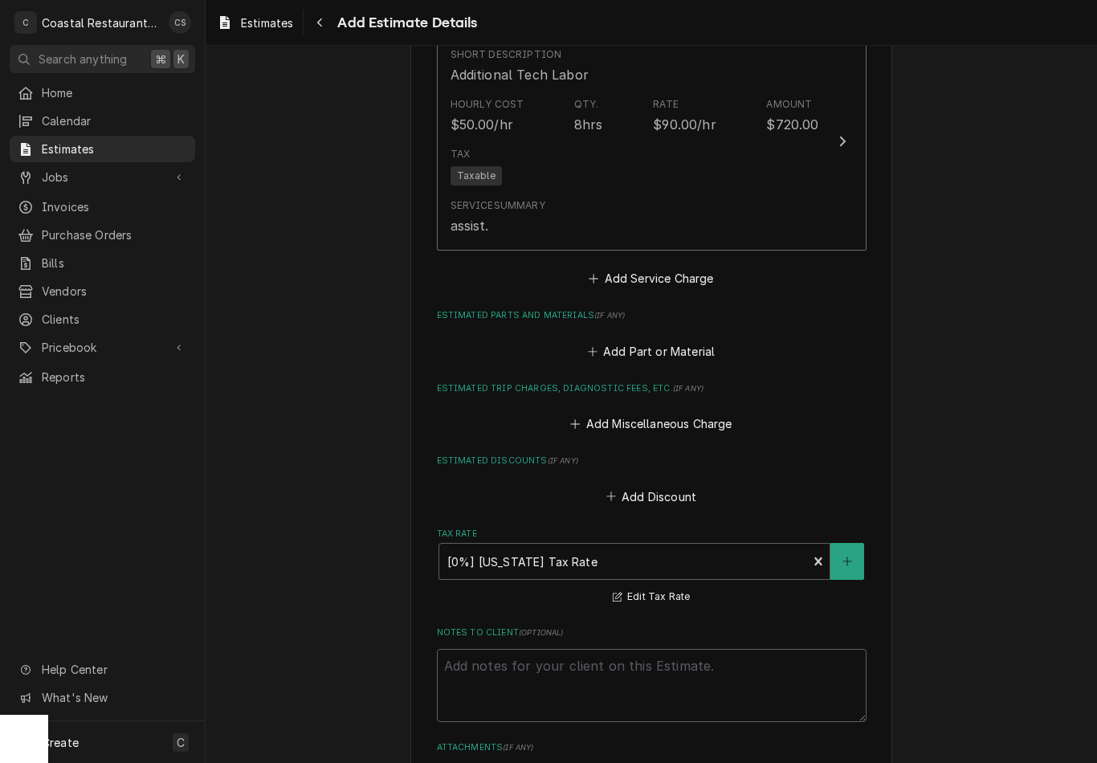
click at [682, 340] on button "Add Part or Material" at bounding box center [650, 351] width 132 height 22
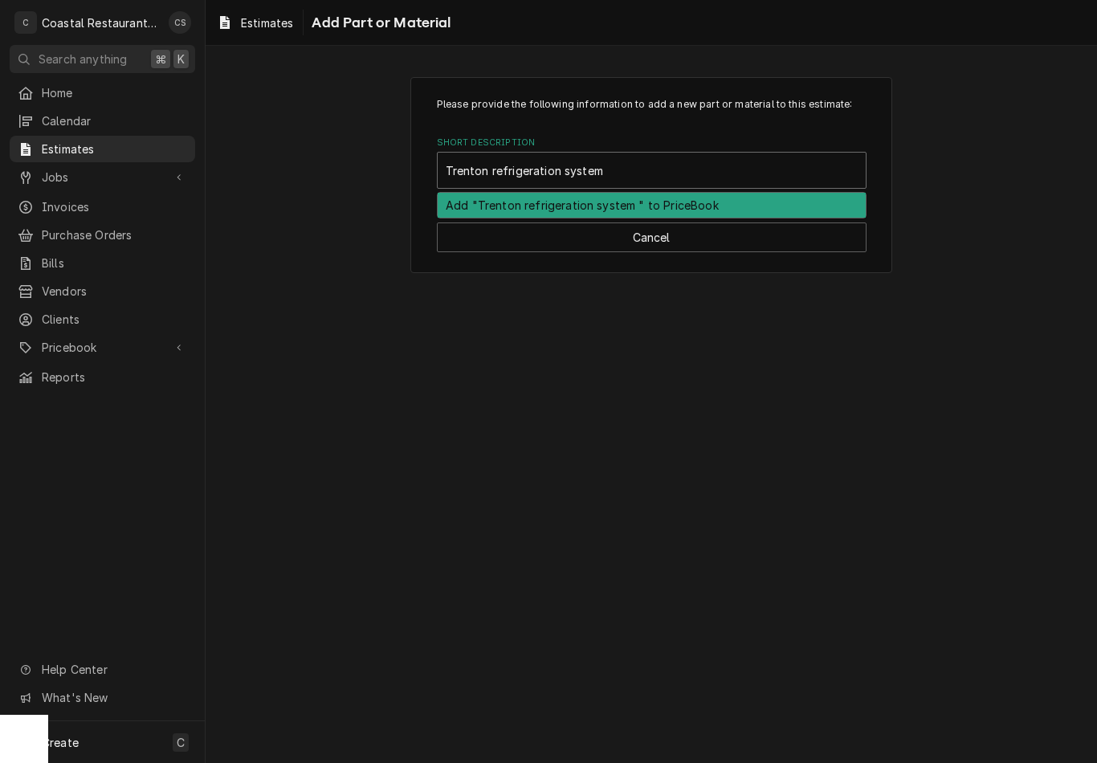
click at [659, 209] on div "Add "Trenton refrigeration system " to PriceBook" at bounding box center [652, 205] width 428 height 25
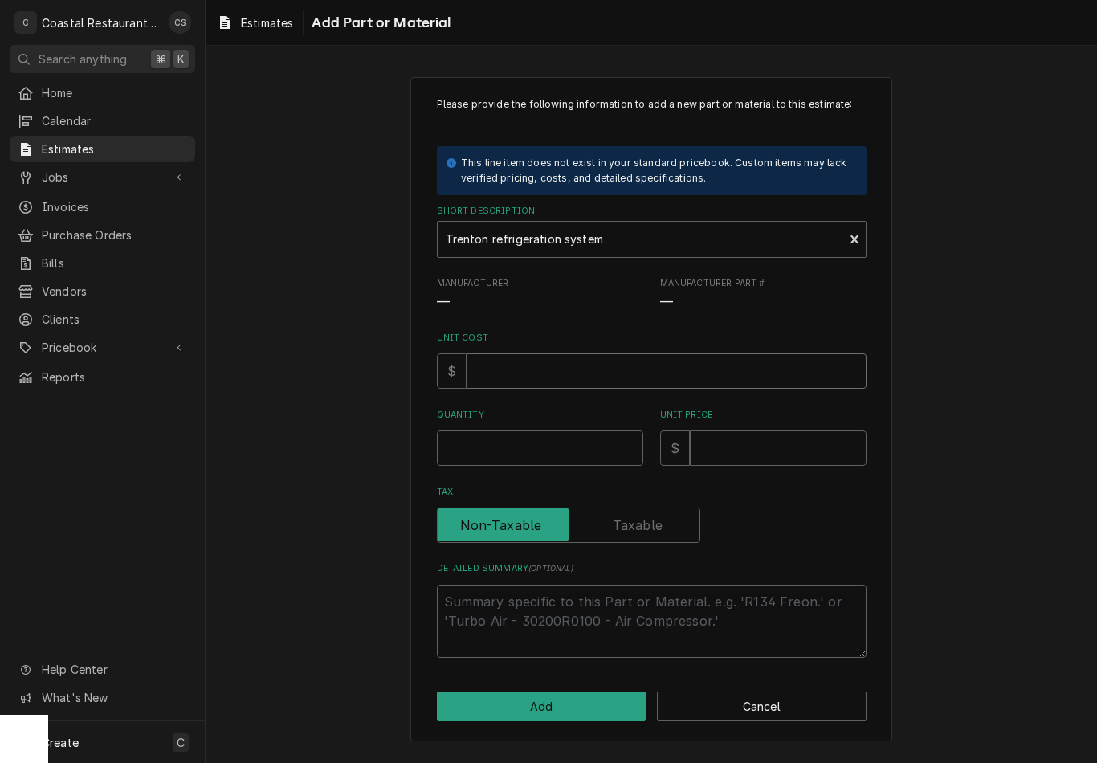
click at [547, 363] on input "Unit Cost" at bounding box center [666, 370] width 400 height 35
click at [531, 362] on input "57" at bounding box center [666, 370] width 400 height 35
click at [520, 432] on input "Quantity" at bounding box center [540, 447] width 206 height 35
click at [764, 450] on input "Unit Price" at bounding box center [778, 447] width 177 height 35
click at [750, 442] on input "Unit Price" at bounding box center [778, 447] width 177 height 35
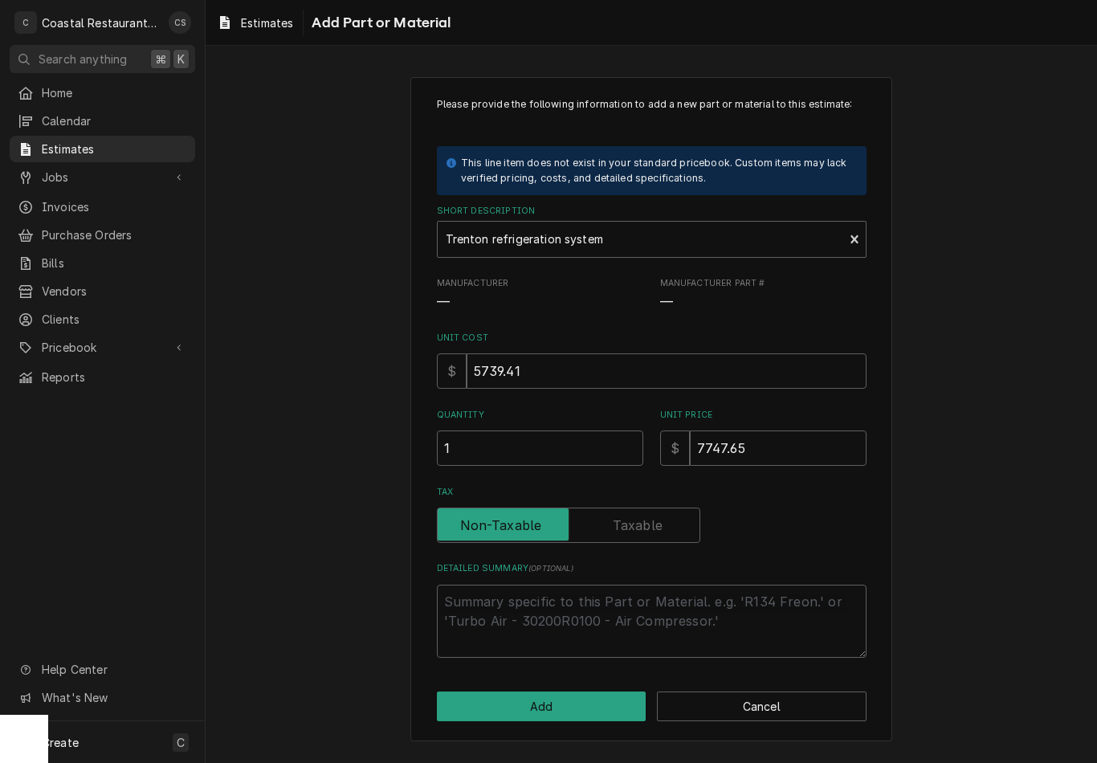
click at [662, 521] on input "Tax" at bounding box center [568, 524] width 249 height 35
click at [552, 612] on textarea "Detailed Summary ( optional )" at bounding box center [652, 620] width 430 height 73
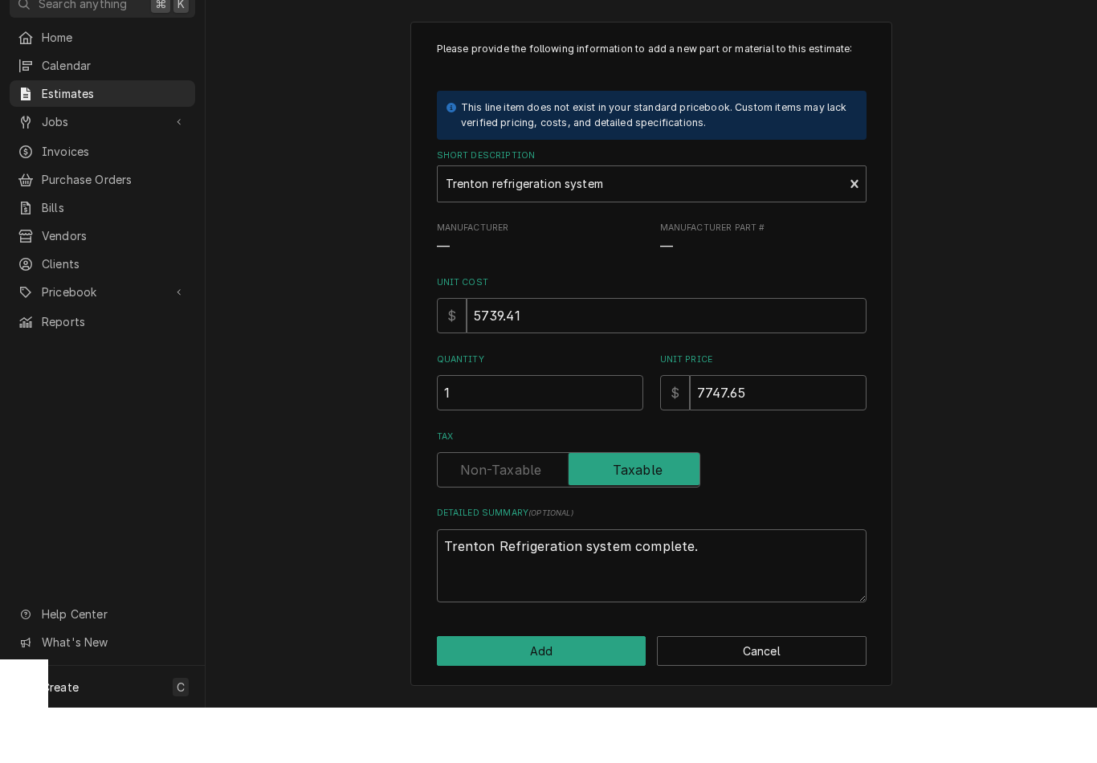
click at [580, 691] on button "Add" at bounding box center [542, 706] width 210 height 30
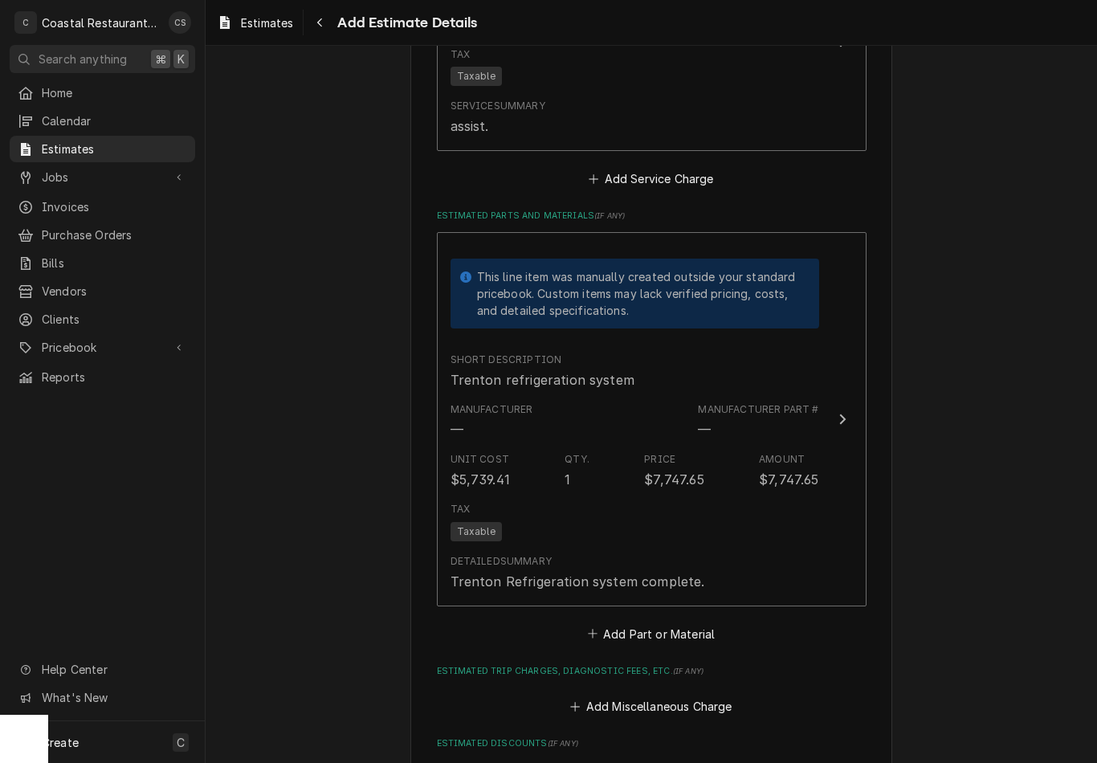
scroll to position [2042, 0]
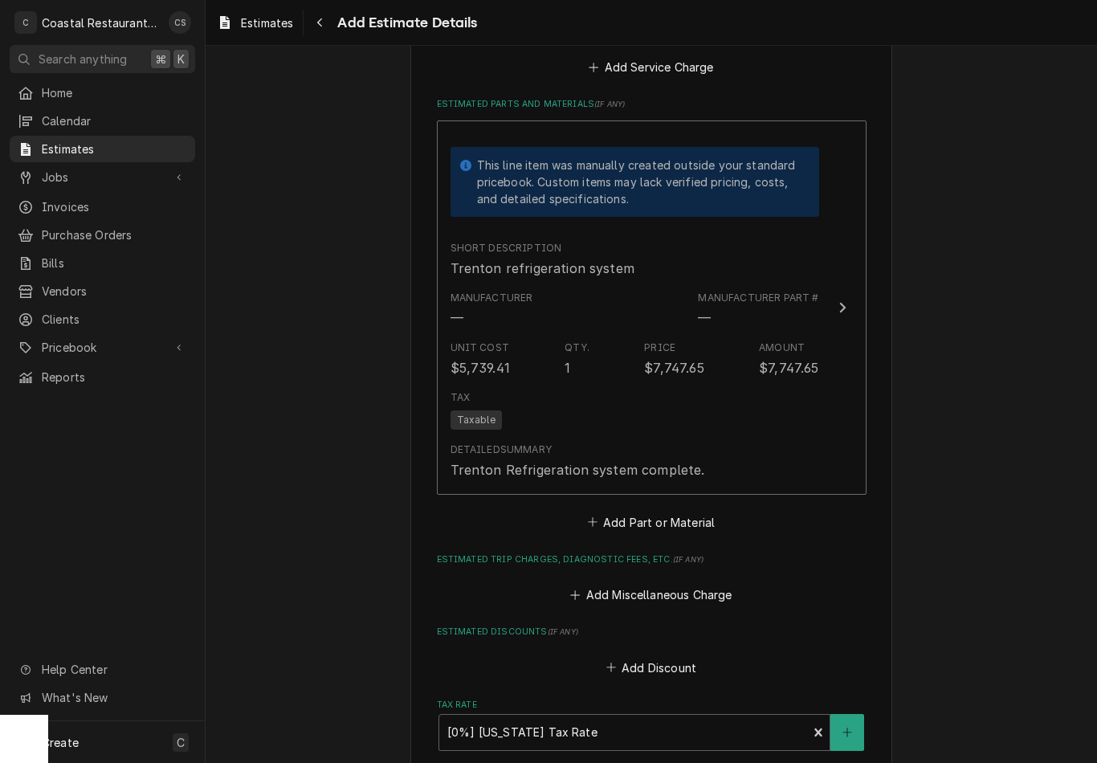
click at [695, 514] on button "Add Part or Material" at bounding box center [650, 522] width 132 height 22
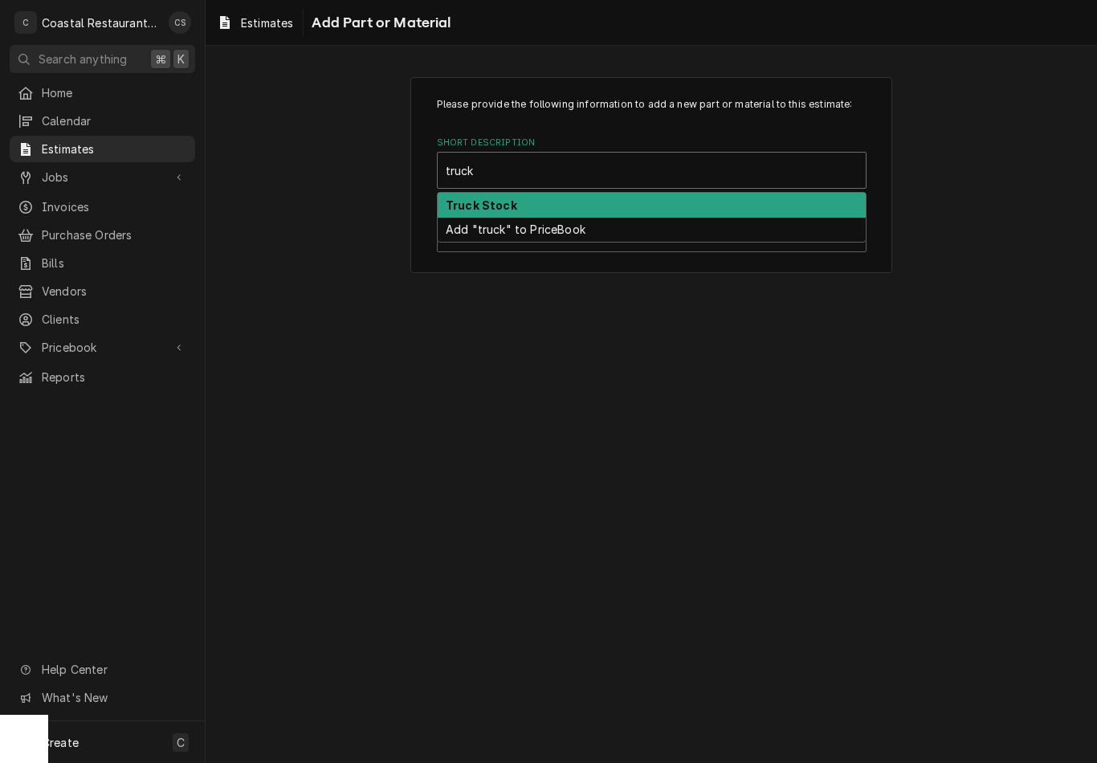
click at [526, 201] on div "Truck Stock" at bounding box center [652, 205] width 428 height 25
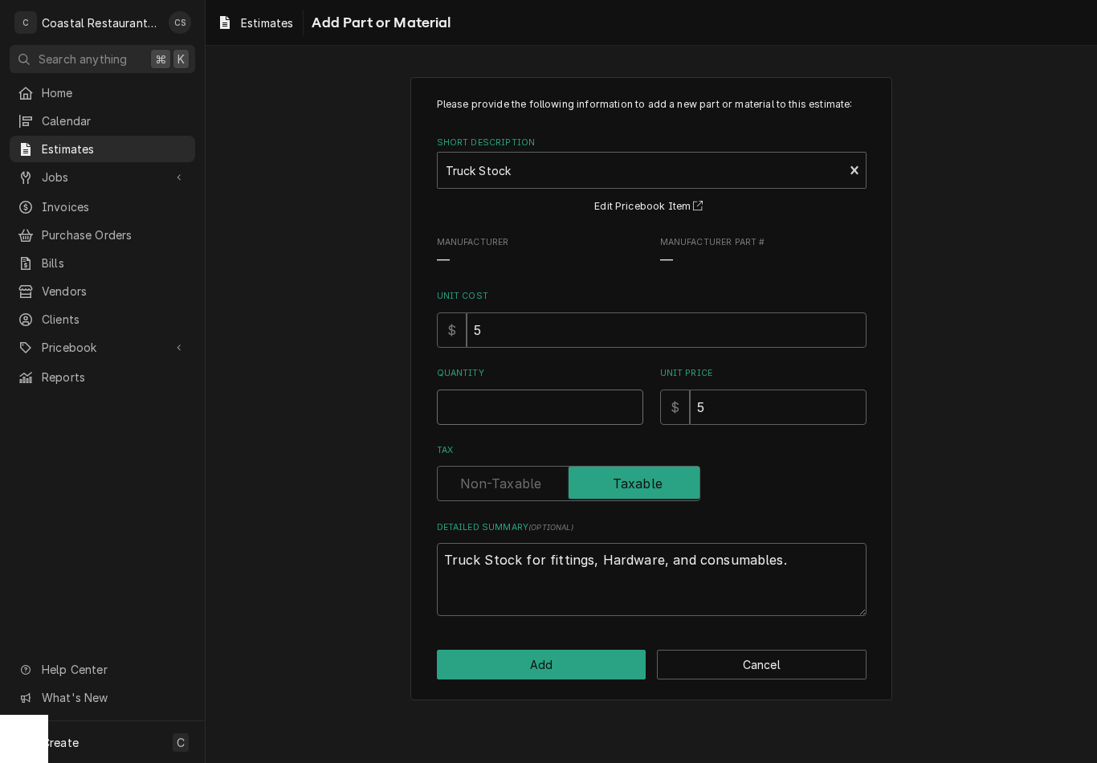
click at [554, 403] on input "Quantity" at bounding box center [540, 406] width 206 height 35
click at [597, 653] on button "Add" at bounding box center [542, 665] width 210 height 30
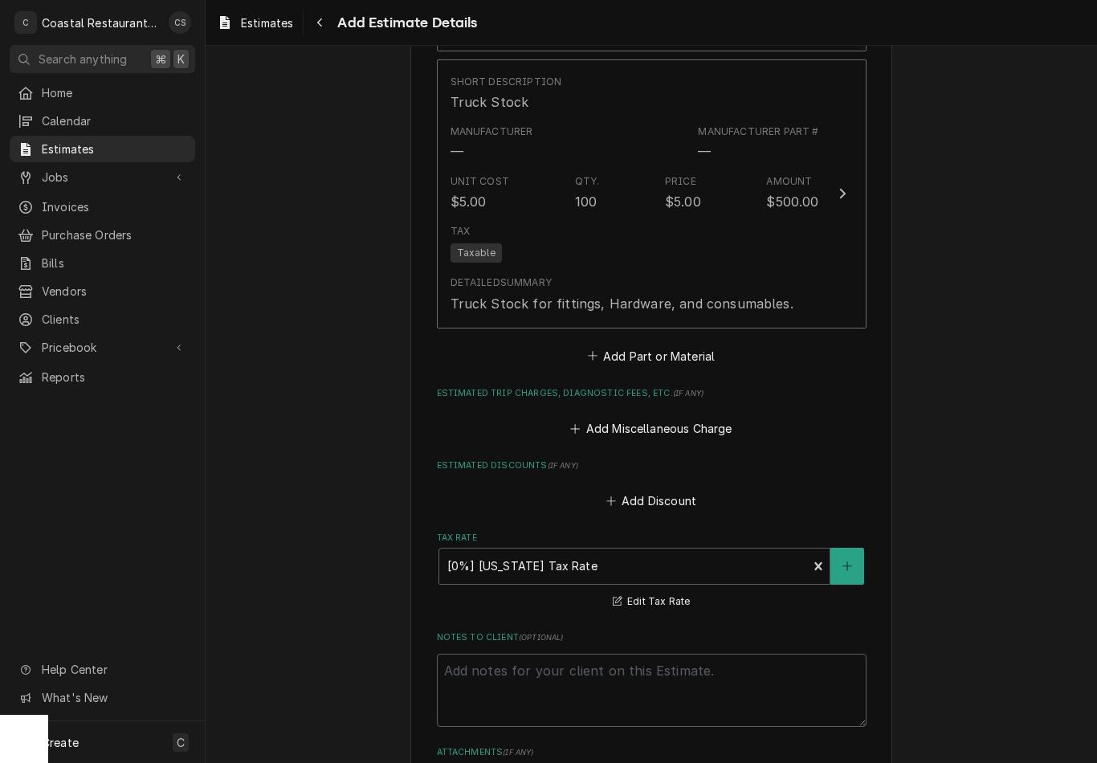
scroll to position [2478, 0]
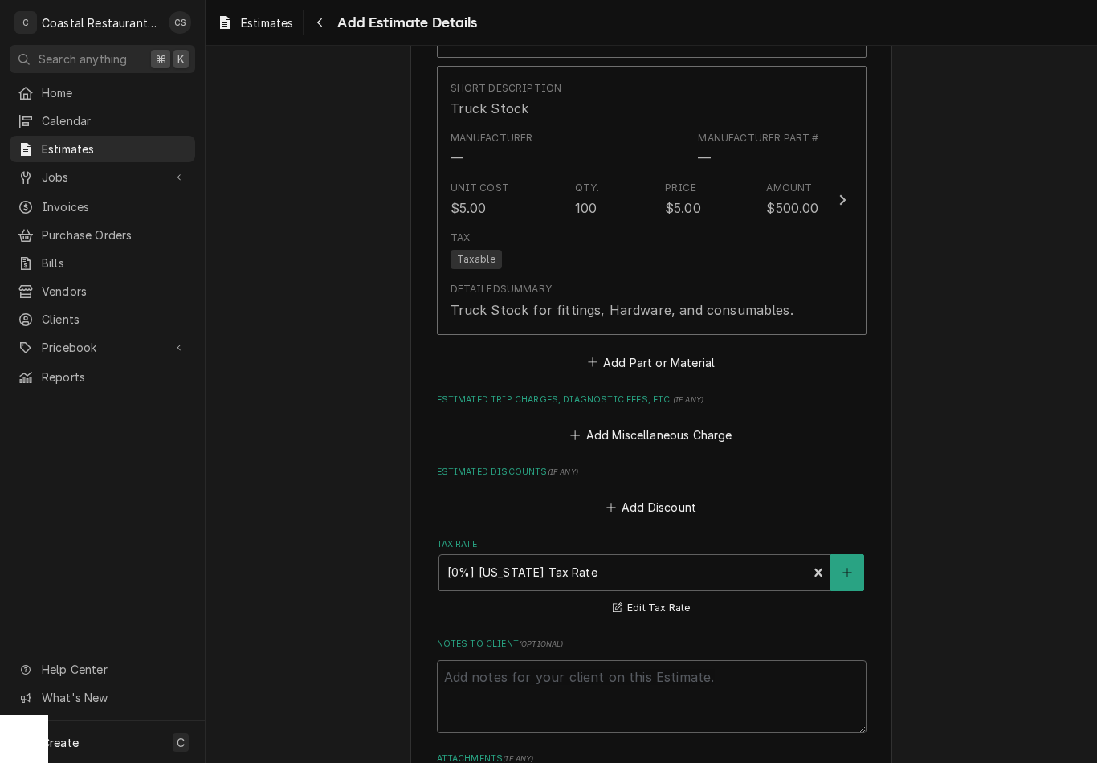
click at [735, 306] on div "Truck Stock for fittings, Hardware, and consumables." at bounding box center [621, 309] width 343 height 19
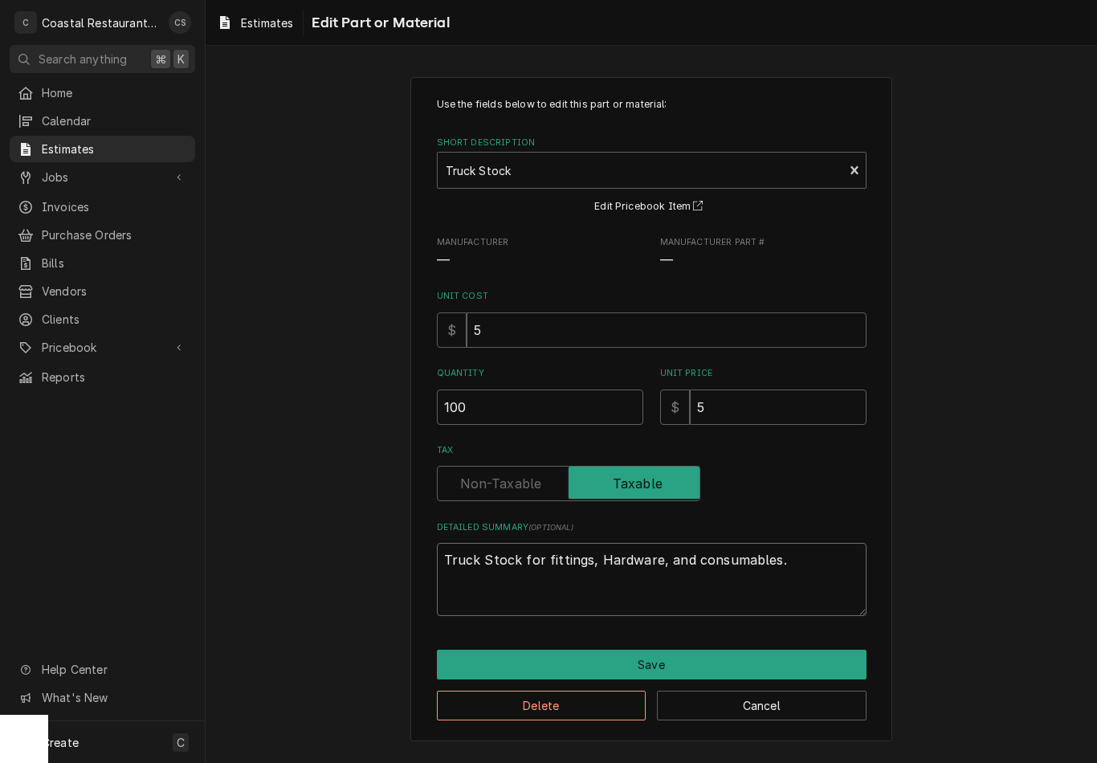
click at [724, 601] on textarea "Truck Stock for fittings, Hardware, and consumables." at bounding box center [652, 579] width 430 height 73
click at [796, 570] on textarea "Truck Stock for fittings, Hardware, and consumables." at bounding box center [652, 579] width 430 height 73
click at [687, 657] on button "Save" at bounding box center [652, 665] width 430 height 30
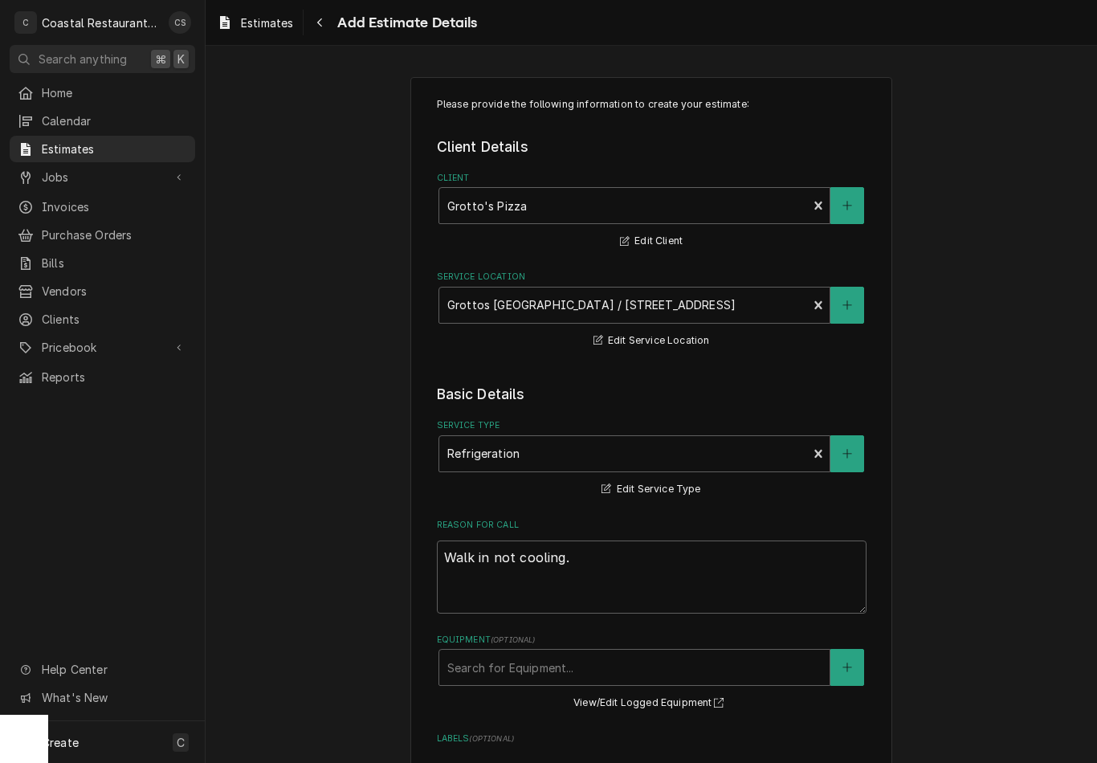
scroll to position [2478, 0]
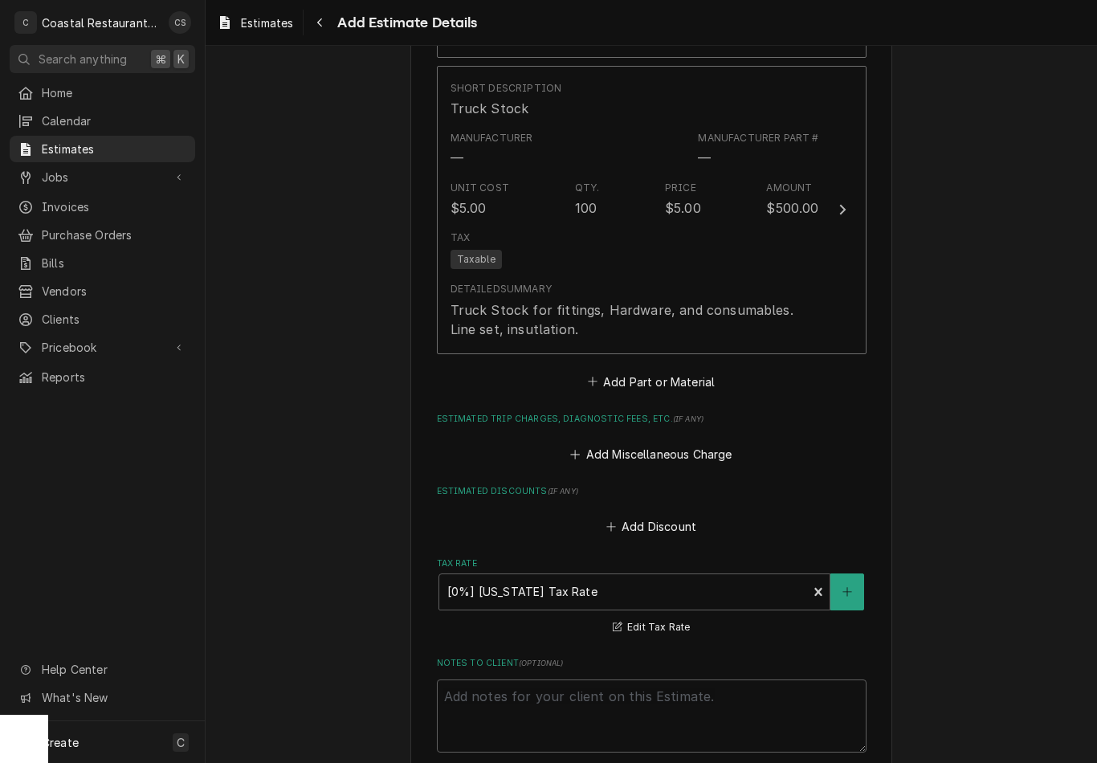
click at [671, 519] on button "Add Discount" at bounding box center [651, 526] width 96 height 22
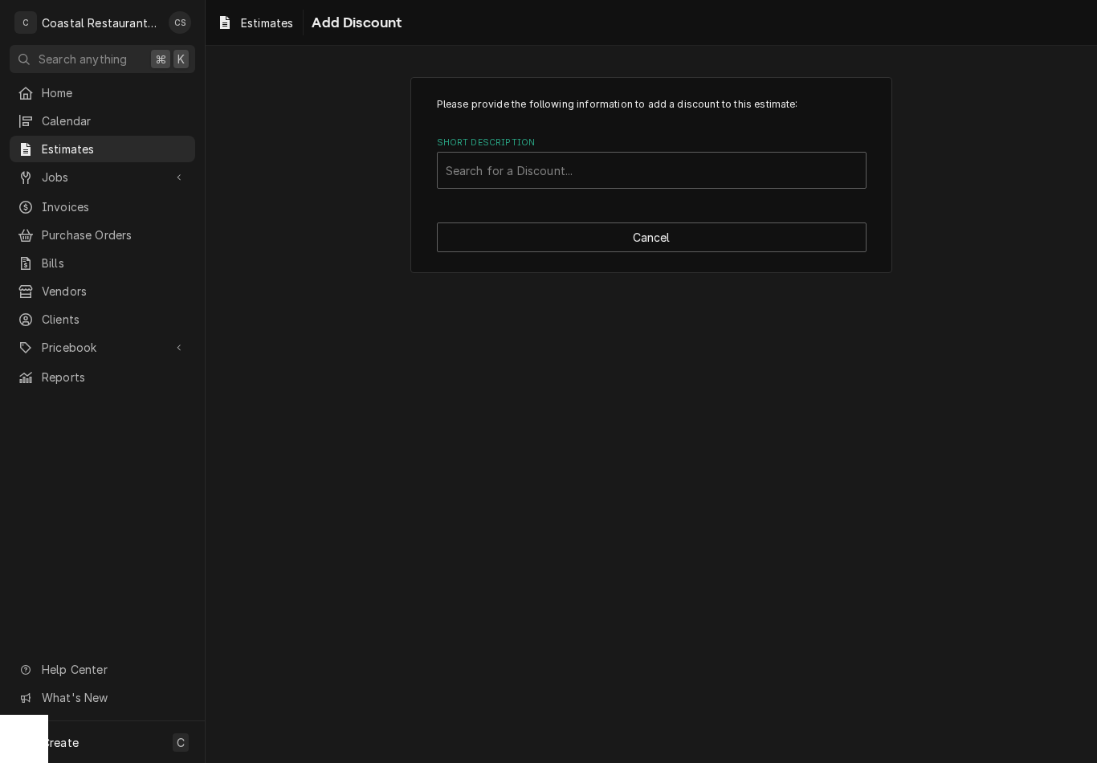
click at [660, 238] on button "Cancel" at bounding box center [652, 237] width 430 height 30
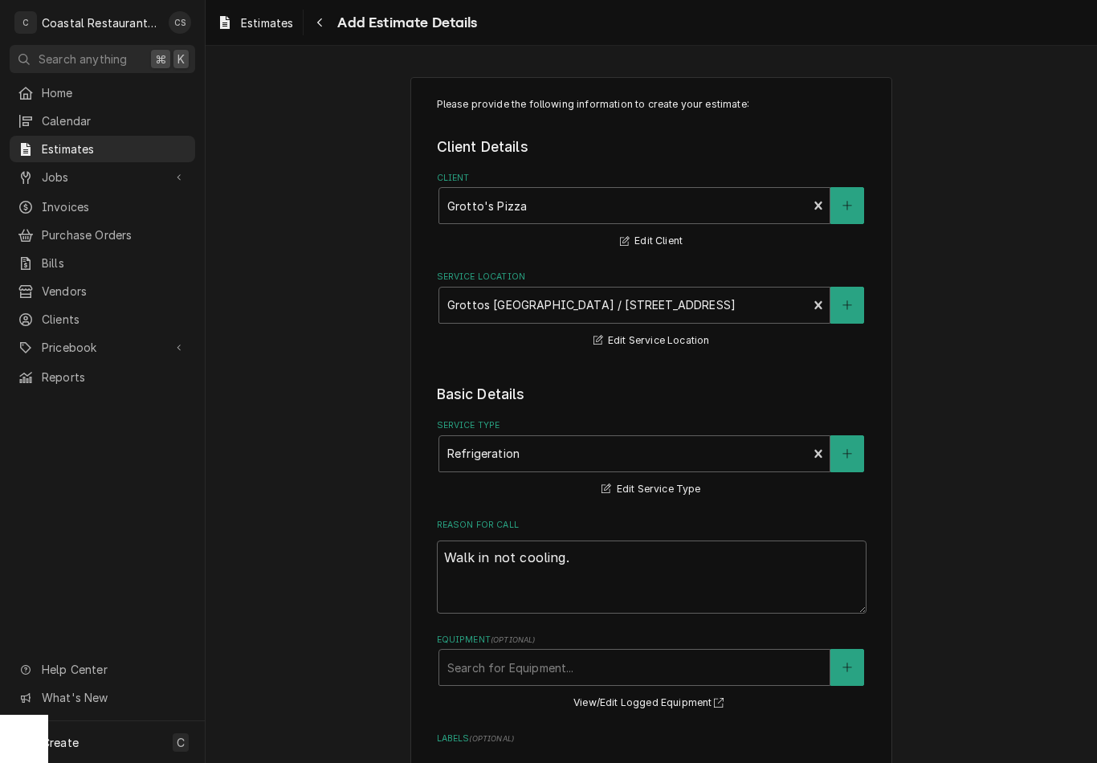
scroll to position [2478, 0]
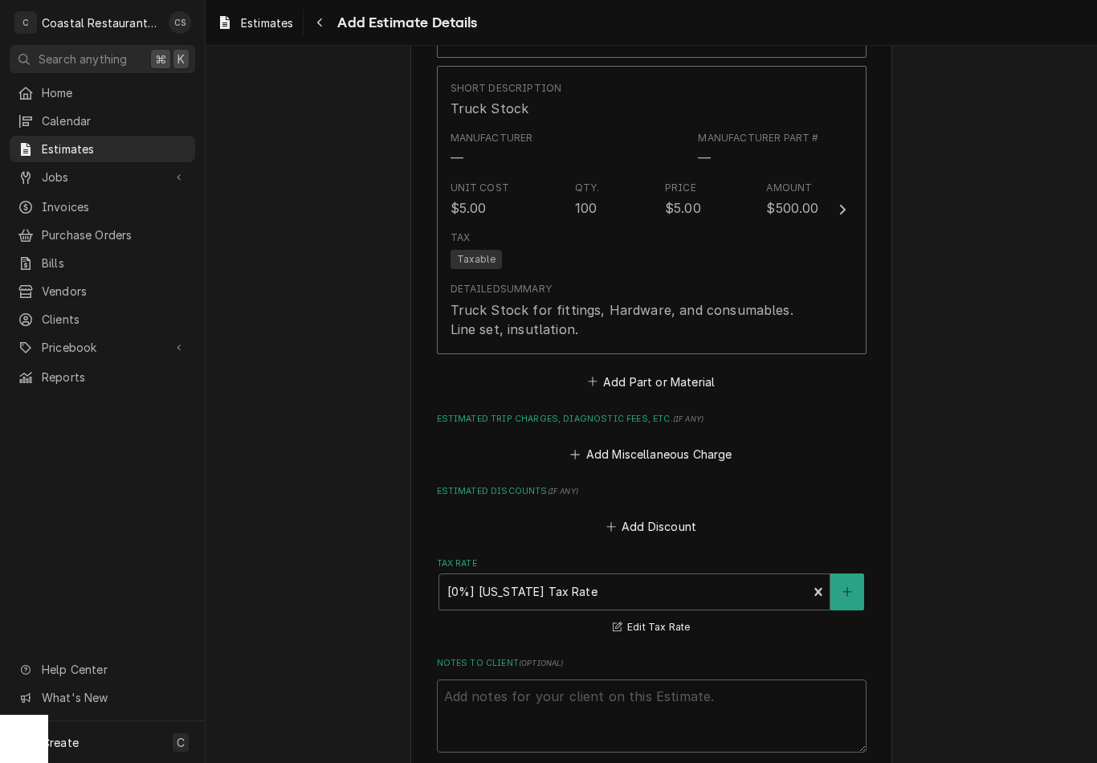
click at [679, 443] on button "Add Miscellaneous Charge" at bounding box center [651, 454] width 167 height 22
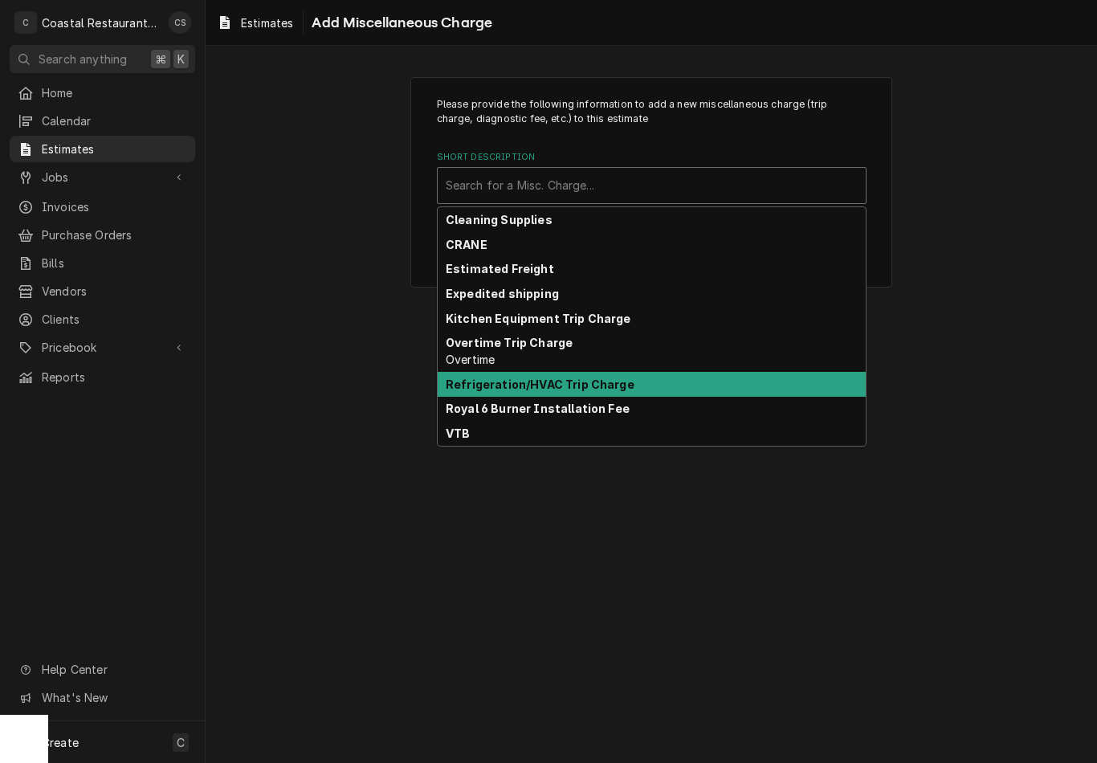
click at [549, 381] on strong "Refrigeration/HVAC Trip Charge" at bounding box center [540, 384] width 189 height 14
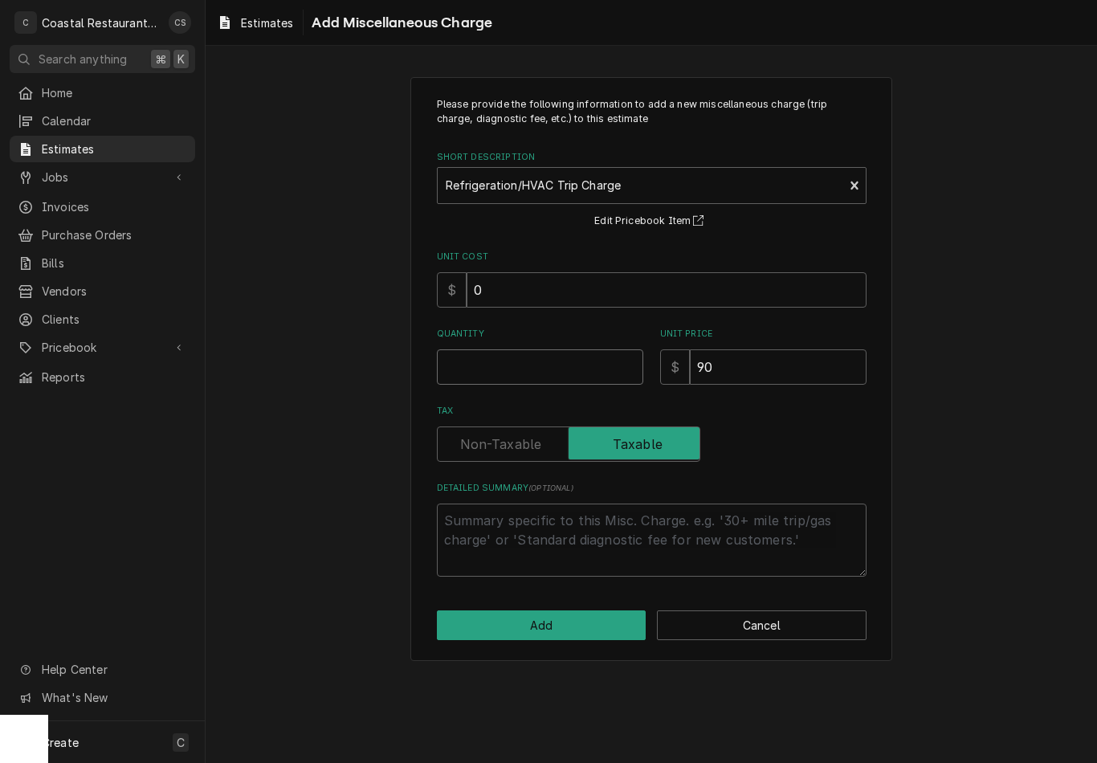
click at [535, 356] on input "Quantity" at bounding box center [540, 366] width 206 height 35
click at [556, 621] on button "Add" at bounding box center [542, 625] width 210 height 30
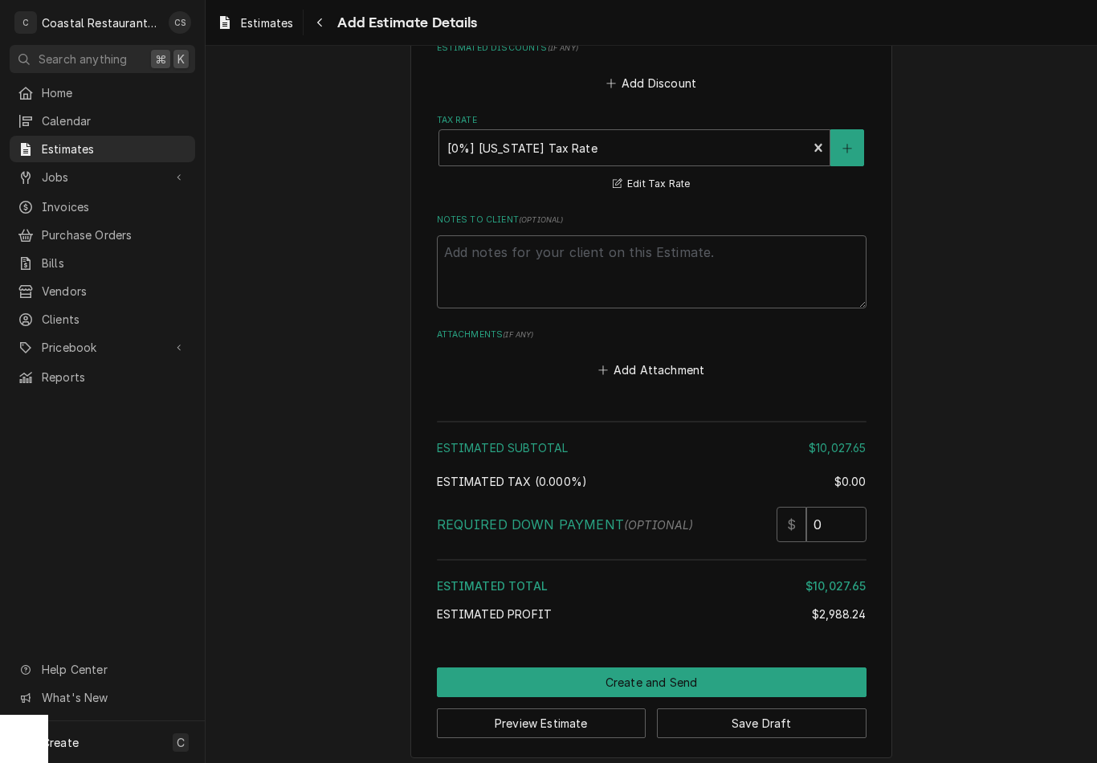
scroll to position [3098, 0]
click at [762, 717] on button "Save Draft" at bounding box center [762, 724] width 210 height 30
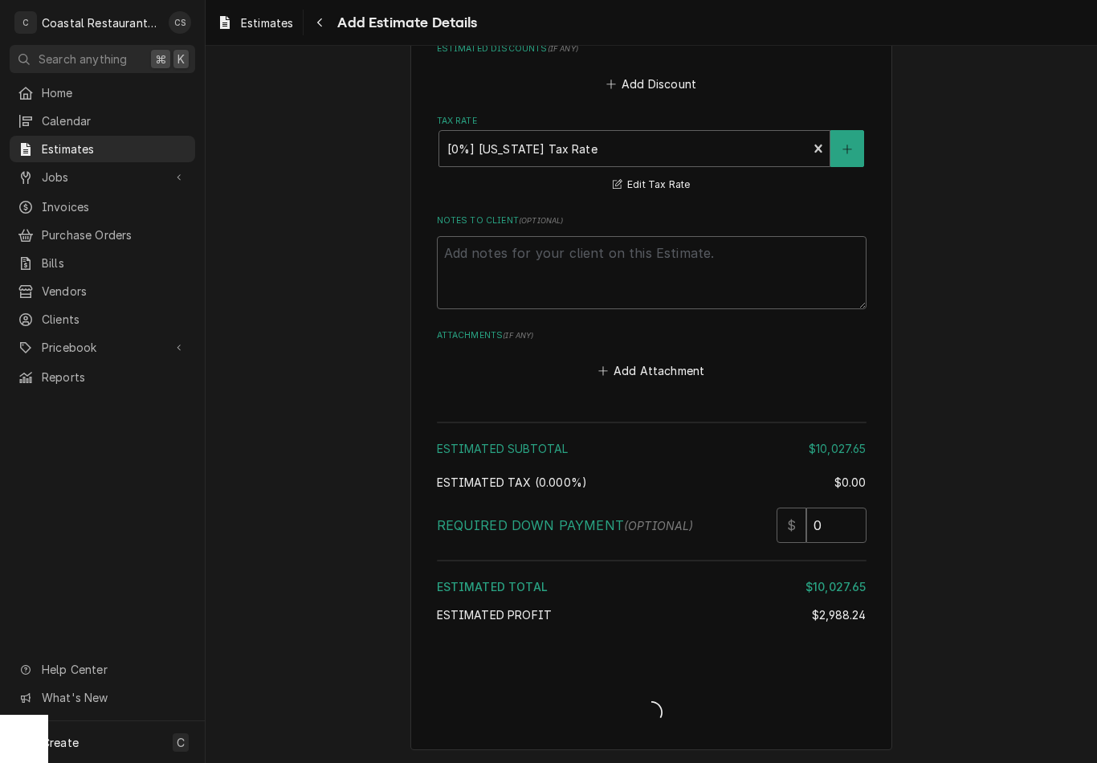
scroll to position [3088, 0]
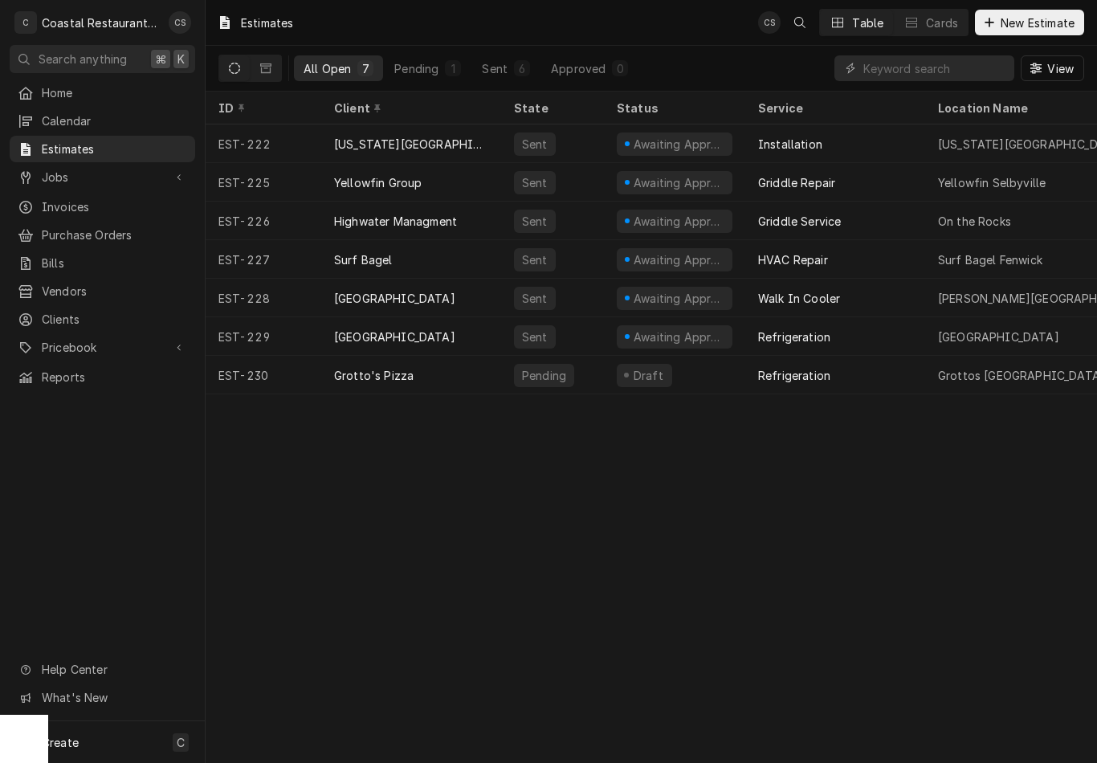
click at [432, 356] on div "Grotto's Pizza" at bounding box center [411, 375] width 180 height 39
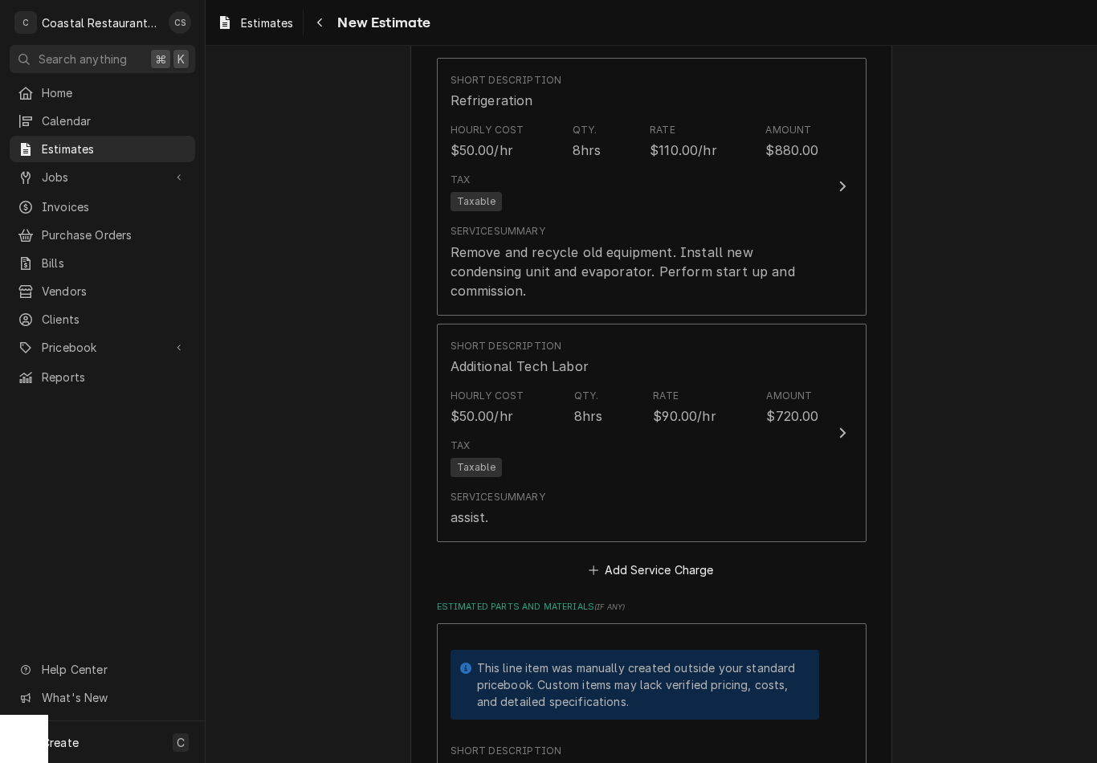
scroll to position [1525, 0]
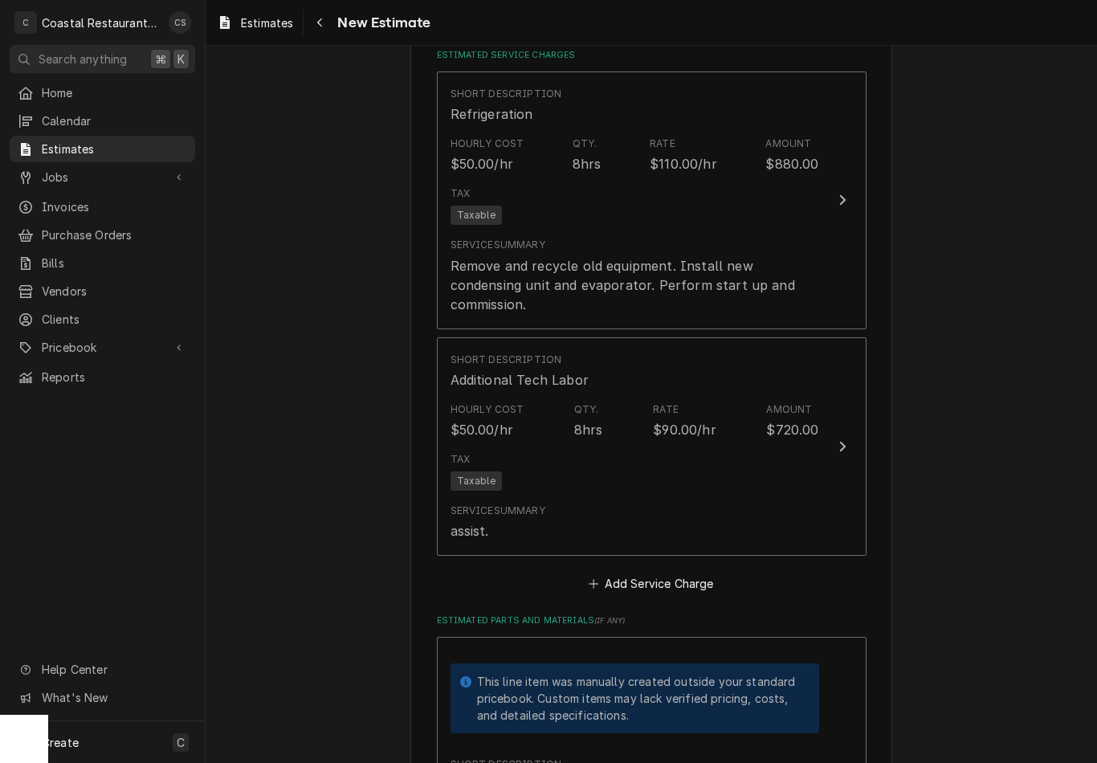
type textarea "x"
click at [89, 174] on span "Jobs" at bounding box center [102, 177] width 121 height 17
click at [63, 201] on span "Jobs" at bounding box center [114, 205] width 145 height 17
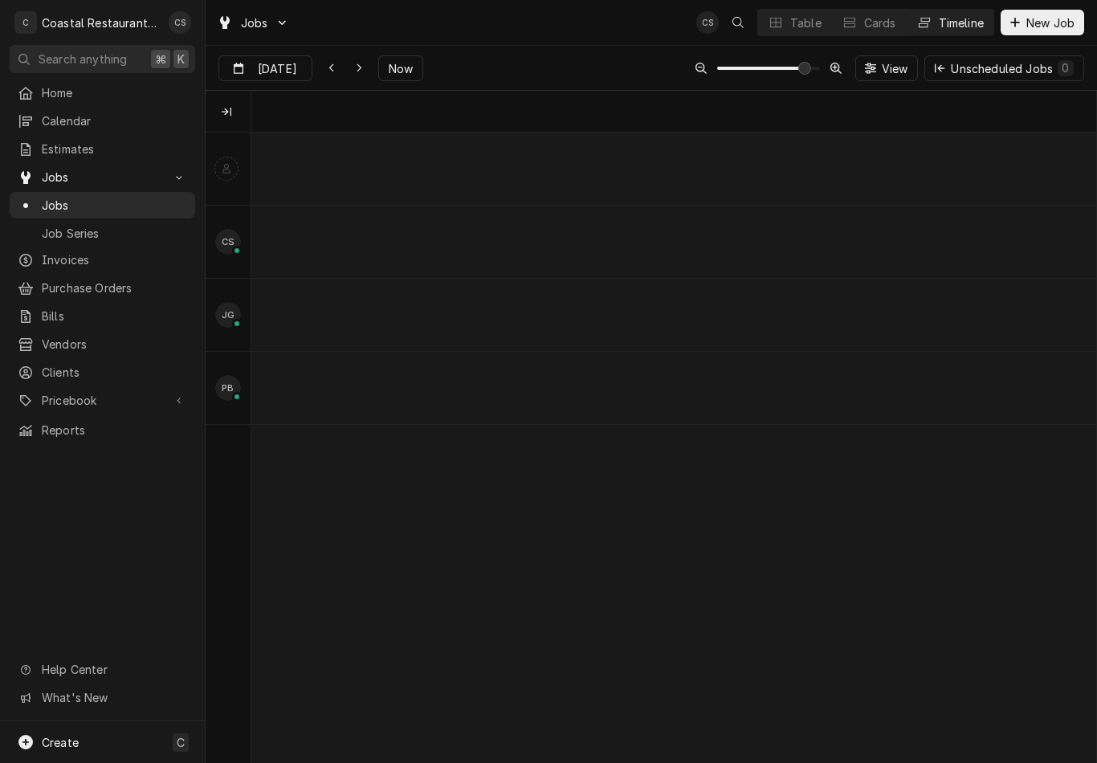
scroll to position [0, 16761]
